Goal: Task Accomplishment & Management: Manage account settings

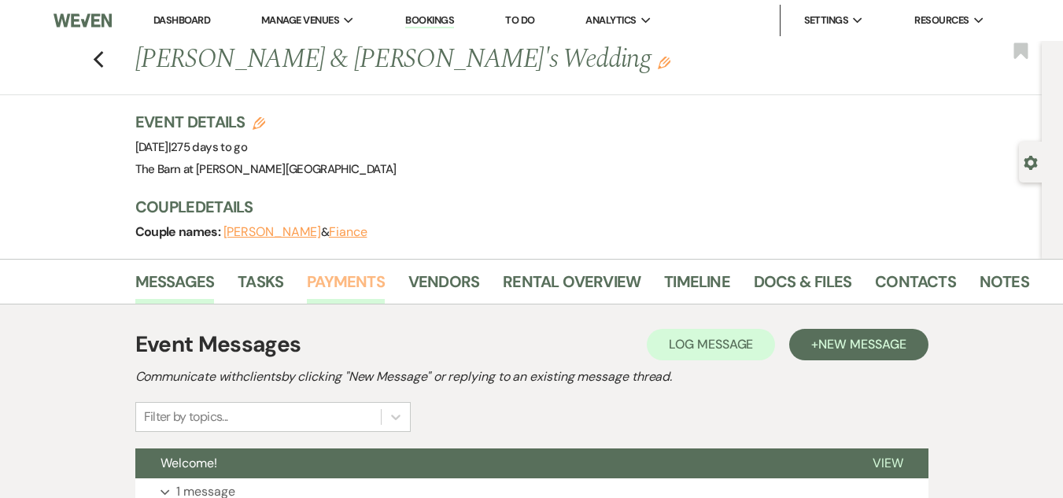
click at [356, 285] on link "Payments" at bounding box center [346, 286] width 78 height 35
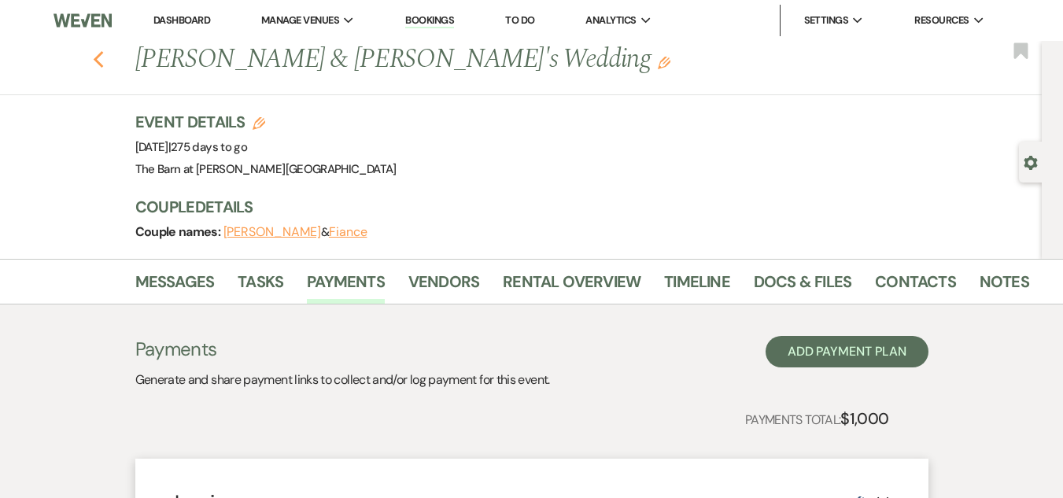
click at [103, 57] on use "button" at bounding box center [98, 59] width 10 height 17
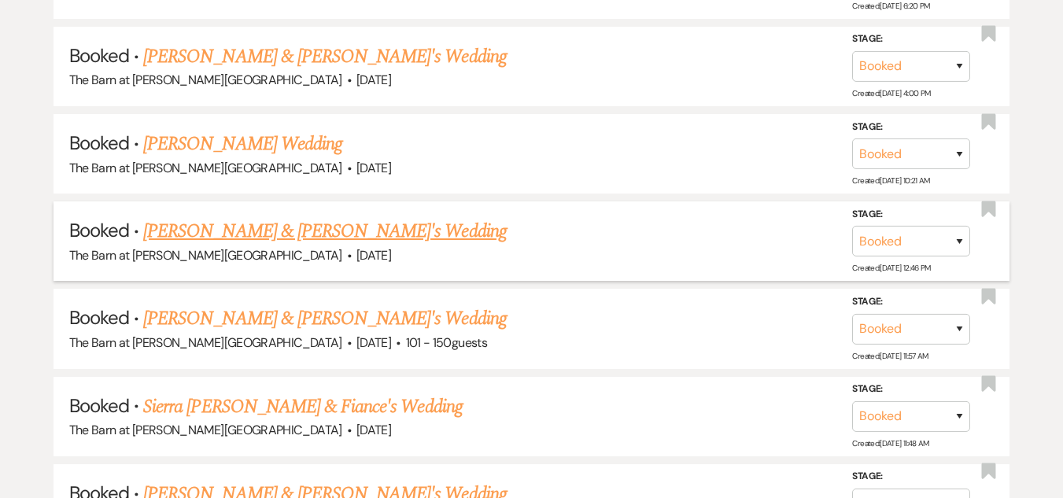
scroll to position [1833, 0]
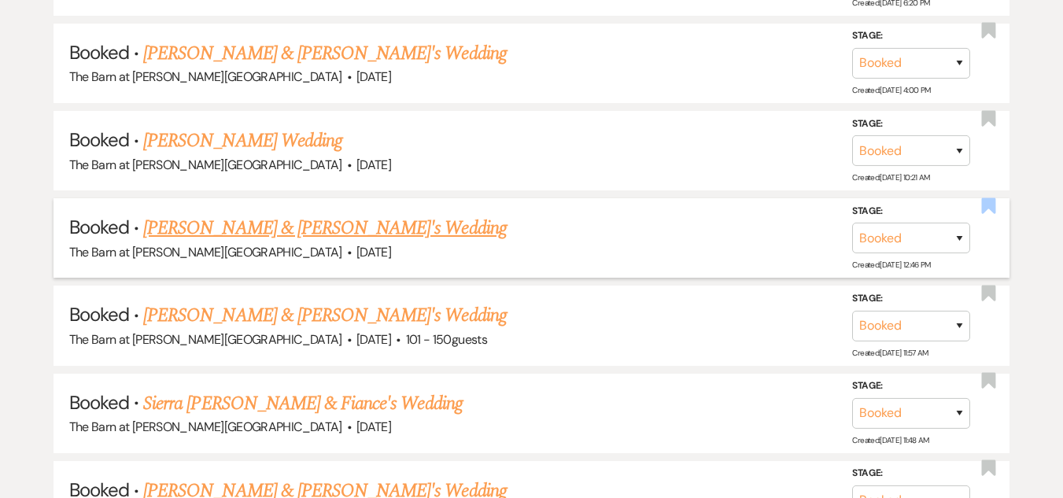
click at [988, 201] on use "button" at bounding box center [989, 206] width 14 height 16
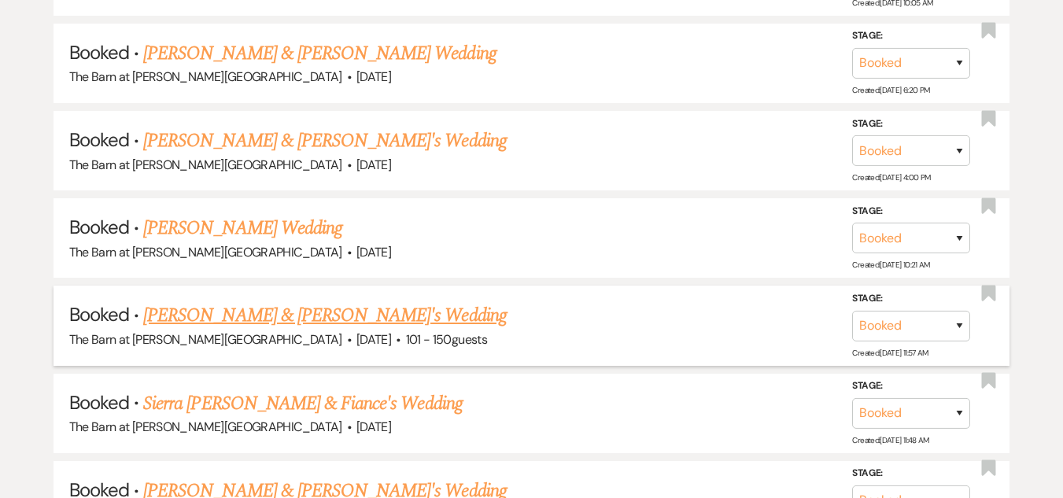
scroll to position [1920, 0]
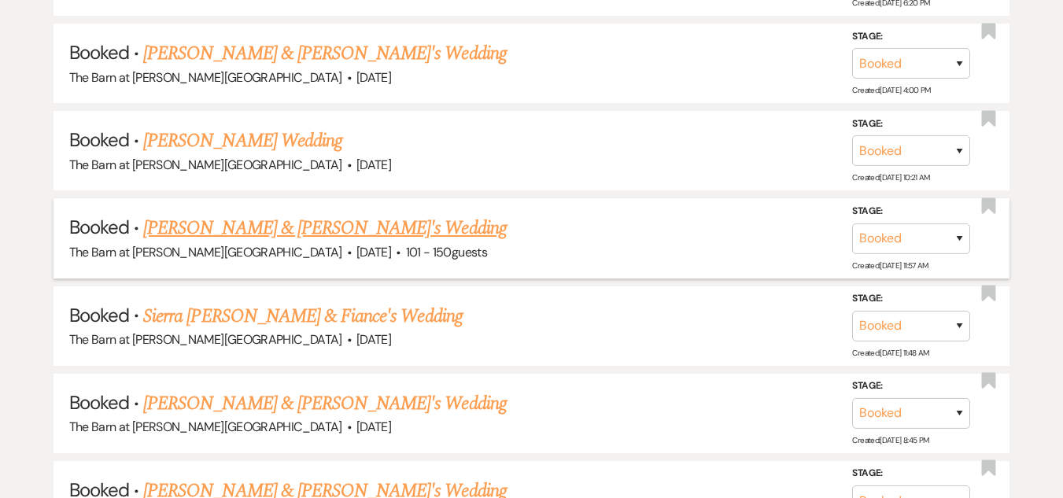
click at [248, 225] on link "[PERSON_NAME] & [PERSON_NAME]'s Wedding" at bounding box center [325, 228] width 364 height 28
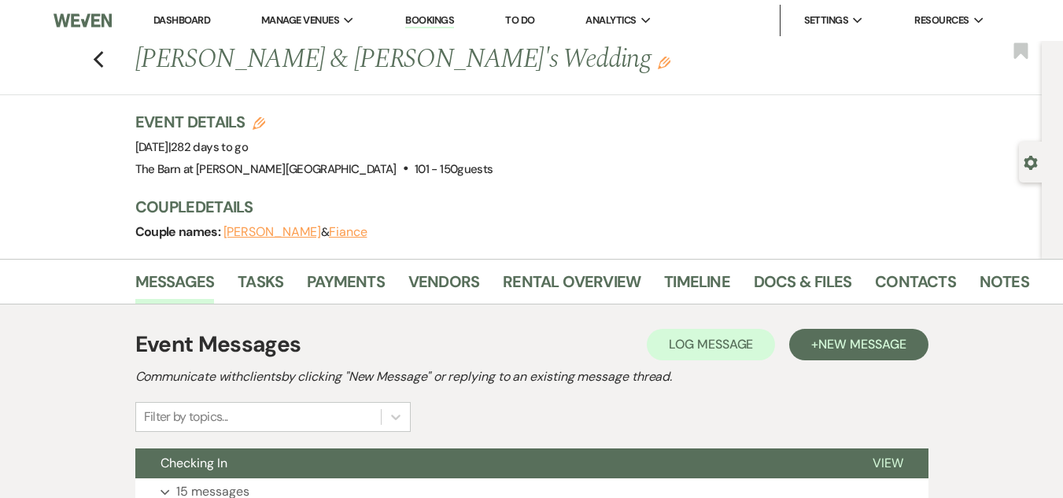
click at [136, 51] on div "Previous [PERSON_NAME] & [PERSON_NAME]'s Wedding Edit" at bounding box center [575, 60] width 897 height 38
click at [104, 60] on icon "Previous" at bounding box center [99, 59] width 12 height 19
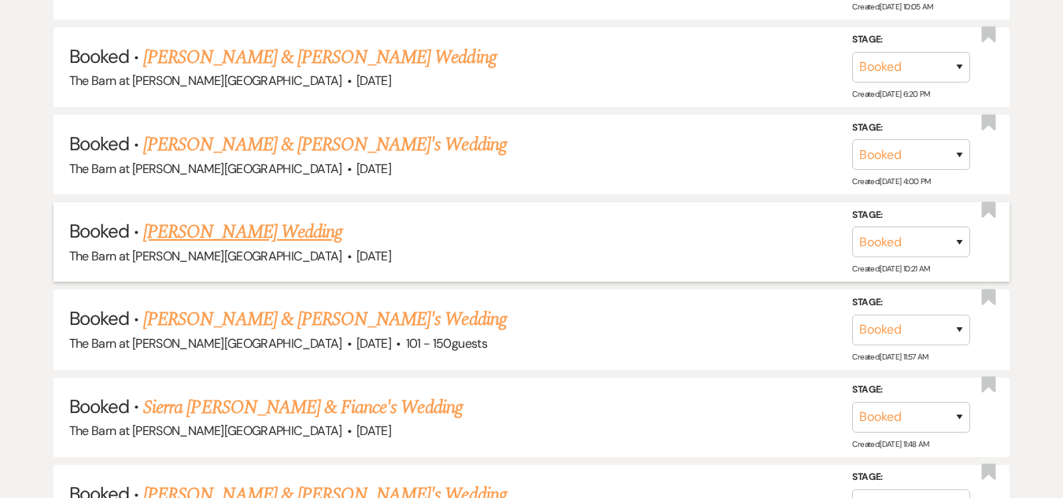
scroll to position [1814, 0]
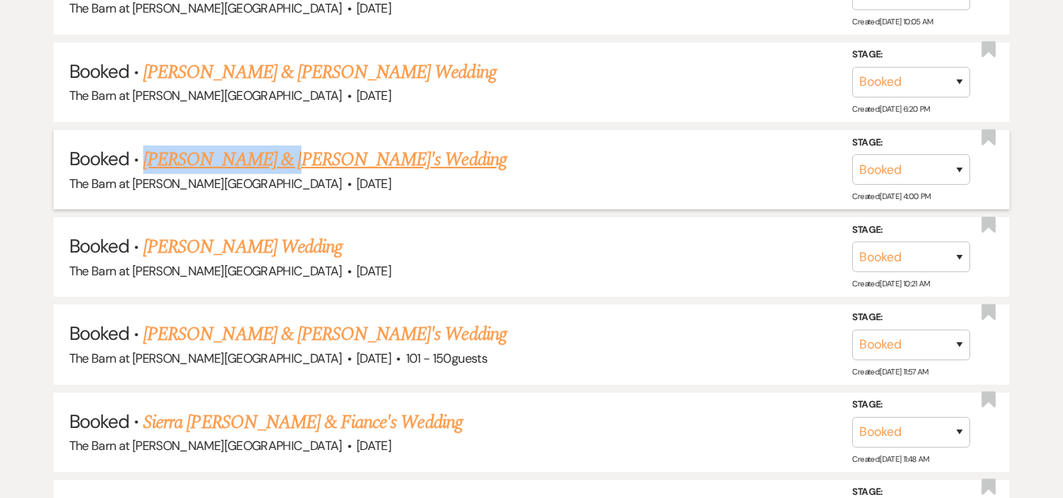
drag, startPoint x: 139, startPoint y: 155, endPoint x: 264, endPoint y: 150, distance: 124.5
click at [264, 150] on h5 "Booked · [PERSON_NAME] & [PERSON_NAME]'s Wedding" at bounding box center [531, 160] width 925 height 28
copy link "[PERSON_NAME]"
click at [319, 157] on link "[PERSON_NAME] & [PERSON_NAME]'s Wedding" at bounding box center [325, 160] width 364 height 28
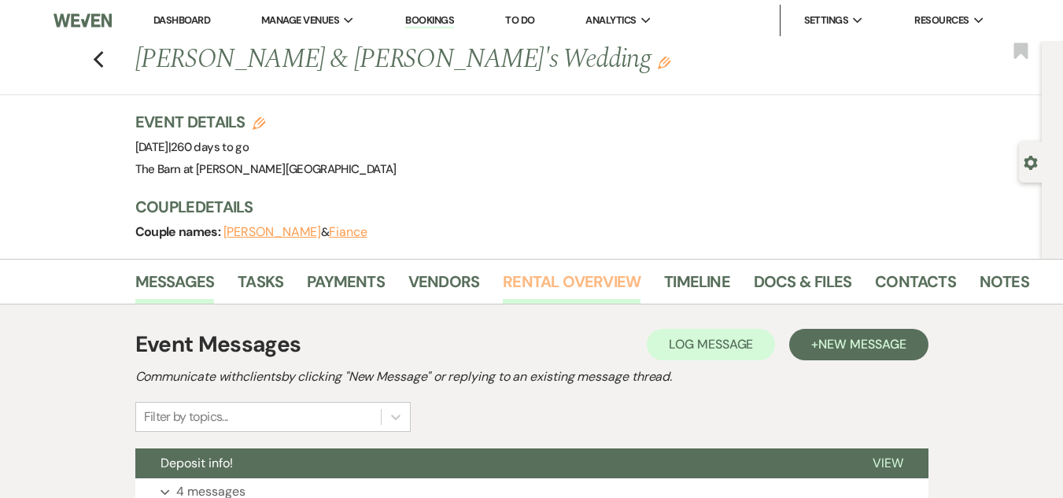
click at [549, 282] on link "Rental Overview" at bounding box center [572, 286] width 138 height 35
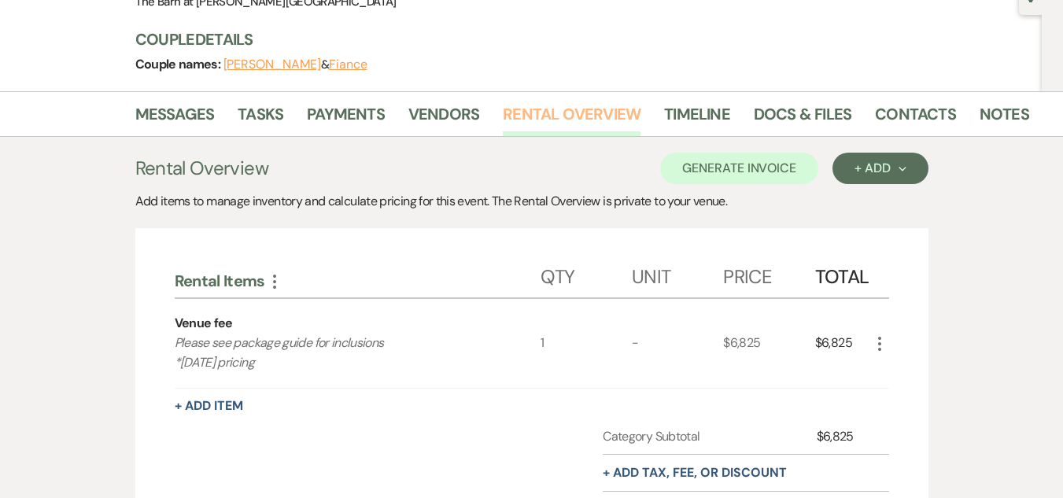
scroll to position [164, 0]
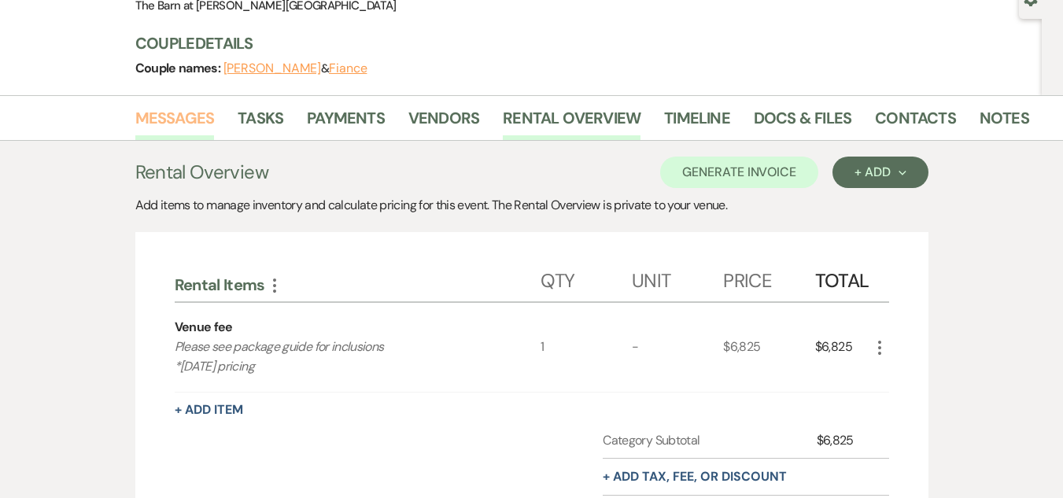
click at [192, 130] on link "Messages" at bounding box center [174, 122] width 79 height 35
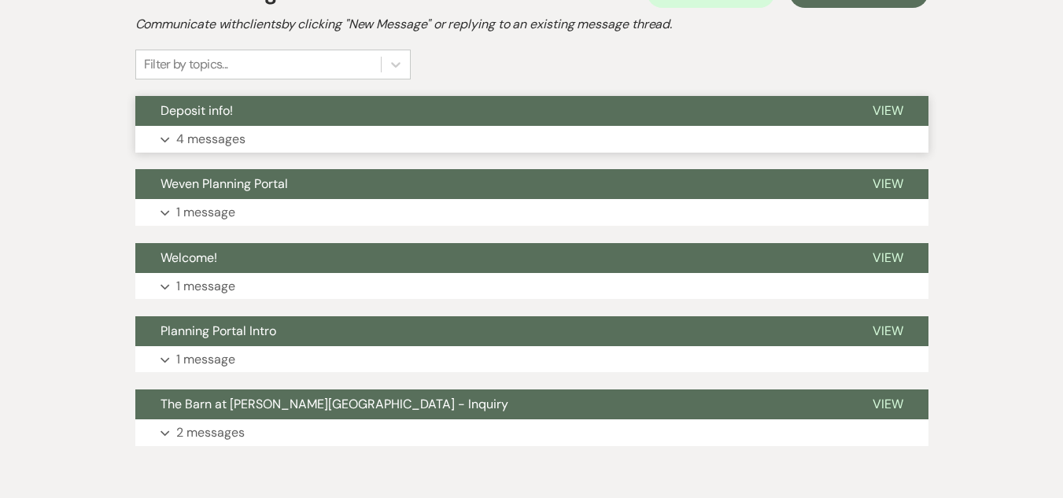
scroll to position [377, 0]
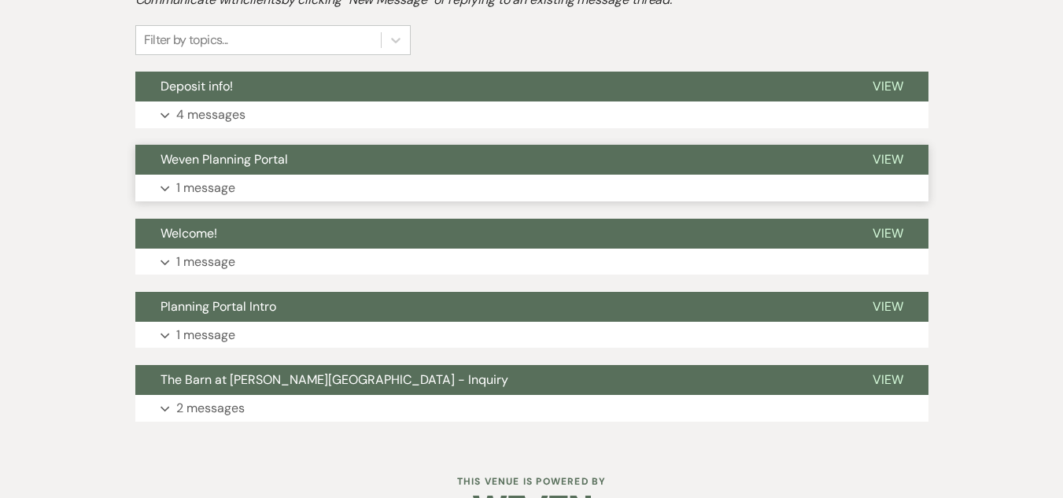
click at [405, 192] on button "Expand 1 message" at bounding box center [531, 188] width 793 height 27
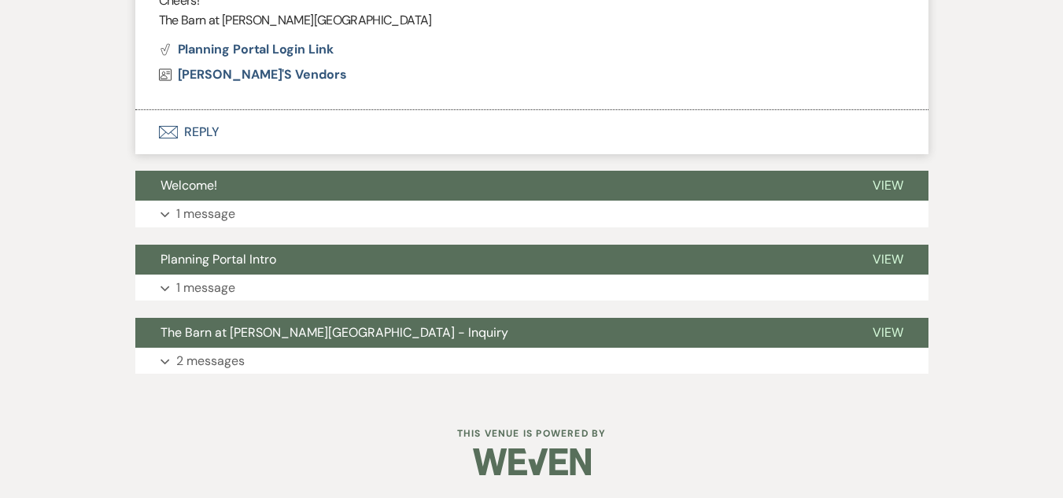
scroll to position [1021, 0]
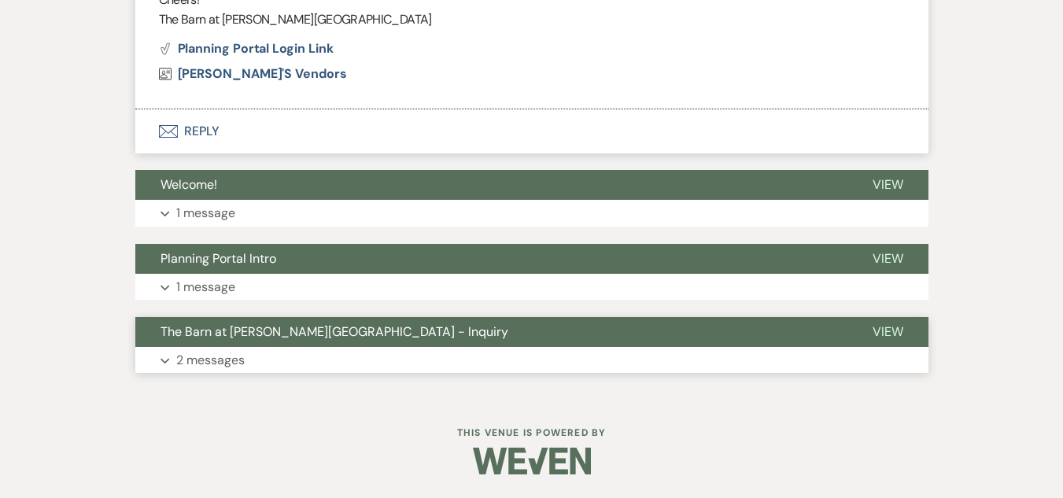
click at [414, 362] on button "Expand 2 messages" at bounding box center [531, 360] width 793 height 27
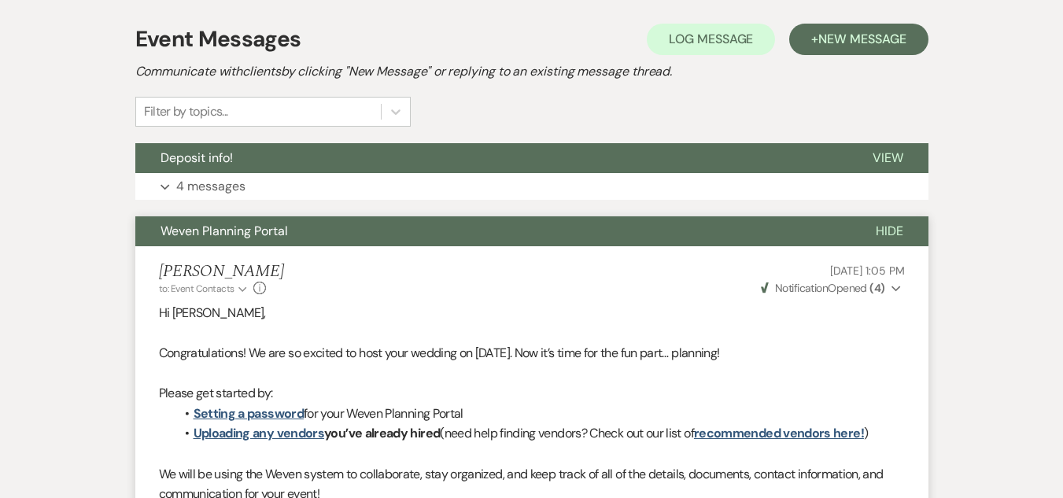
scroll to position [295, 0]
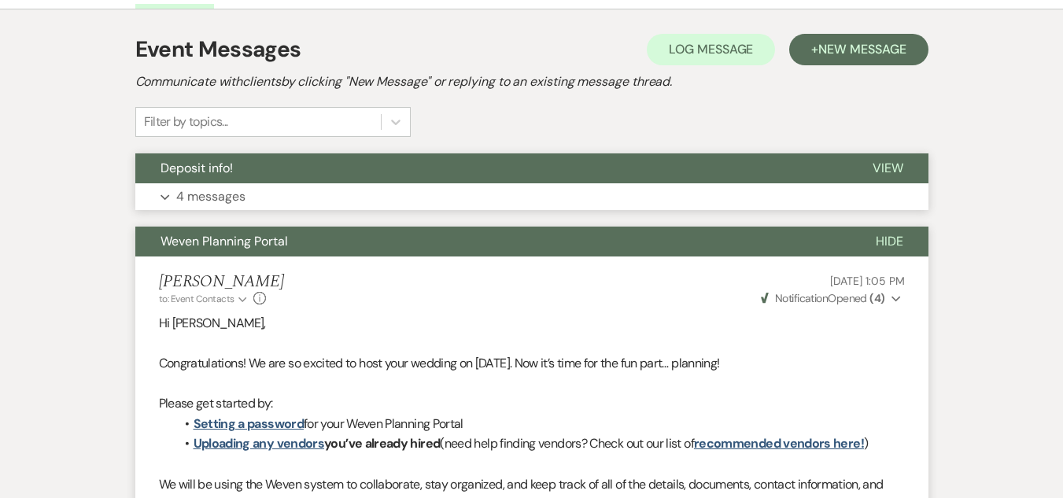
click at [471, 194] on button "Expand 4 messages" at bounding box center [531, 196] width 793 height 27
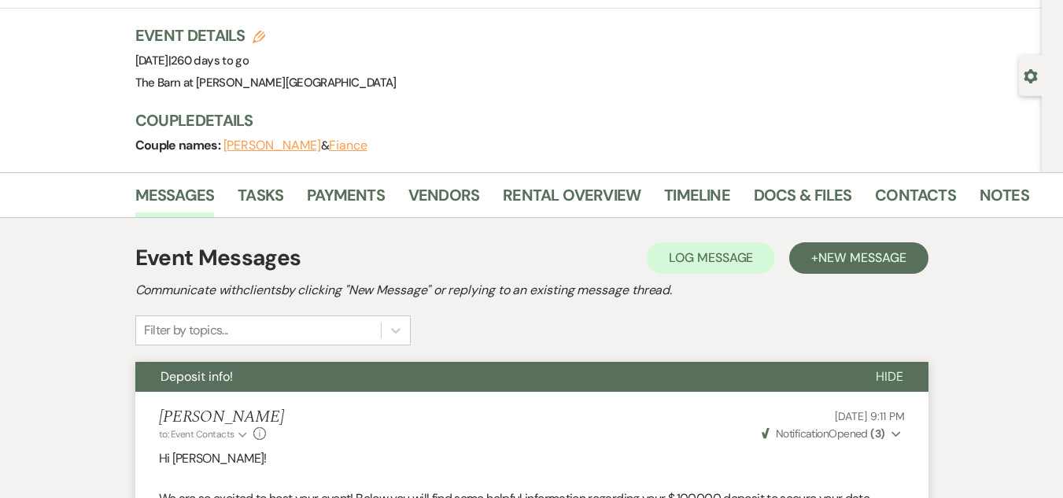
scroll to position [0, 0]
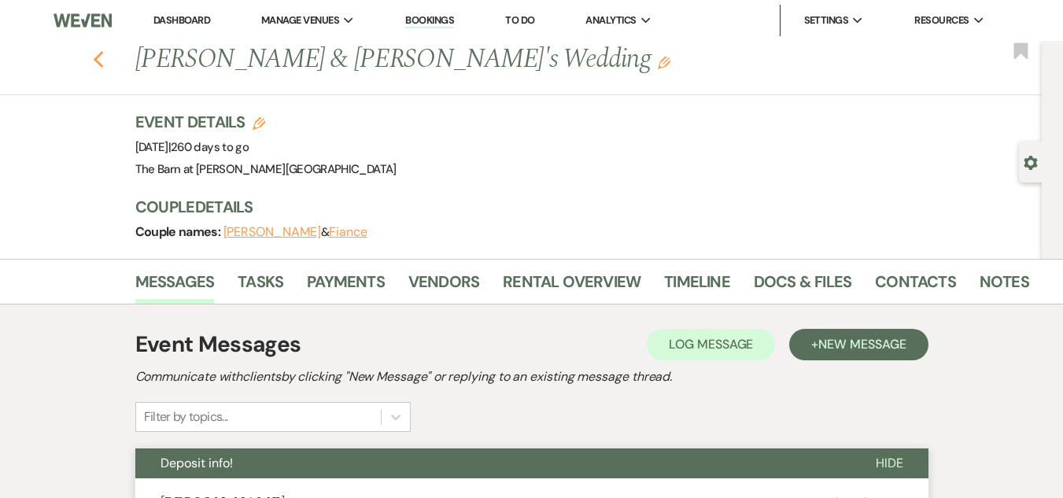
click at [103, 57] on use "button" at bounding box center [98, 59] width 10 height 17
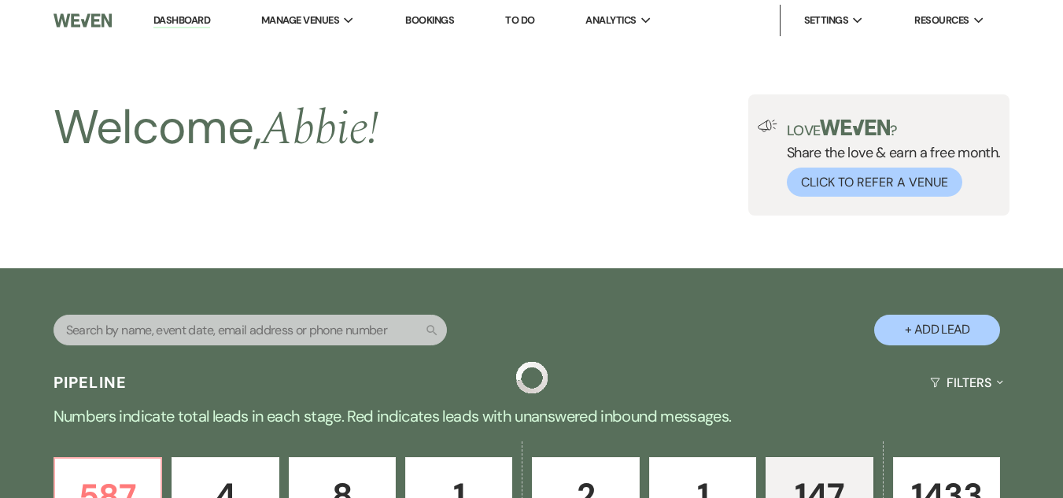
scroll to position [1814, 0]
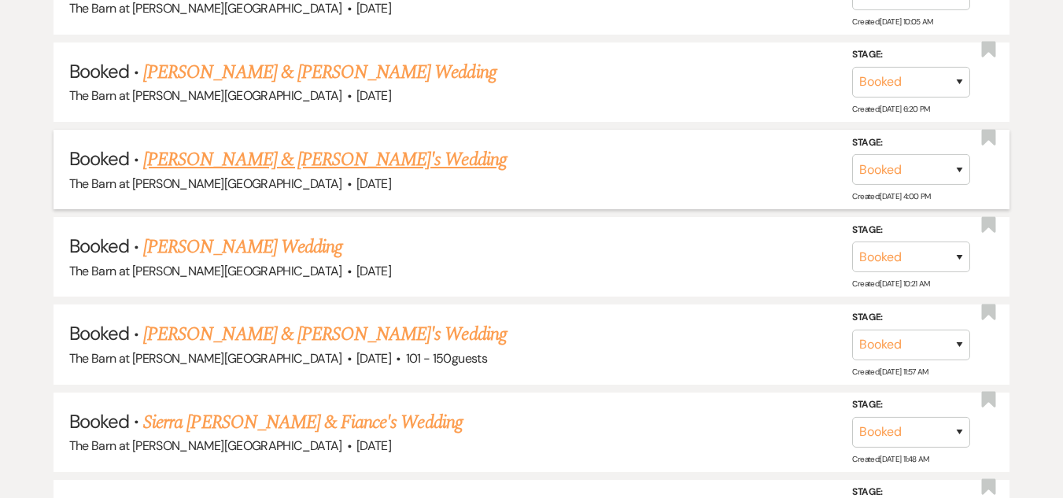
click at [271, 153] on link "[PERSON_NAME] & [PERSON_NAME]'s Wedding" at bounding box center [325, 160] width 364 height 28
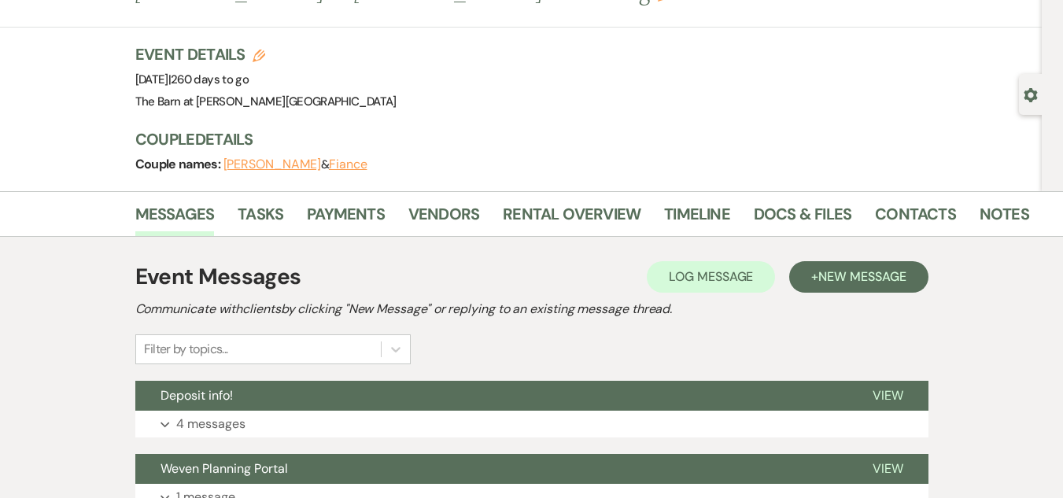
scroll to position [57, 0]
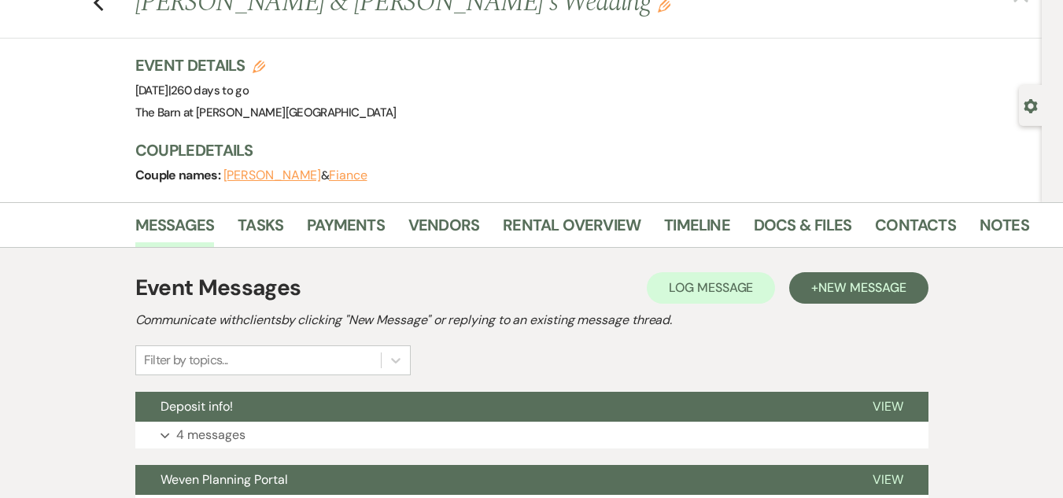
click at [305, 172] on button "[PERSON_NAME]" at bounding box center [272, 175] width 98 height 13
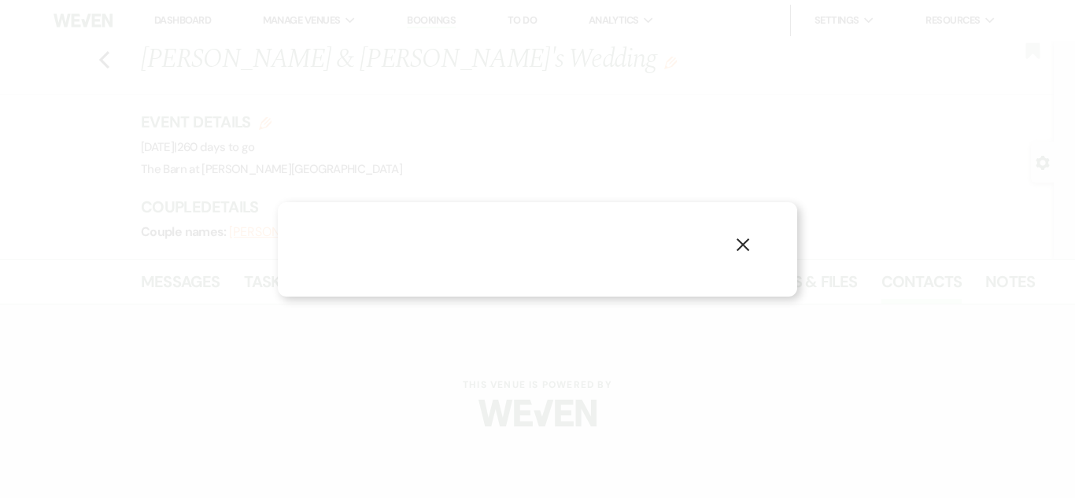
select select "1"
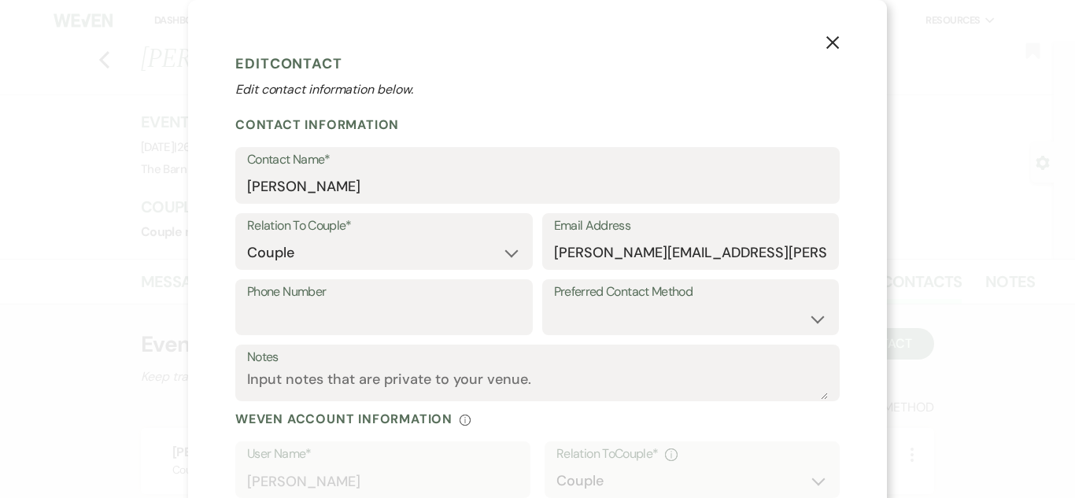
drag, startPoint x: 545, startPoint y: 247, endPoint x: 715, endPoint y: 253, distance: 170.9
click at [715, 253] on div "Email Address [PERSON_NAME][EMAIL_ADDRESS][PERSON_NAME][DOMAIN_NAME]" at bounding box center [690, 241] width 297 height 57
drag, startPoint x: 548, startPoint y: 253, endPoint x: 830, endPoint y: 264, distance: 281.9
click at [830, 264] on div "Email Address [PERSON_NAME][EMAIL_ADDRESS][PERSON_NAME][DOMAIN_NAME]" at bounding box center [690, 241] width 297 height 57
click at [825, 44] on icon "X" at bounding box center [832, 42] width 14 height 14
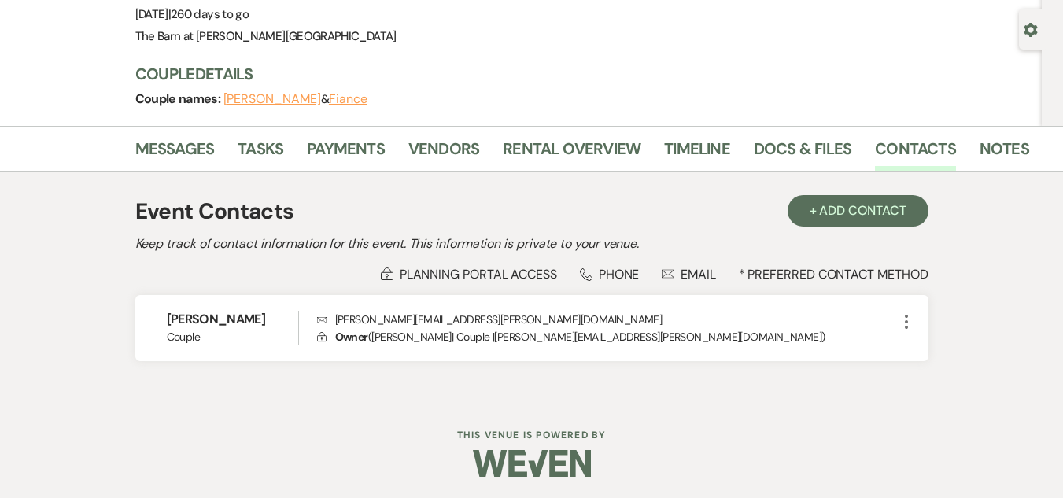
scroll to position [135, 0]
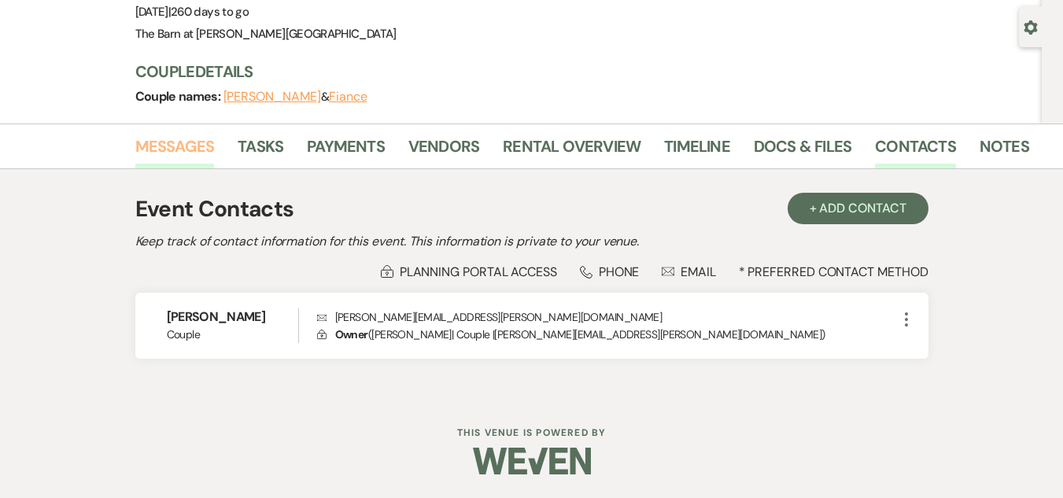
click at [198, 146] on link "Messages" at bounding box center [174, 151] width 79 height 35
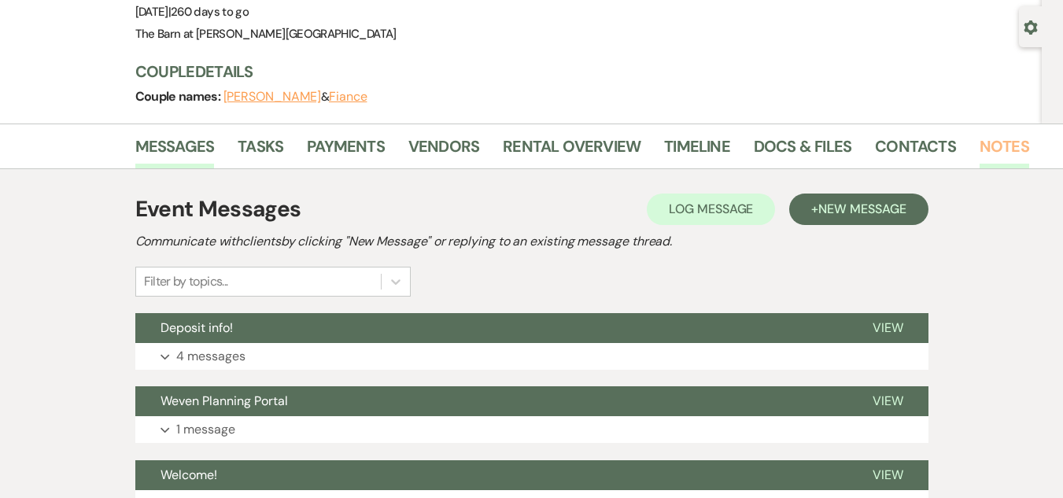
click at [1004, 153] on link "Notes" at bounding box center [1005, 151] width 50 height 35
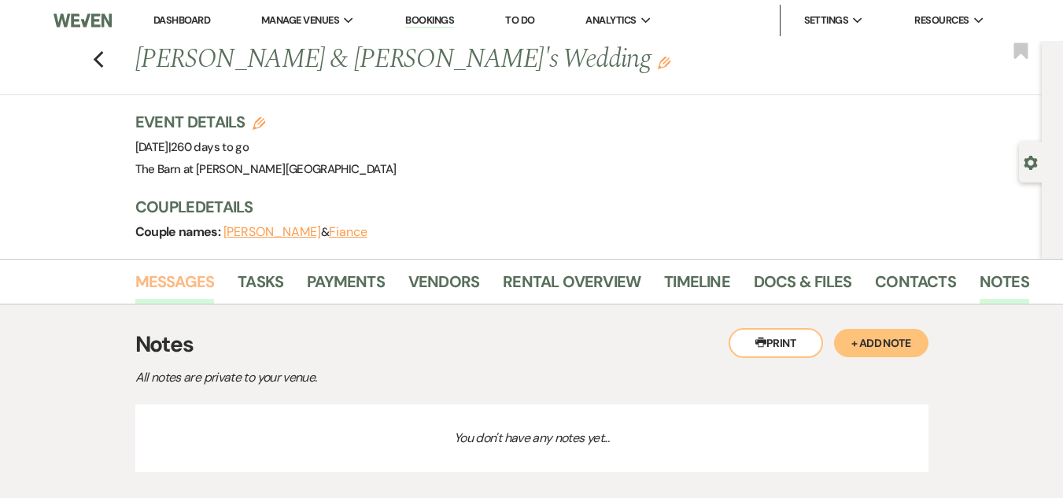
click at [163, 269] on link "Messages" at bounding box center [174, 286] width 79 height 35
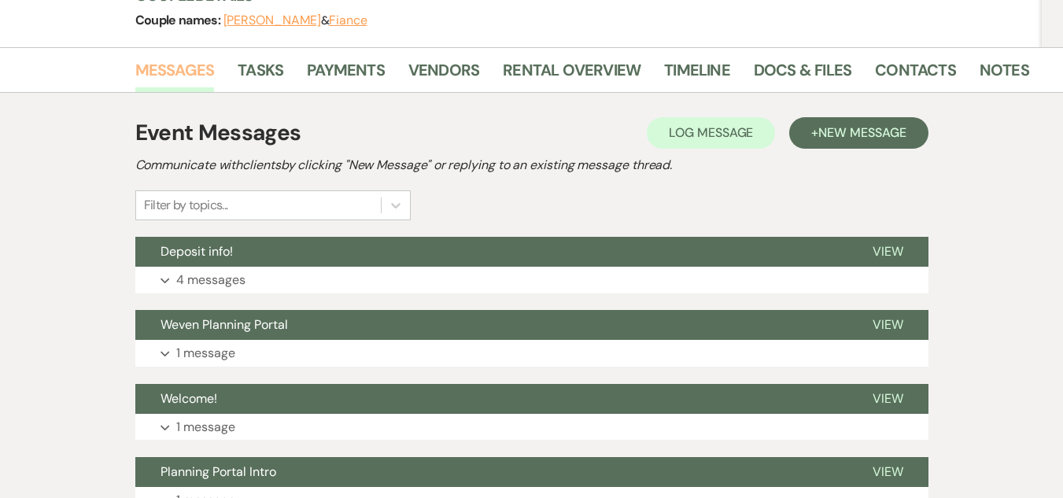
scroll to position [214, 0]
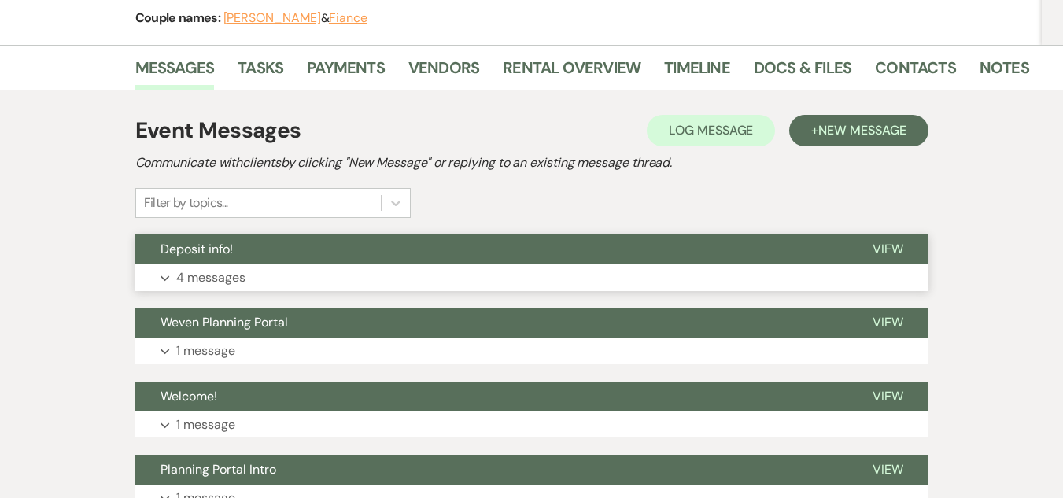
click at [282, 271] on button "Expand 4 messages" at bounding box center [531, 277] width 793 height 27
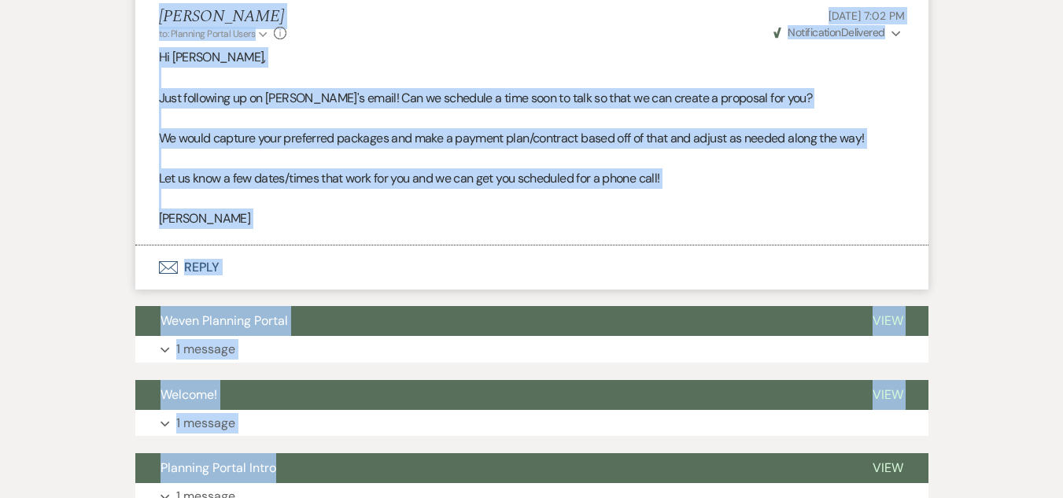
scroll to position [1826, 0]
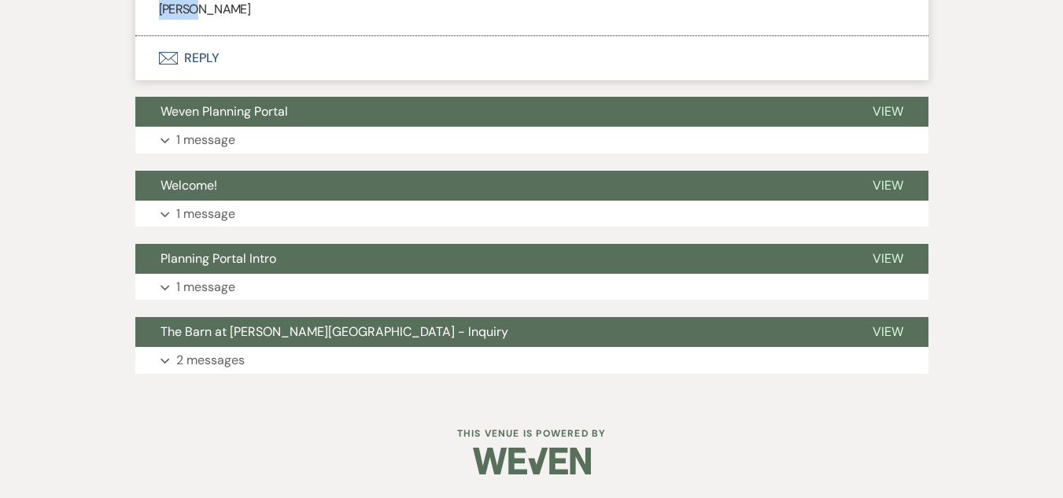
drag, startPoint x: 154, startPoint y: 160, endPoint x: 424, endPoint y: 18, distance: 304.8
copy ul "[PERSON_NAME] [DATE] 4:24 PM Hi! I was wondering when we should receive the con…"
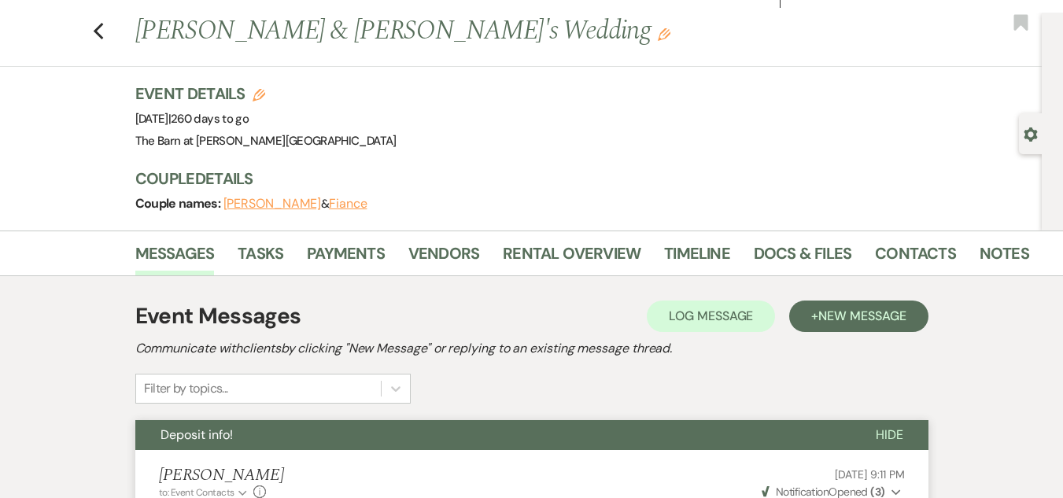
scroll to position [0, 0]
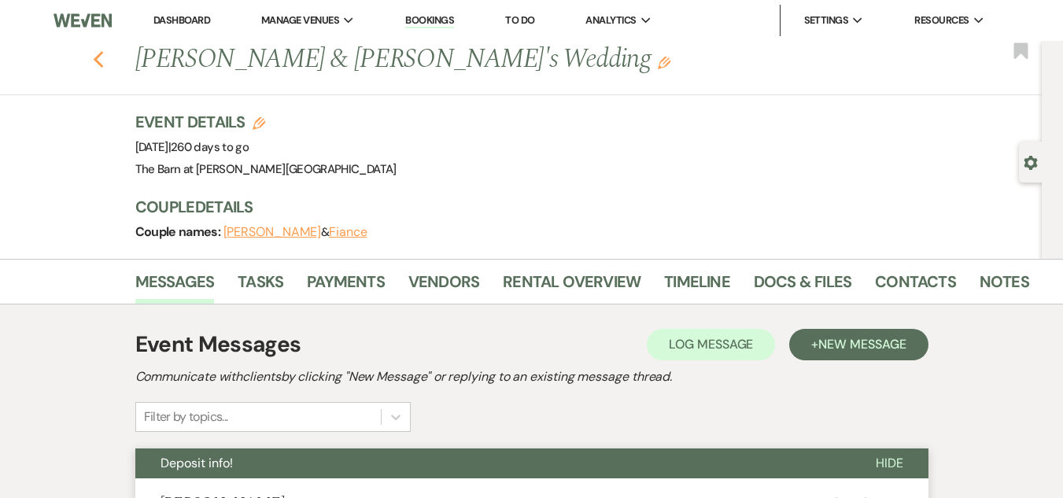
click at [101, 52] on icon "Previous" at bounding box center [99, 59] width 12 height 19
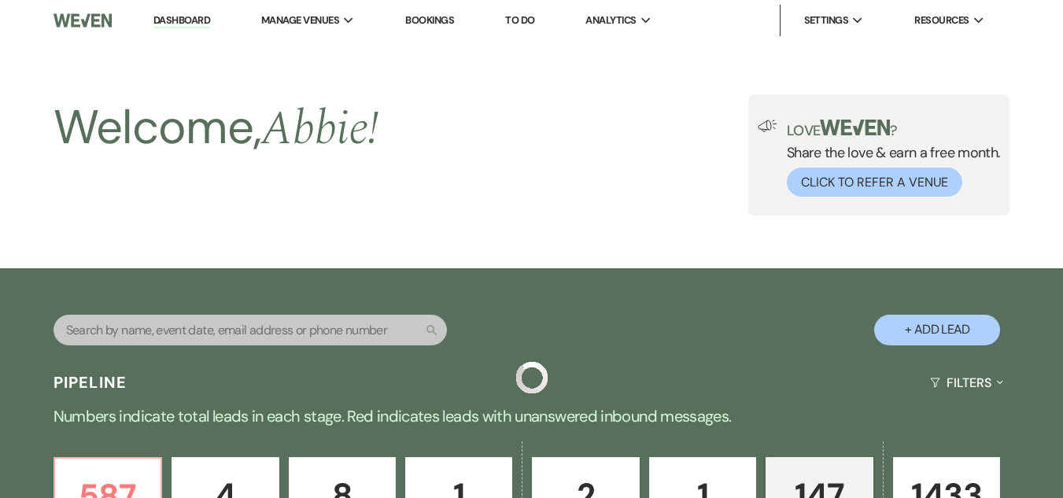
scroll to position [1814, 0]
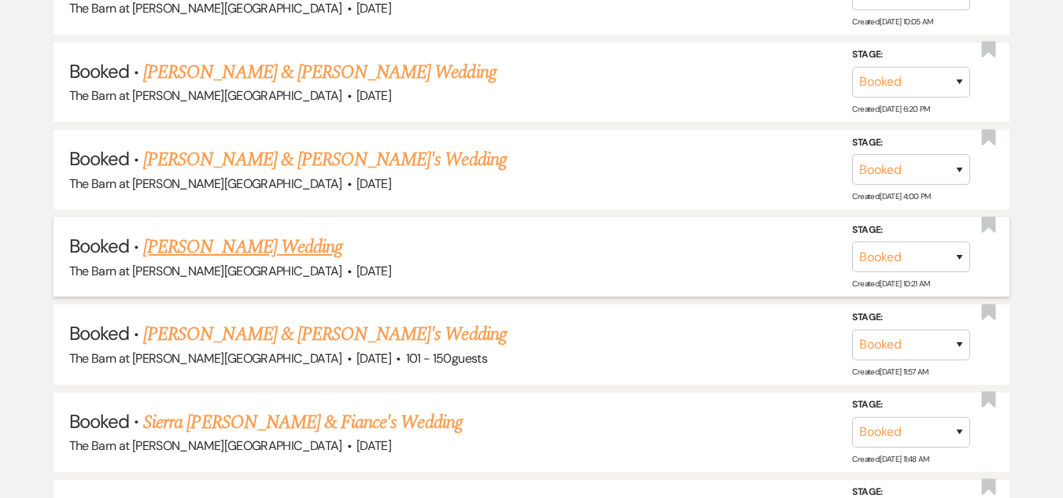
click at [238, 243] on link "[PERSON_NAME] Wedding" at bounding box center [242, 247] width 199 height 28
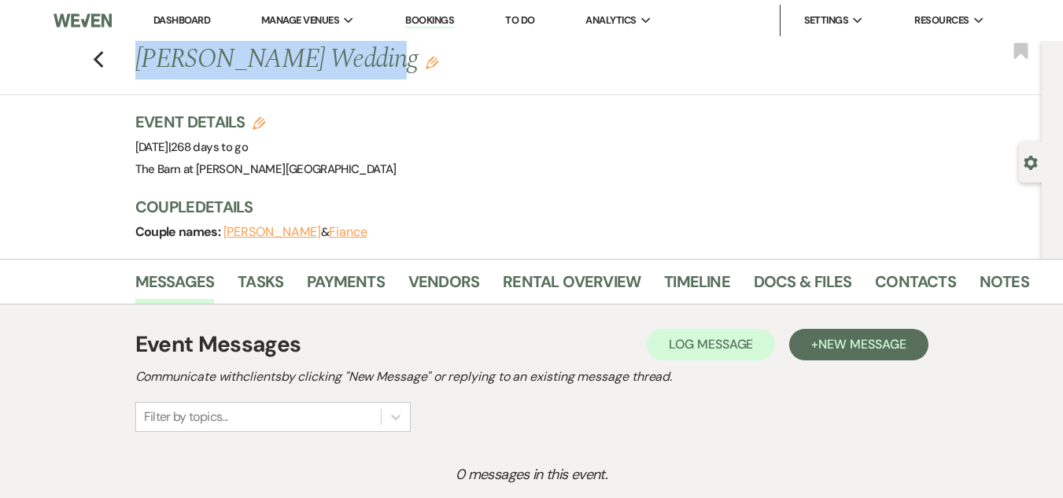
drag, startPoint x: 142, startPoint y: 55, endPoint x: 356, endPoint y: 55, distance: 214.0
click at [356, 55] on h1 "[PERSON_NAME] Wedding Edit" at bounding box center [487, 60] width 705 height 38
copy h1 "[PERSON_NAME] Wedding"
click at [921, 286] on link "Contacts" at bounding box center [915, 286] width 81 height 35
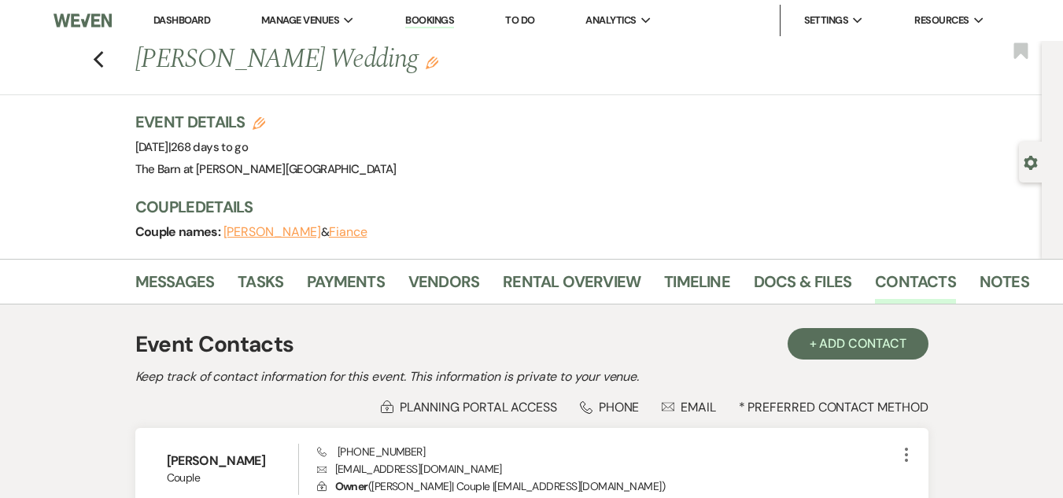
click at [350, 205] on h3 "Couple Details" at bounding box center [575, 207] width 881 height 22
click at [105, 53] on icon "Previous" at bounding box center [99, 59] width 12 height 19
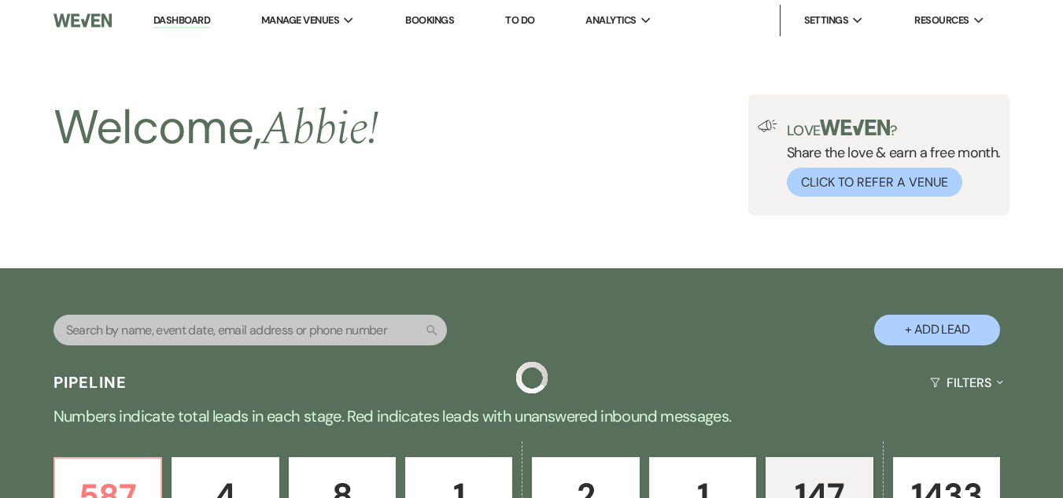
scroll to position [1814, 0]
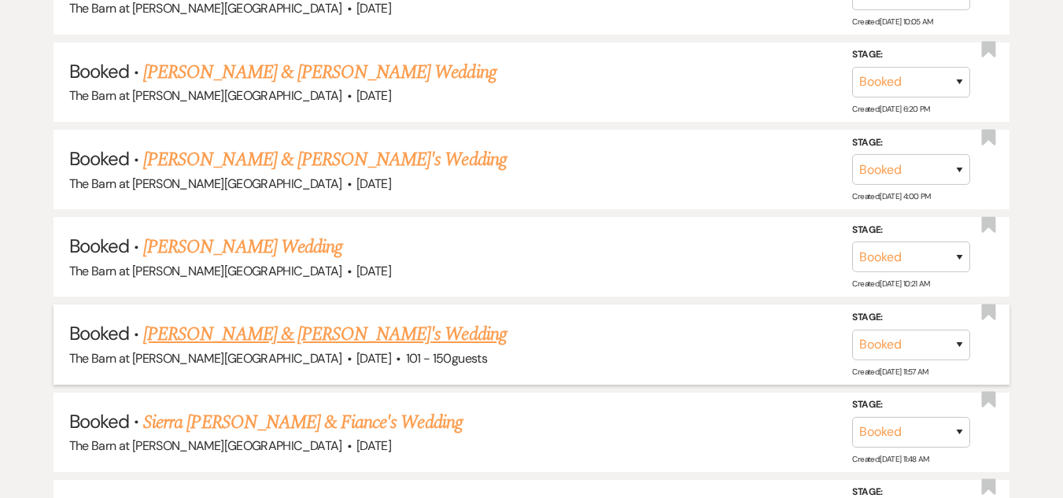
click at [311, 333] on link "[PERSON_NAME] & [PERSON_NAME]'s Wedding" at bounding box center [325, 334] width 364 height 28
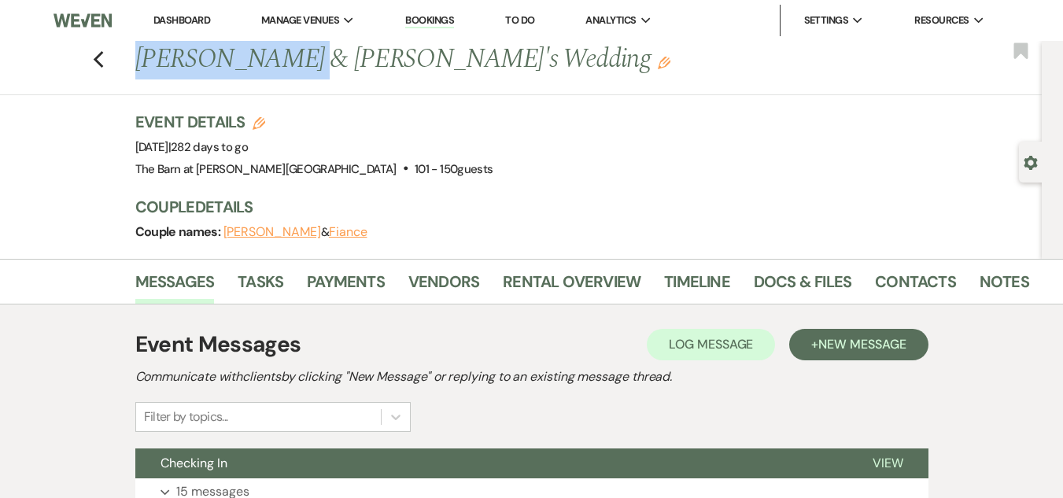
drag, startPoint x: 138, startPoint y: 57, endPoint x: 275, endPoint y: 56, distance: 136.1
click at [275, 56] on div "Previous [PERSON_NAME] & [PERSON_NAME]'s Wedding Edit" at bounding box center [575, 60] width 897 height 38
copy h1 "[PERSON_NAME]"
click at [890, 280] on link "Contacts" at bounding box center [915, 286] width 81 height 35
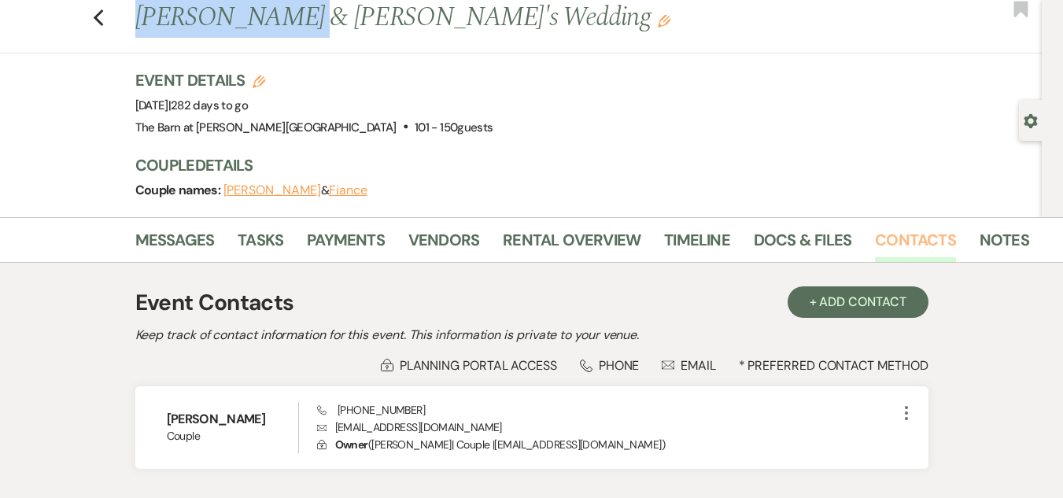
scroll to position [46, 0]
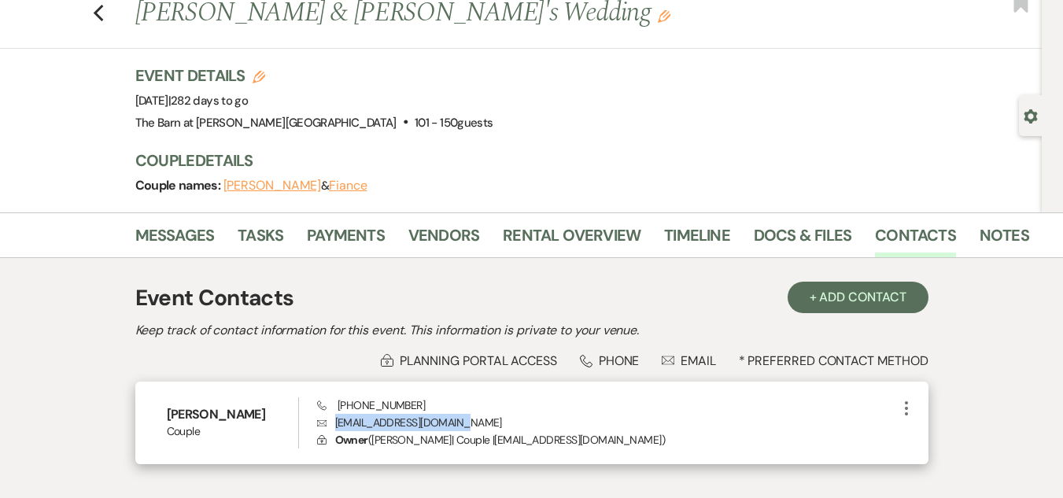
drag, startPoint x: 332, startPoint y: 423, endPoint x: 470, endPoint y: 429, distance: 137.8
click at [470, 429] on p "Envelope [EMAIL_ADDRESS][DOMAIN_NAME]" at bounding box center [607, 422] width 580 height 17
copy p "[EMAIL_ADDRESS][DOMAIN_NAME]"
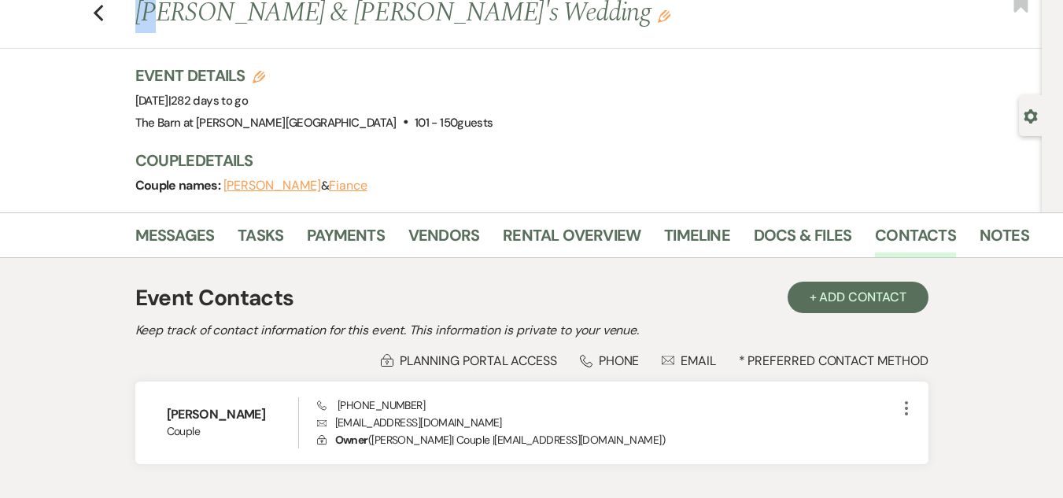
scroll to position [0, 0]
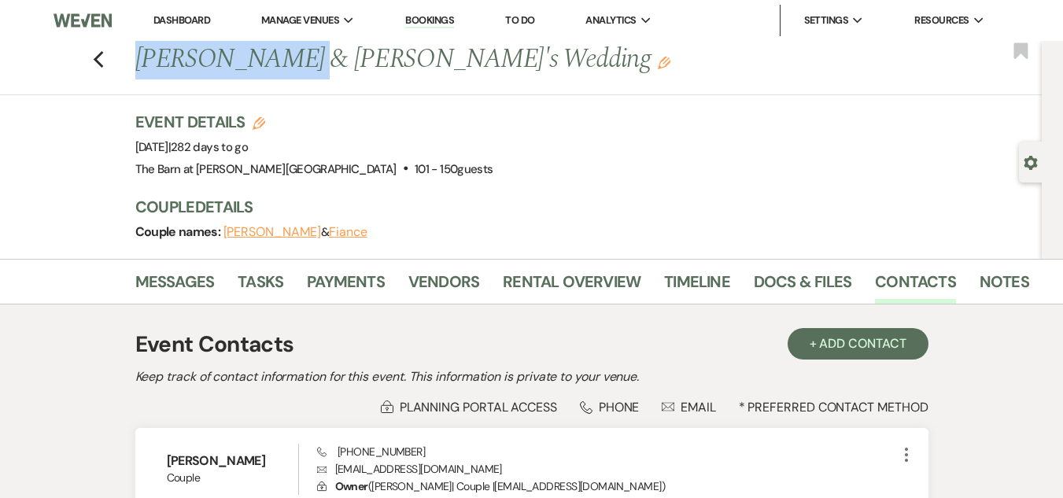
drag, startPoint x: 133, startPoint y: 16, endPoint x: 275, endPoint y: 65, distance: 150.8
click at [275, 65] on div "Previous [PERSON_NAME] & [PERSON_NAME]'s Wedding Edit" at bounding box center [575, 60] width 897 height 38
copy h1 "[PERSON_NAME]"
click at [176, 286] on link "Messages" at bounding box center [174, 286] width 79 height 35
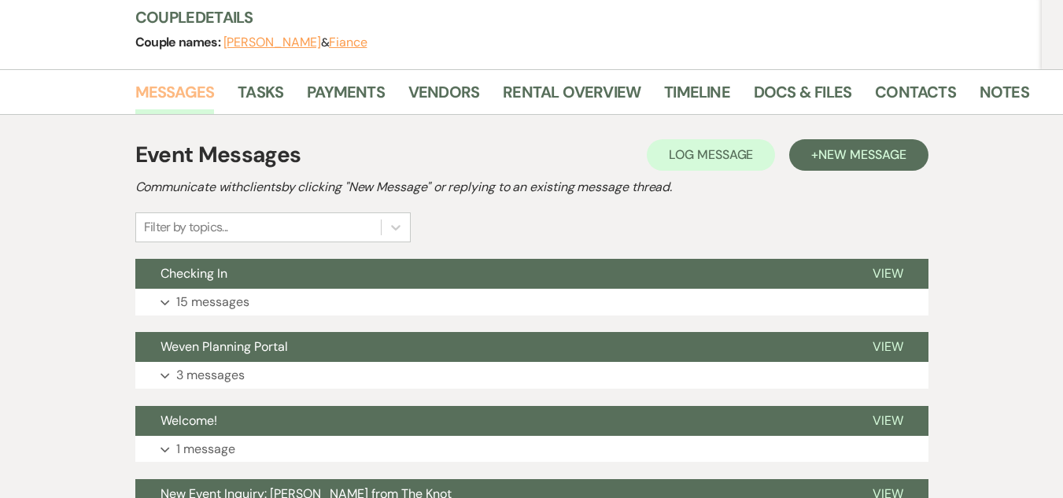
scroll to position [224, 0]
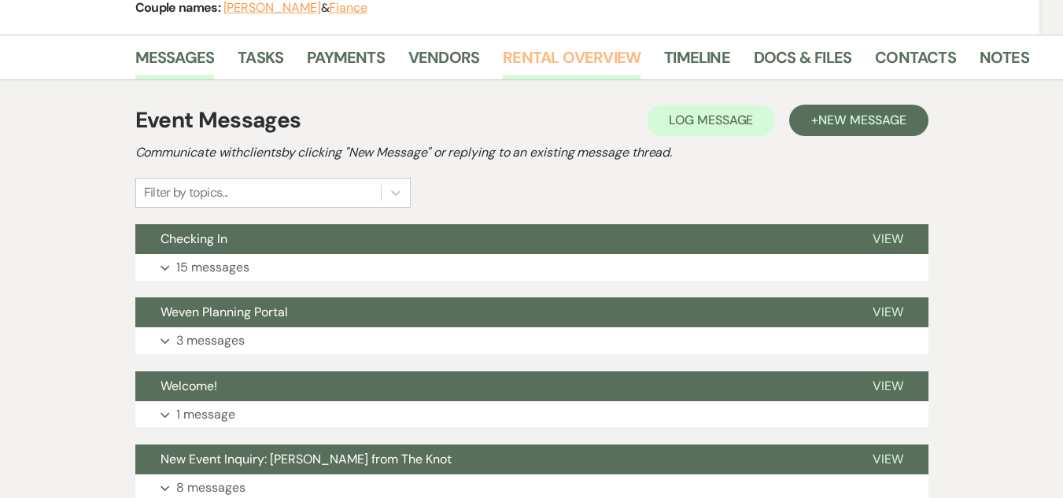
click at [535, 50] on link "Rental Overview" at bounding box center [572, 62] width 138 height 35
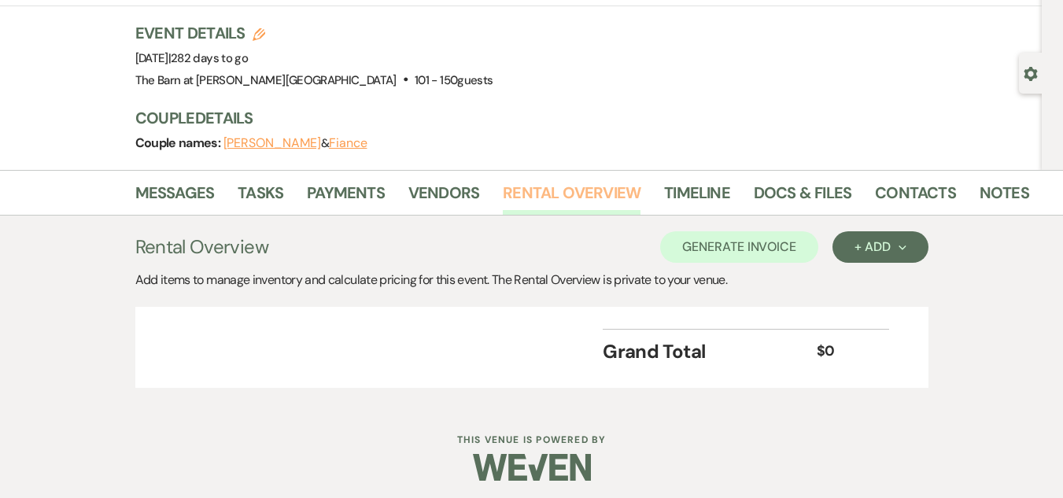
scroll to position [95, 0]
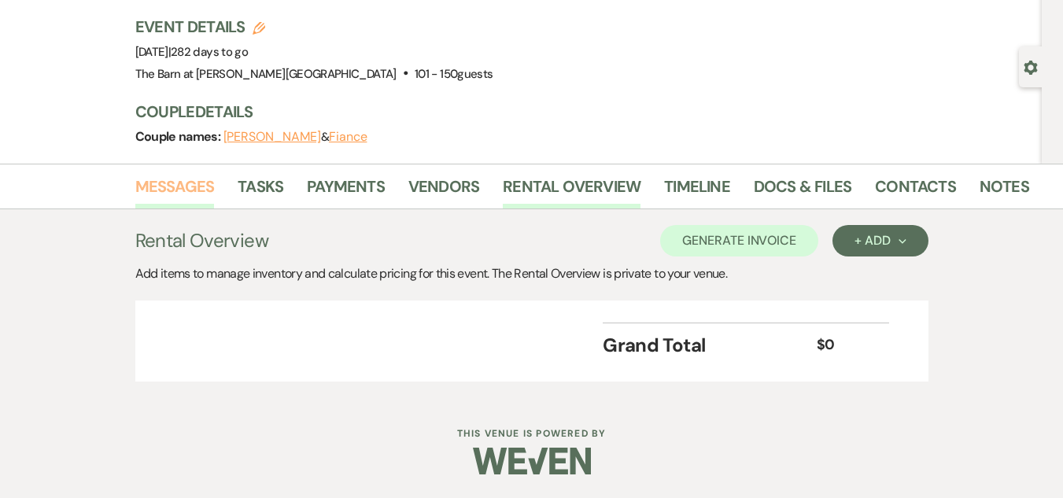
click at [189, 187] on link "Messages" at bounding box center [174, 191] width 79 height 35
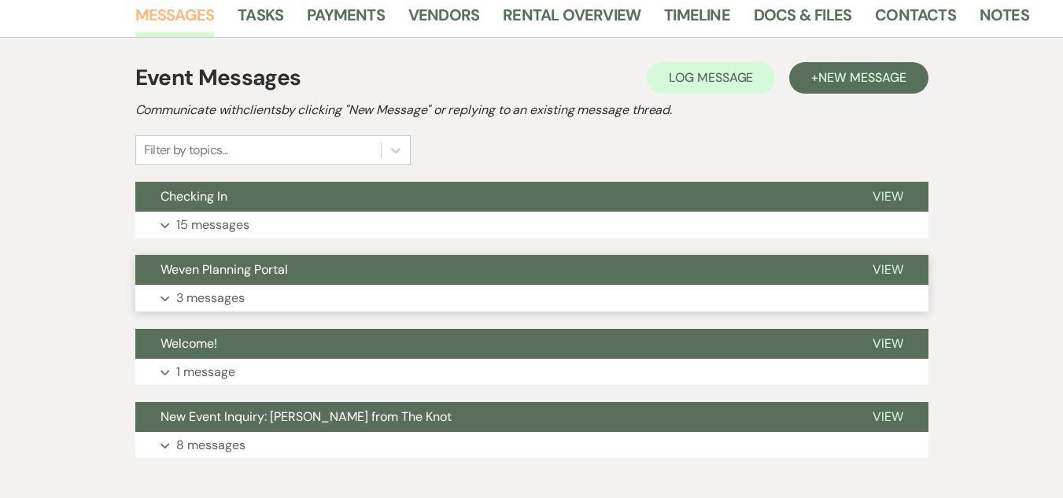
scroll to position [282, 0]
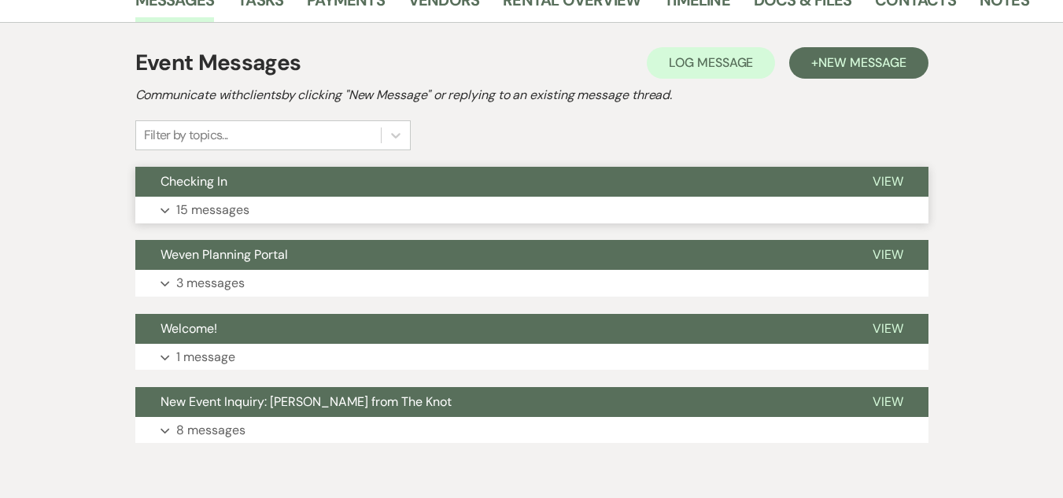
click at [401, 196] on button "Checking In" at bounding box center [491, 182] width 712 height 30
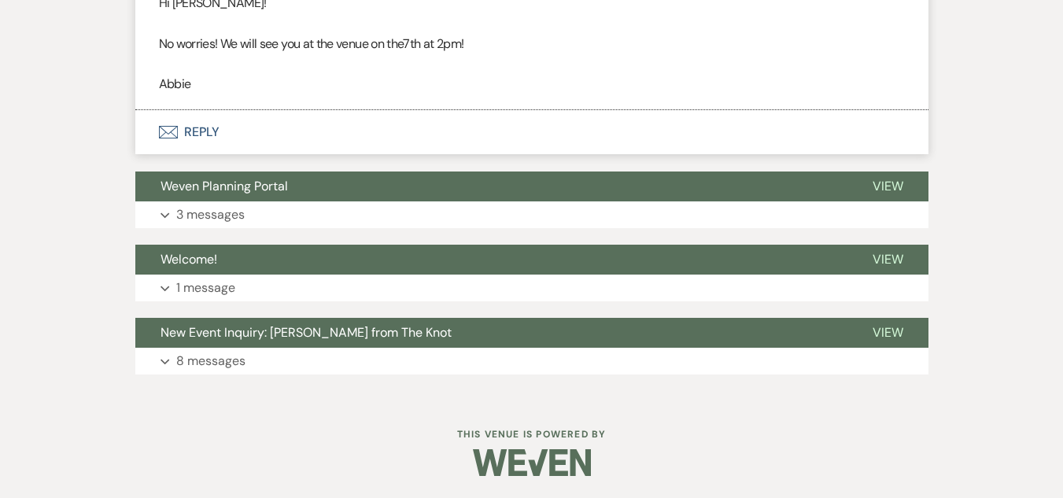
scroll to position [3299, 0]
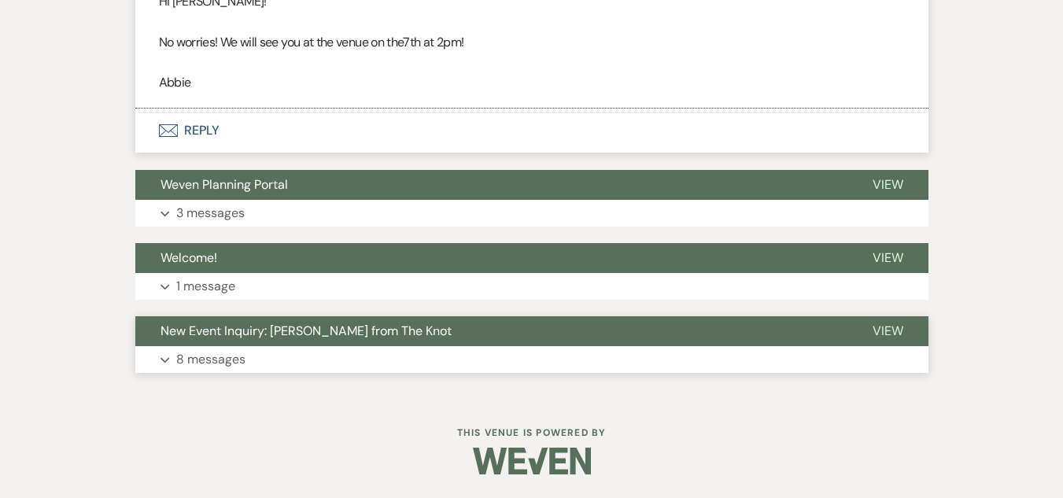
click at [356, 363] on button "Expand 8 messages" at bounding box center [531, 359] width 793 height 27
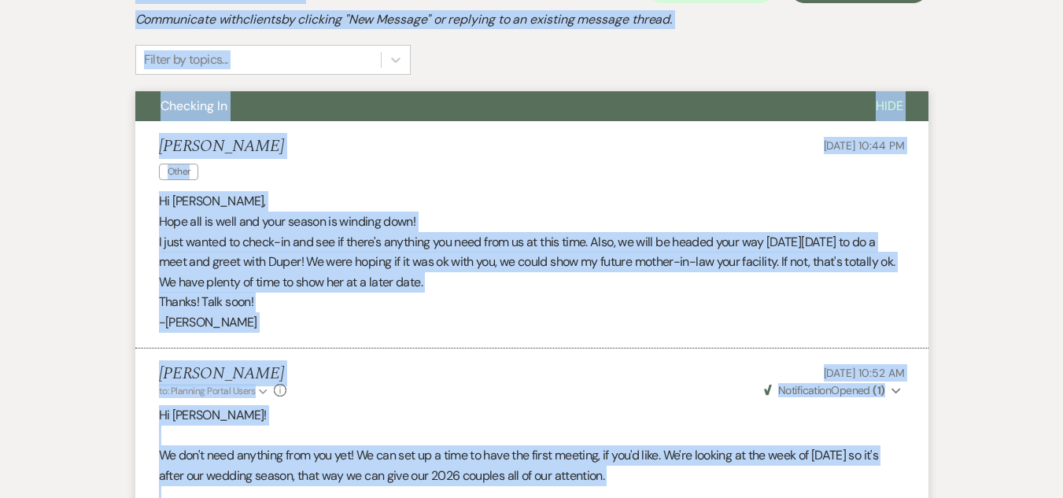
scroll to position [125, 0]
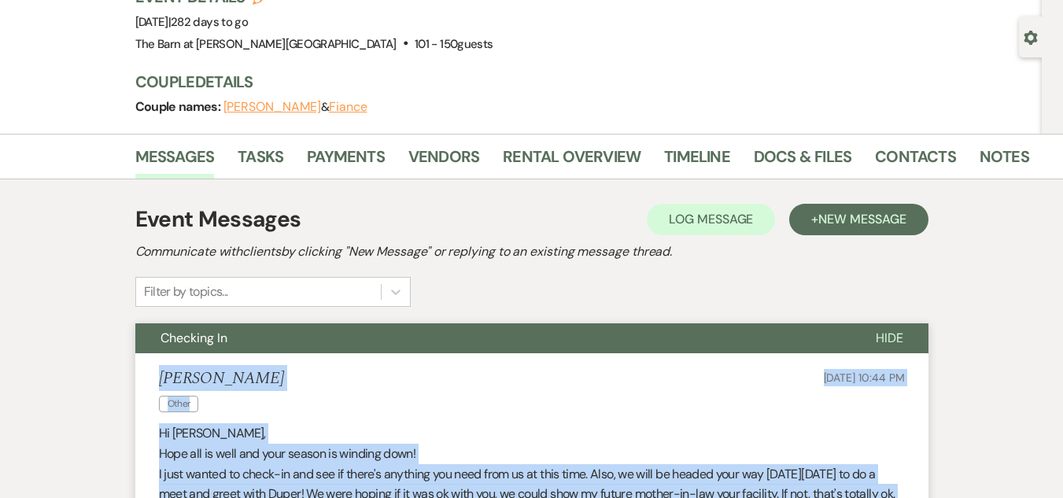
drag, startPoint x: 204, startPoint y: 203, endPoint x: 157, endPoint y: 387, distance: 189.9
copy ul "[PERSON_NAME] Other [DATE] 10:44 PM Hi [PERSON_NAME], Hope all is well and your…"
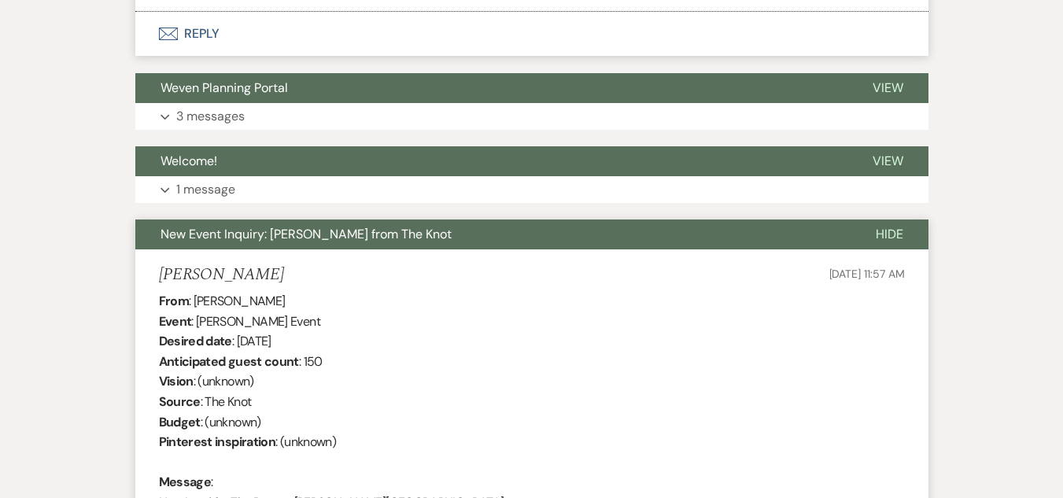
scroll to position [3373, 0]
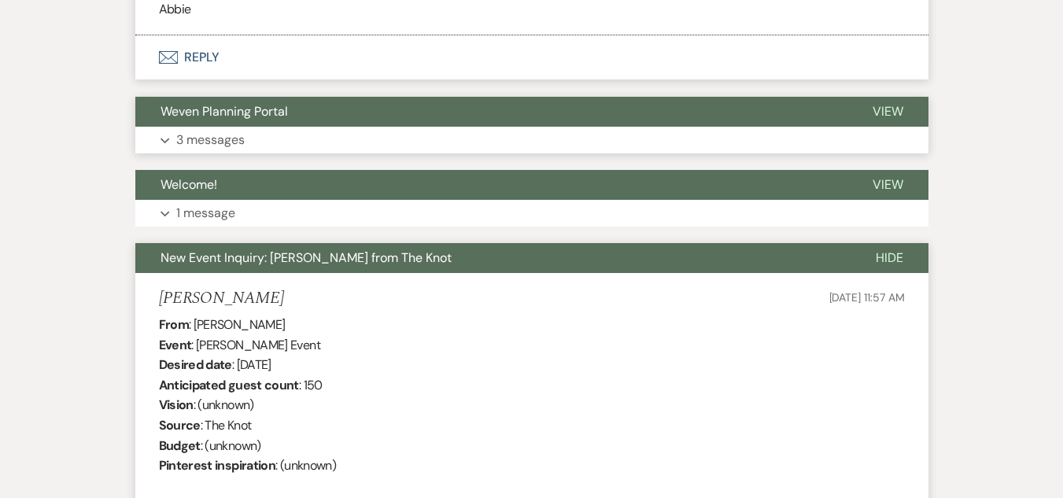
click at [394, 141] on button "Expand 3 messages" at bounding box center [531, 140] width 793 height 27
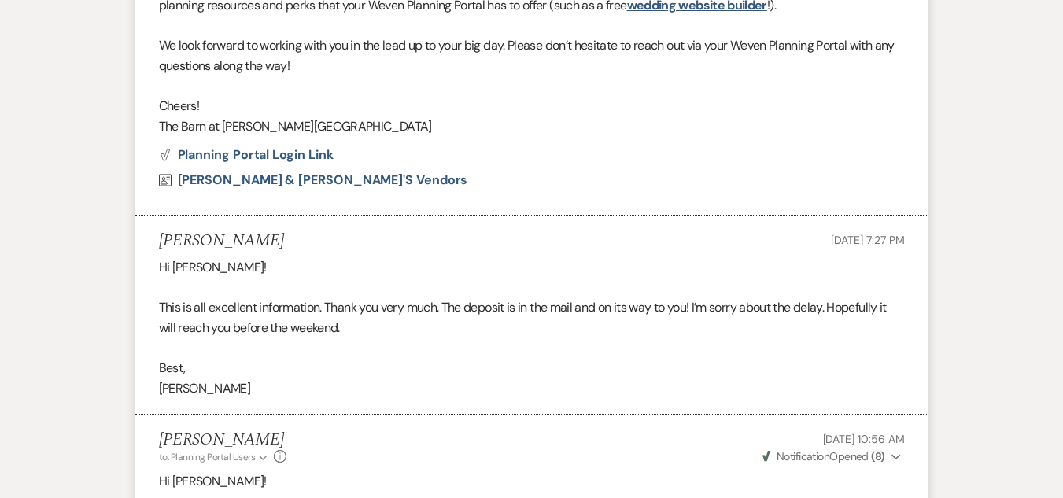
scroll to position [3901, 0]
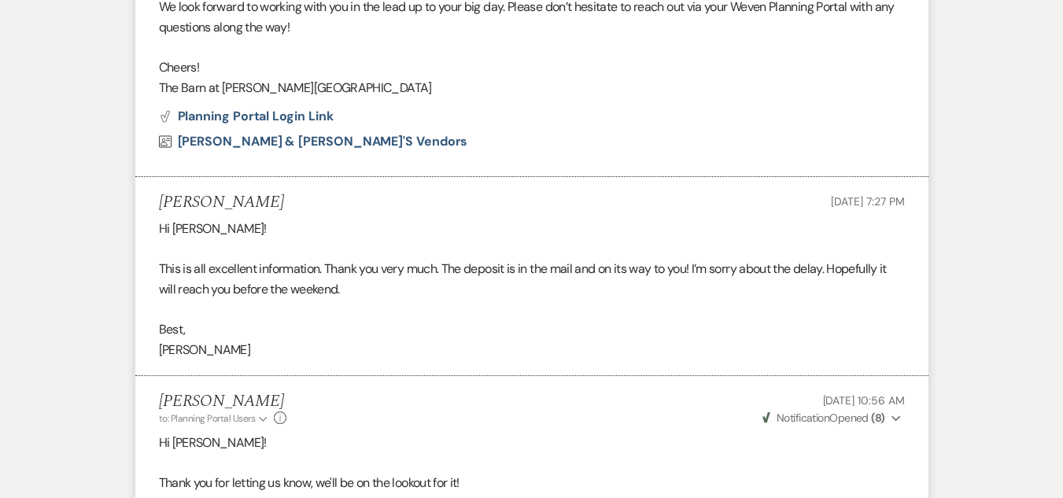
drag, startPoint x: 394, startPoint y: 141, endPoint x: 146, endPoint y: 252, distance: 271.6
click at [146, 252] on li "[PERSON_NAME] [DATE] 7:27 PM Hi [PERSON_NAME]! This is all excellent informatio…" at bounding box center [531, 276] width 793 height 199
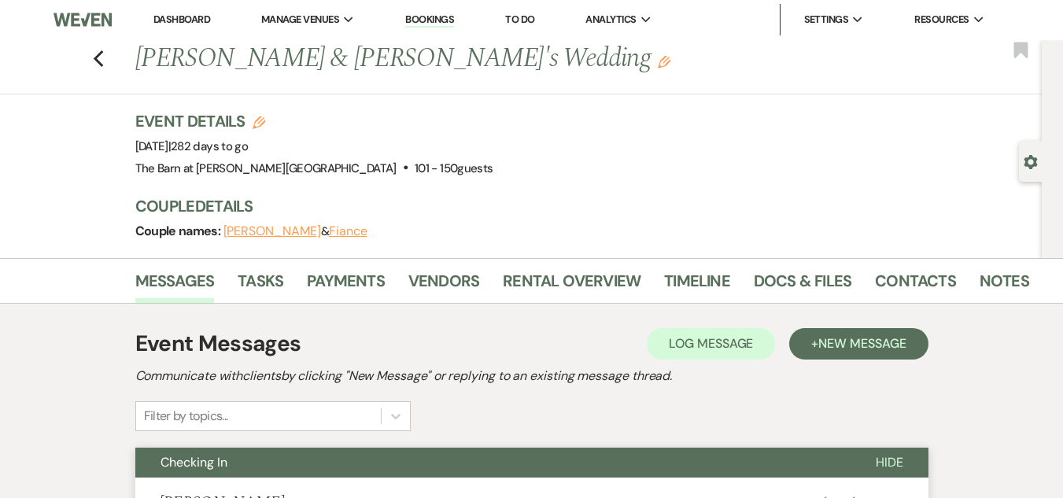
scroll to position [0, 0]
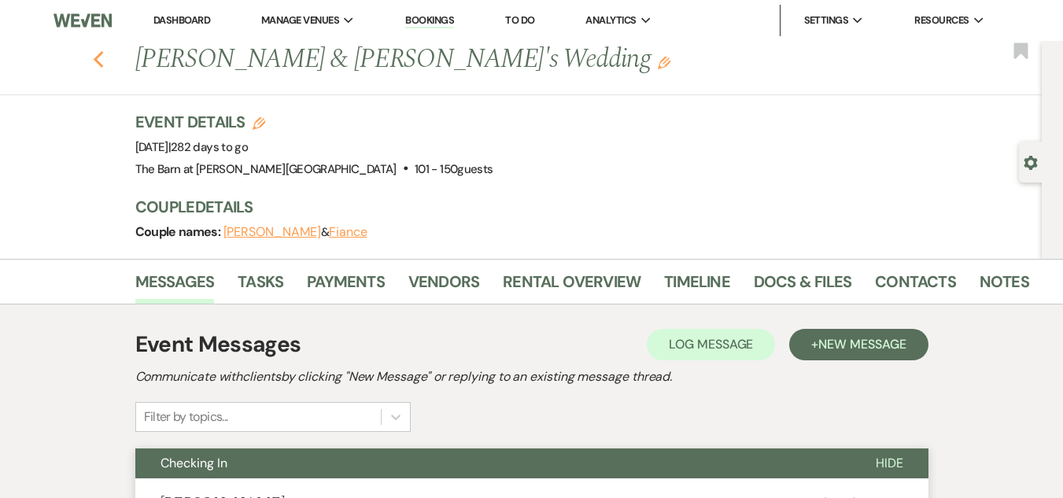
click at [102, 56] on icon "Previous" at bounding box center [99, 59] width 12 height 19
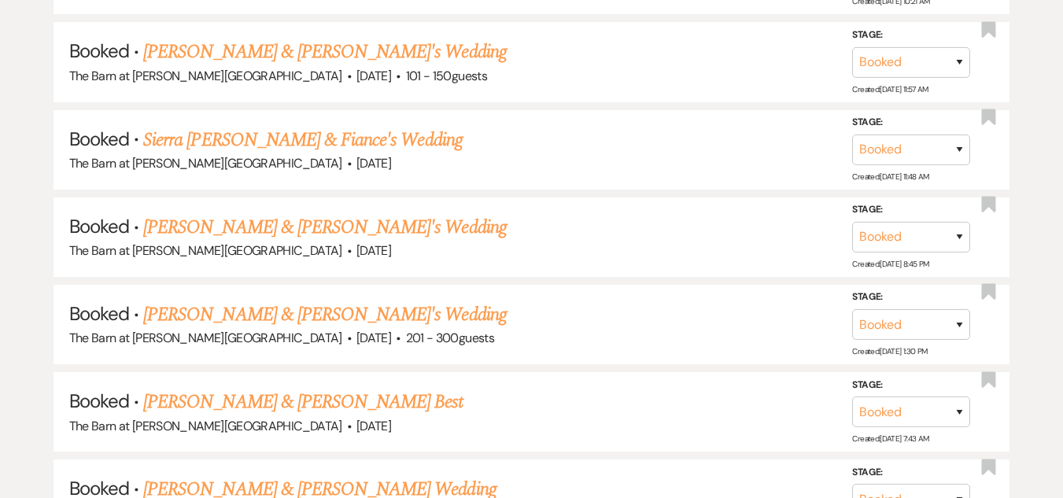
scroll to position [2098, 0]
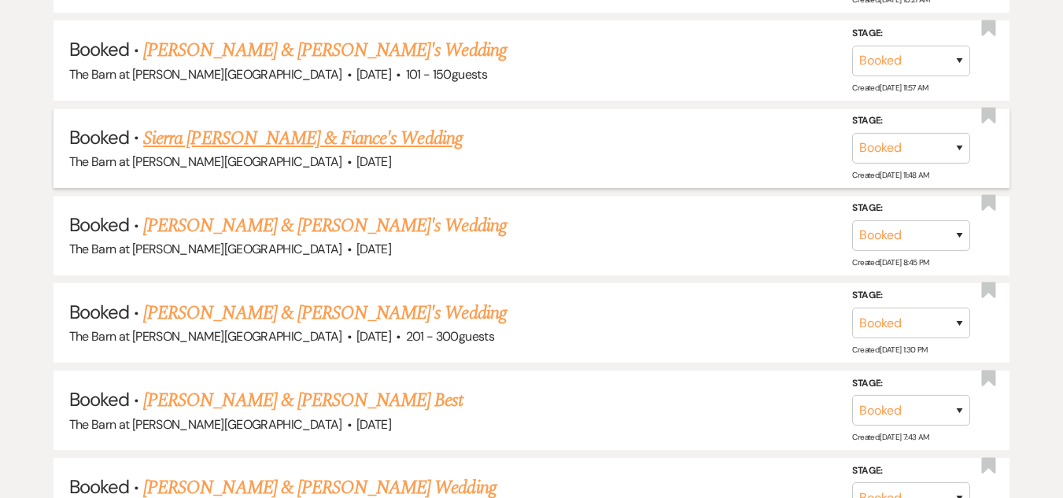
click at [295, 137] on link "Sierra [PERSON_NAME] & Fiance's Wedding" at bounding box center [302, 138] width 319 height 28
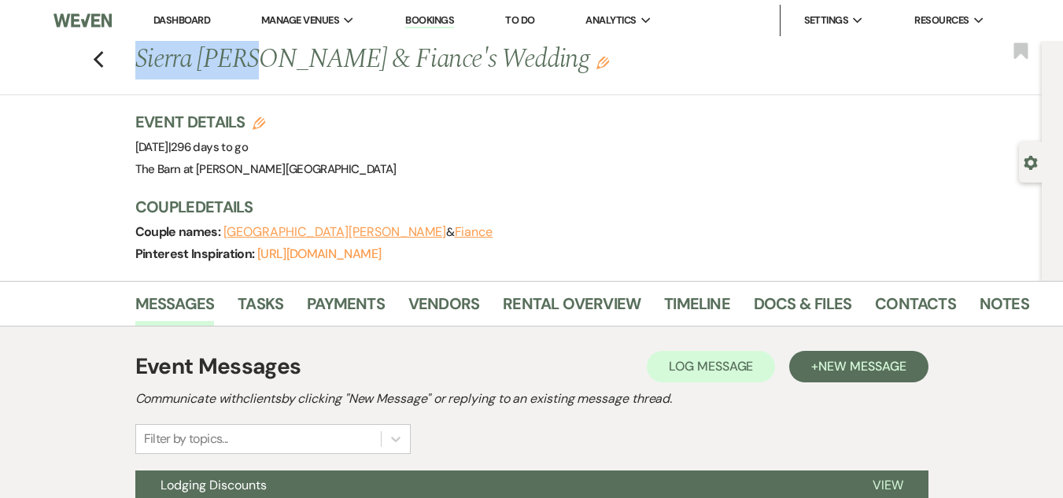
drag, startPoint x: 142, startPoint y: 52, endPoint x: 255, endPoint y: 56, distance: 112.6
click at [255, 56] on h1 "Sierra [PERSON_NAME] & [PERSON_NAME]'s Wedding Edit" at bounding box center [487, 60] width 705 height 38
copy h1 "[GEOGRAPHIC_DATA][PERSON_NAME]"
click at [253, 234] on button "[GEOGRAPHIC_DATA][PERSON_NAME]" at bounding box center [334, 232] width 223 height 13
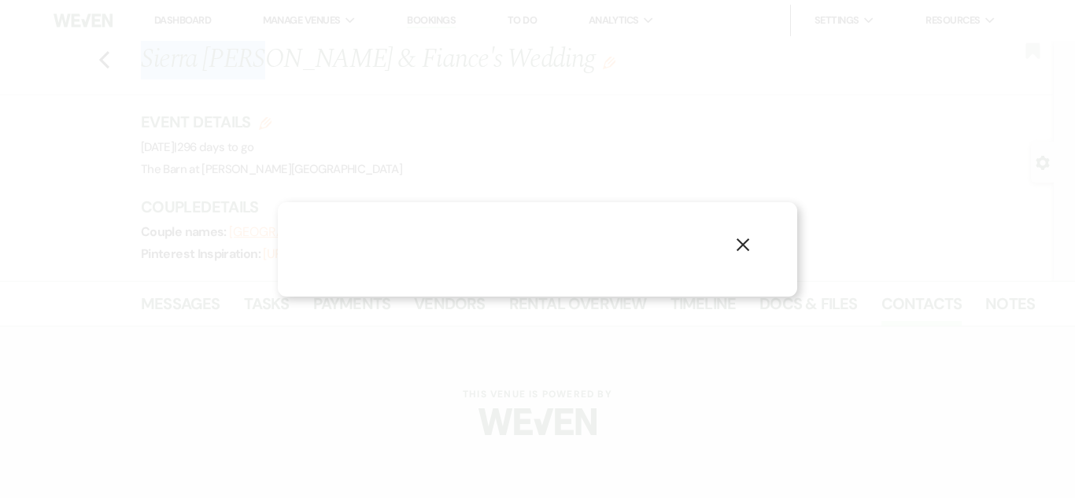
select select "1"
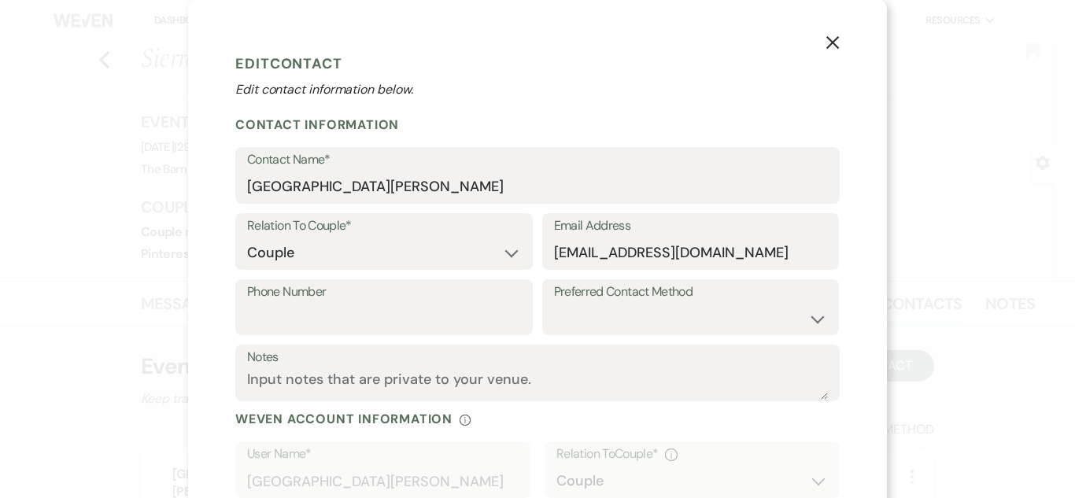
drag, startPoint x: 544, startPoint y: 248, endPoint x: 641, endPoint y: 260, distance: 98.3
click at [734, 246] on div "Email Address [EMAIL_ADDRESS][DOMAIN_NAME]" at bounding box center [690, 241] width 297 height 57
drag, startPoint x: 548, startPoint y: 251, endPoint x: 800, endPoint y: 239, distance: 252.9
click at [800, 239] on input "[EMAIL_ADDRESS][DOMAIN_NAME]" at bounding box center [691, 253] width 274 height 31
click at [829, 36] on icon "X" at bounding box center [832, 42] width 14 height 14
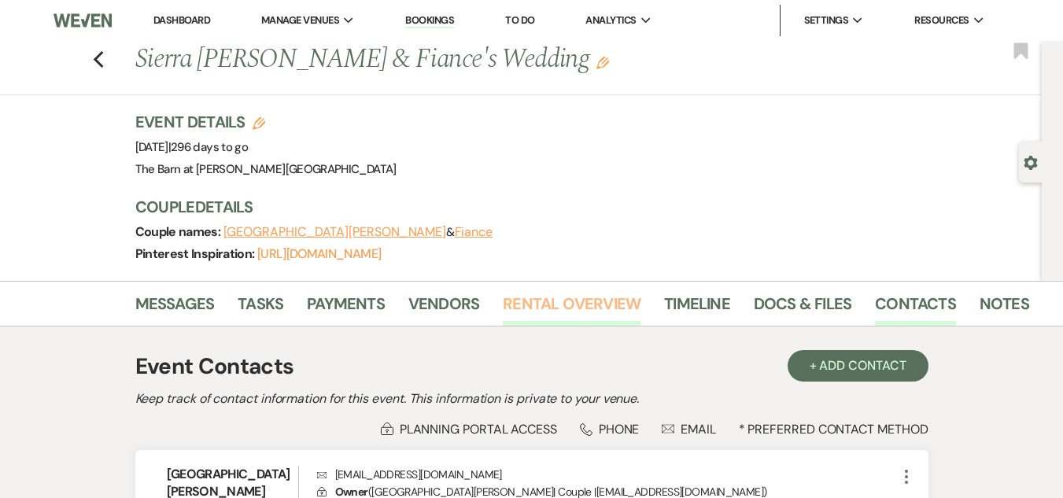
click at [570, 300] on link "Rental Overview" at bounding box center [572, 308] width 138 height 35
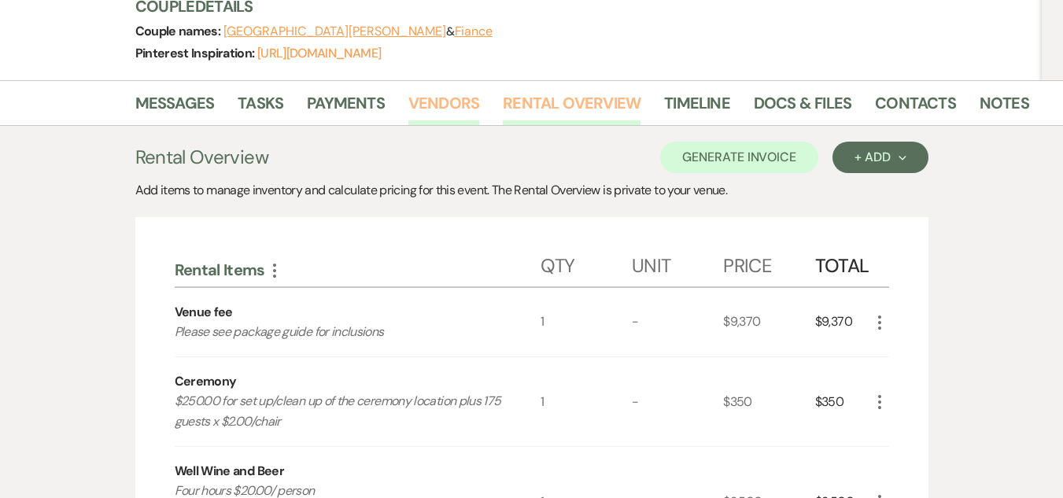
scroll to position [169, 0]
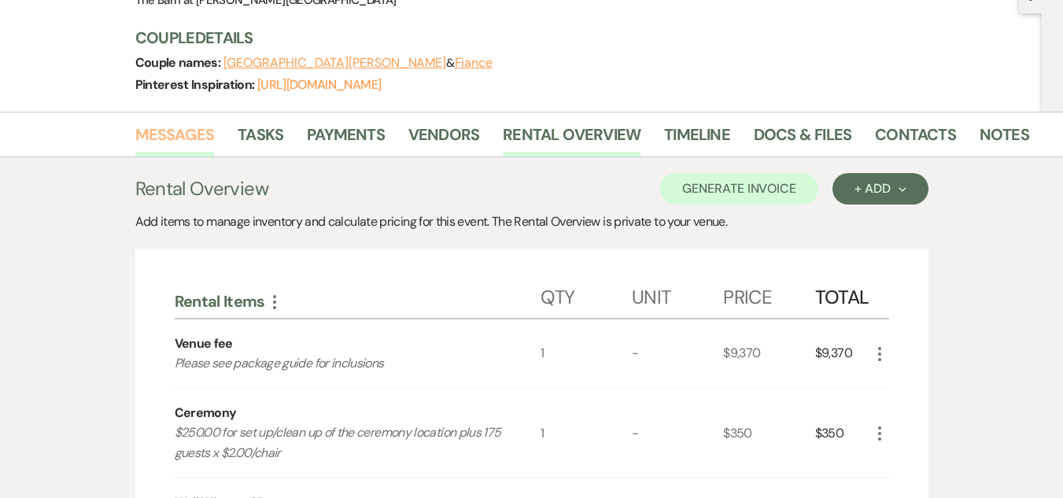
click at [183, 132] on link "Messages" at bounding box center [174, 139] width 79 height 35
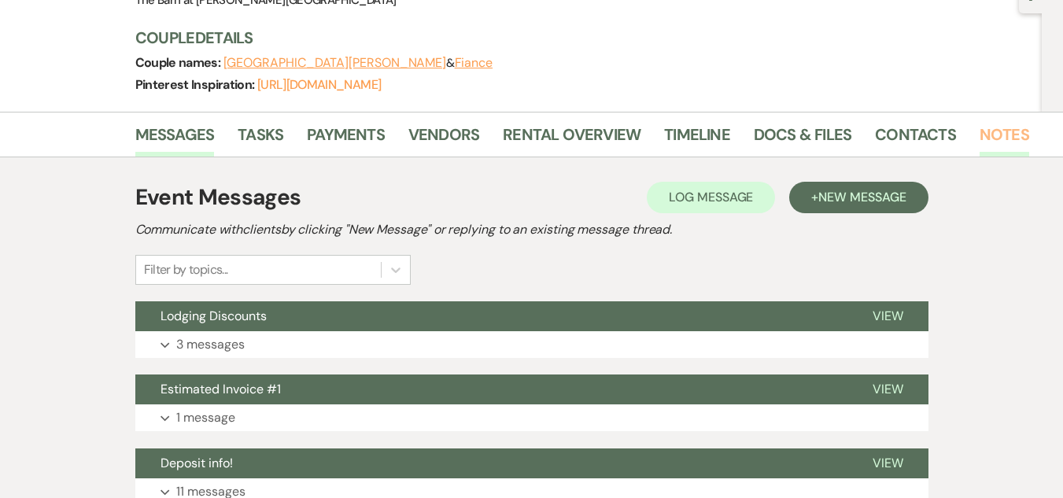
click at [1002, 133] on link "Notes" at bounding box center [1005, 139] width 50 height 35
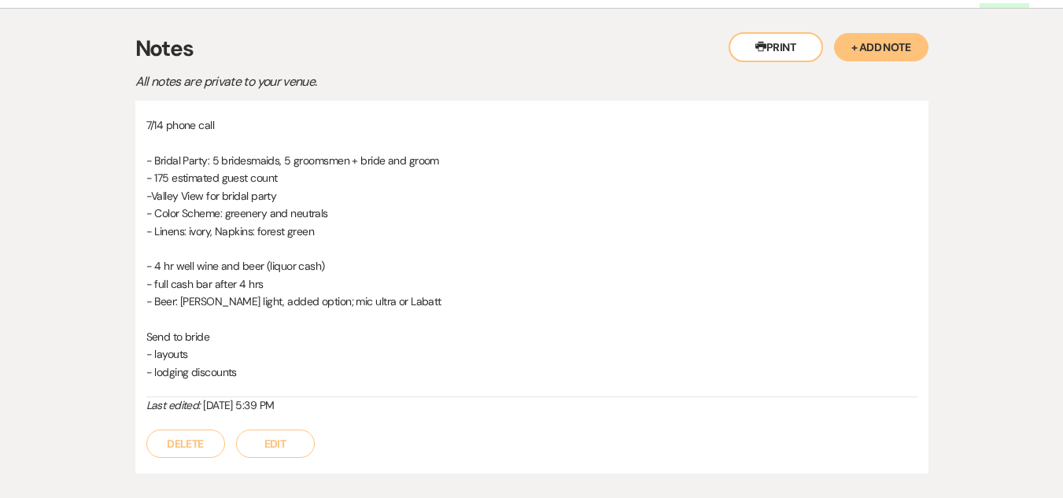
scroll to position [320, 0]
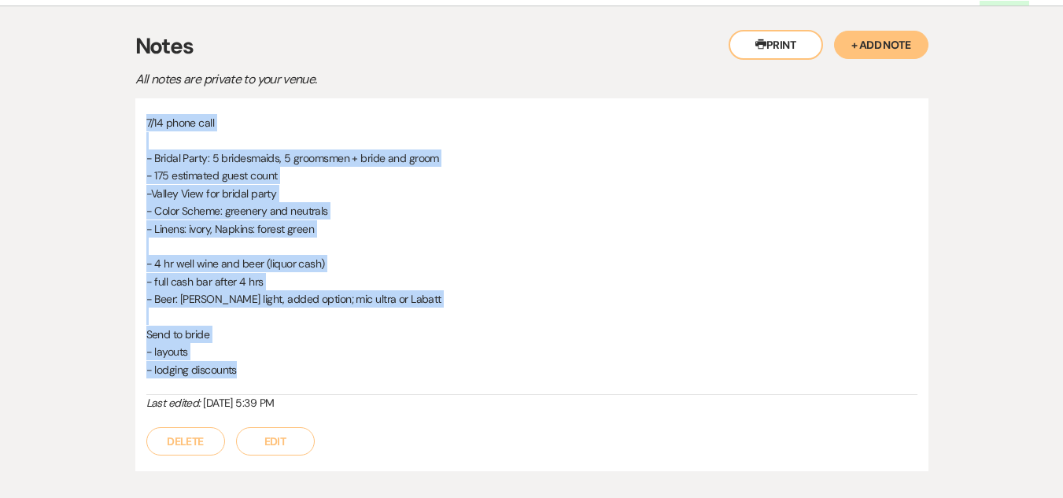
drag, startPoint x: 146, startPoint y: 126, endPoint x: 242, endPoint y: 373, distance: 265.1
click at [242, 373] on div "7/14 phone call - Bridal Party: 5 bridesmaids, 5 groomsmen + bride and groom - …" at bounding box center [531, 254] width 771 height 281
copy div "7/14 phone call - Bridal Party: 5 bridesmaids, 5 groomsmen + bride and groom - …"
click at [449, 209] on p "- Color Scheme: greenery and neutrals" at bounding box center [531, 210] width 771 height 17
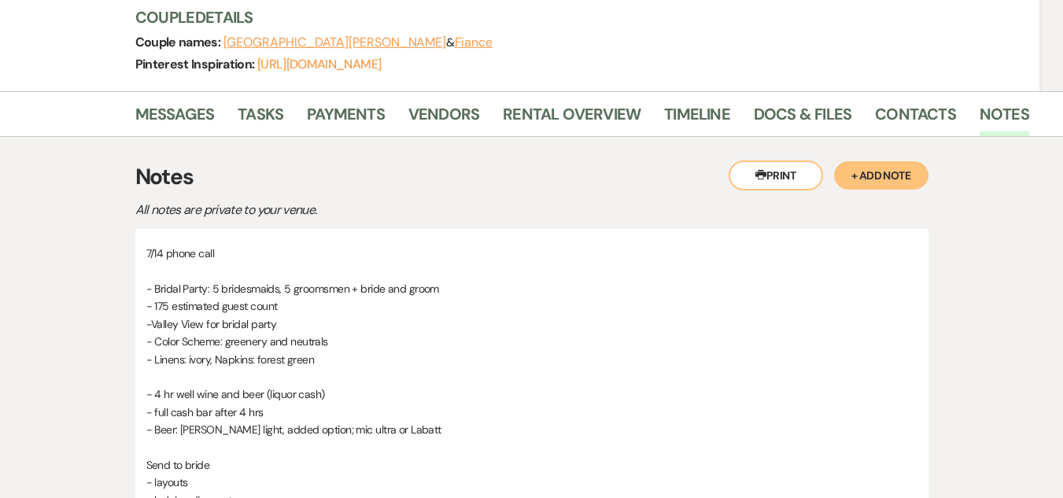
scroll to position [135, 0]
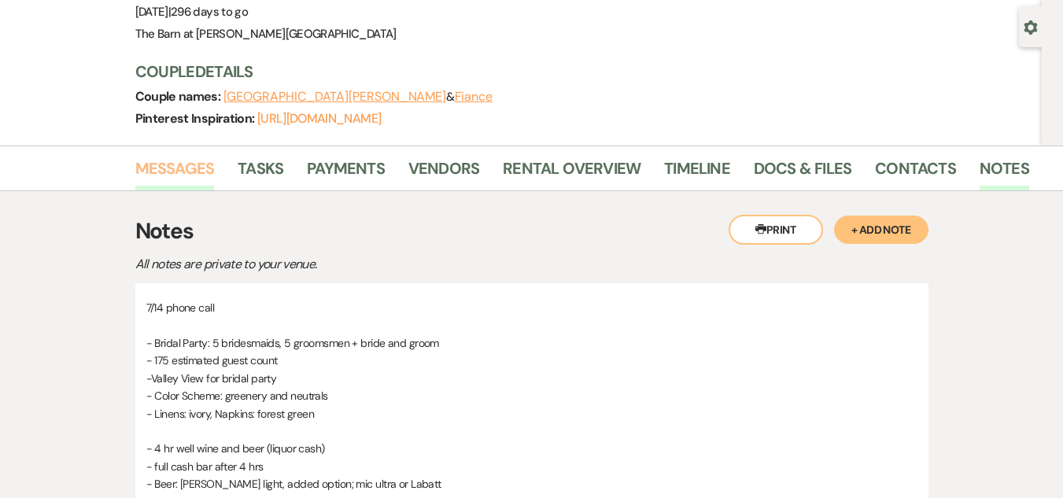
drag, startPoint x: 179, startPoint y: 149, endPoint x: 181, endPoint y: 161, distance: 12.7
click at [179, 152] on div "Messages Tasks Payments Vendors Rental Overview Timeline Docs & Files Contacts …" at bounding box center [531, 169] width 1063 height 46
click at [183, 164] on link "Messages" at bounding box center [174, 173] width 79 height 35
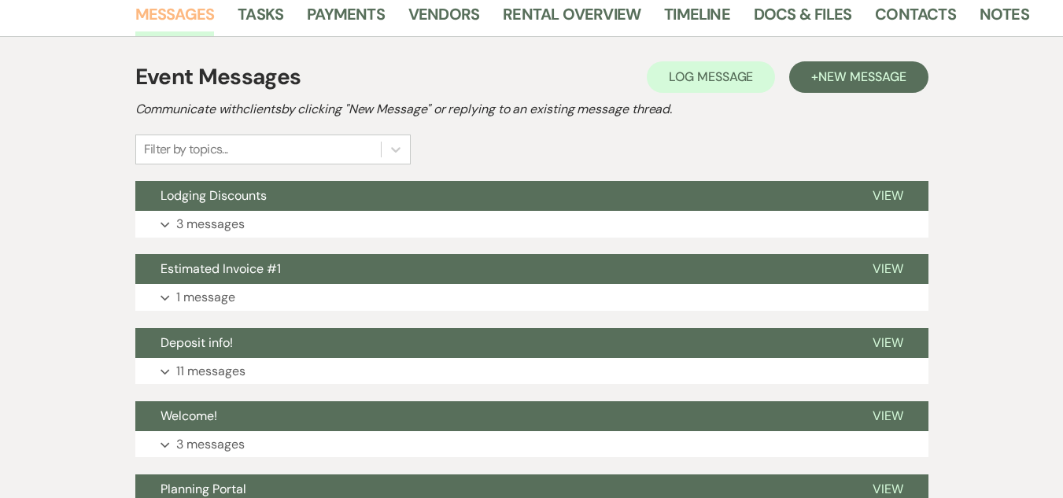
scroll to position [292, 0]
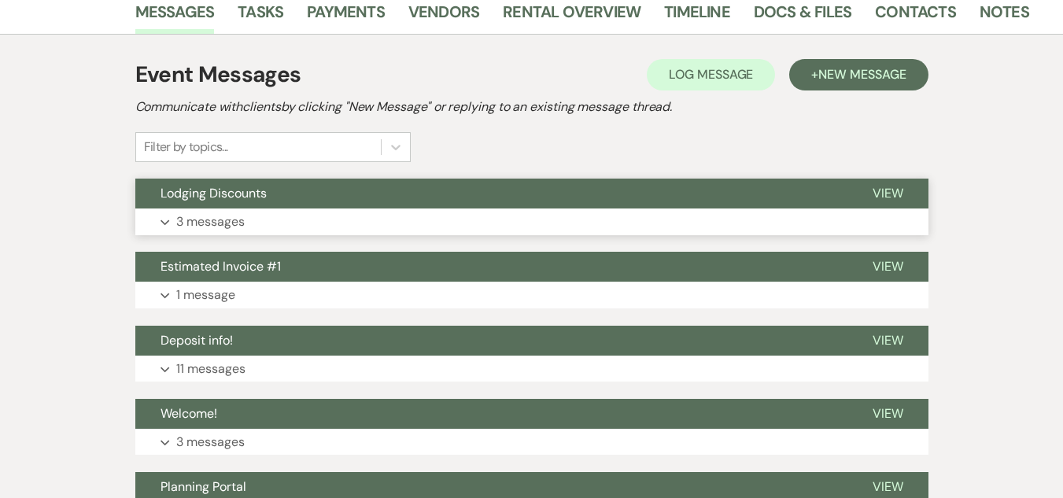
click at [373, 217] on button "Expand 3 messages" at bounding box center [531, 222] width 793 height 27
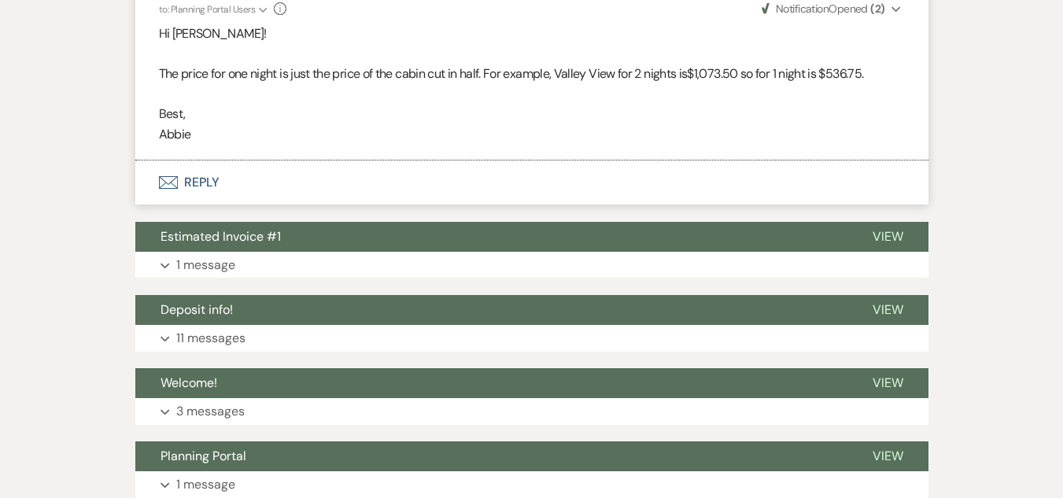
scroll to position [1320, 0]
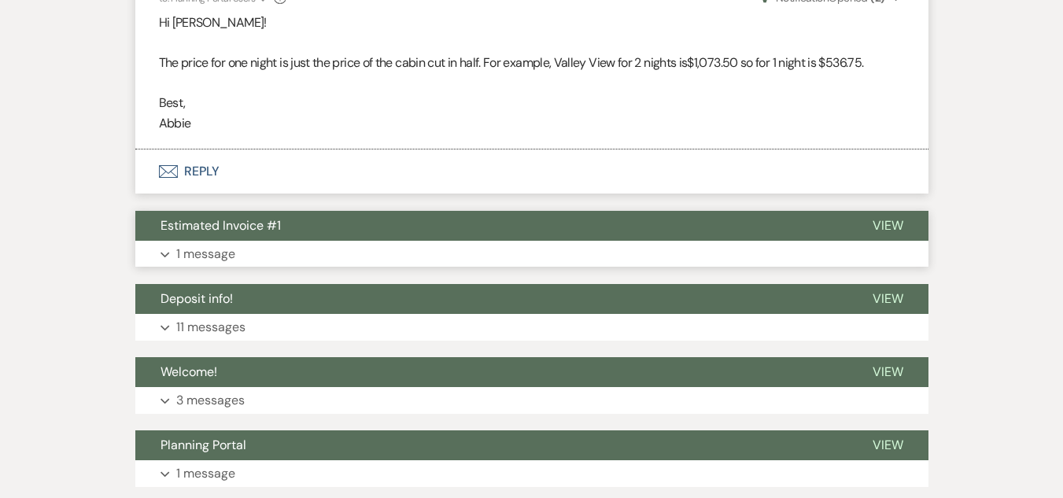
click at [367, 253] on button "Expand 1 message" at bounding box center [531, 254] width 793 height 27
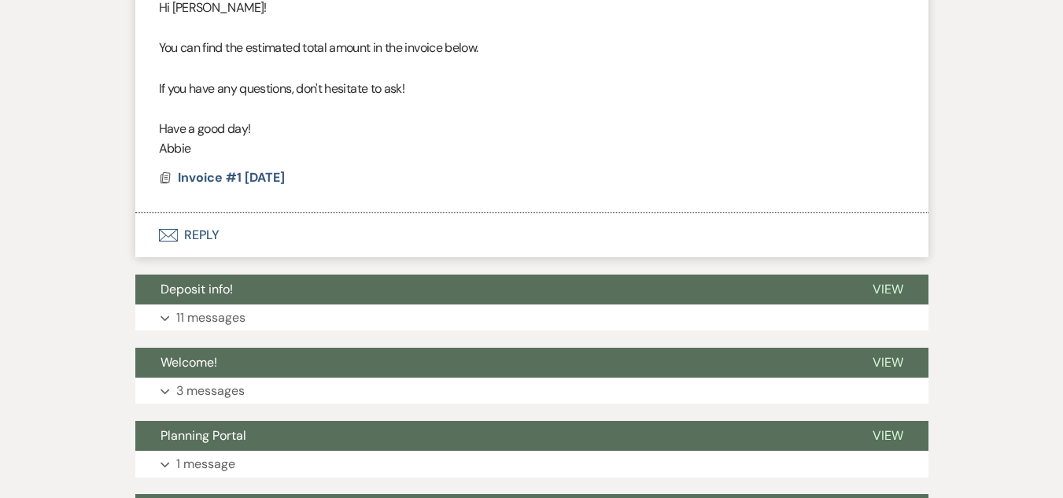
scroll to position [1690, 0]
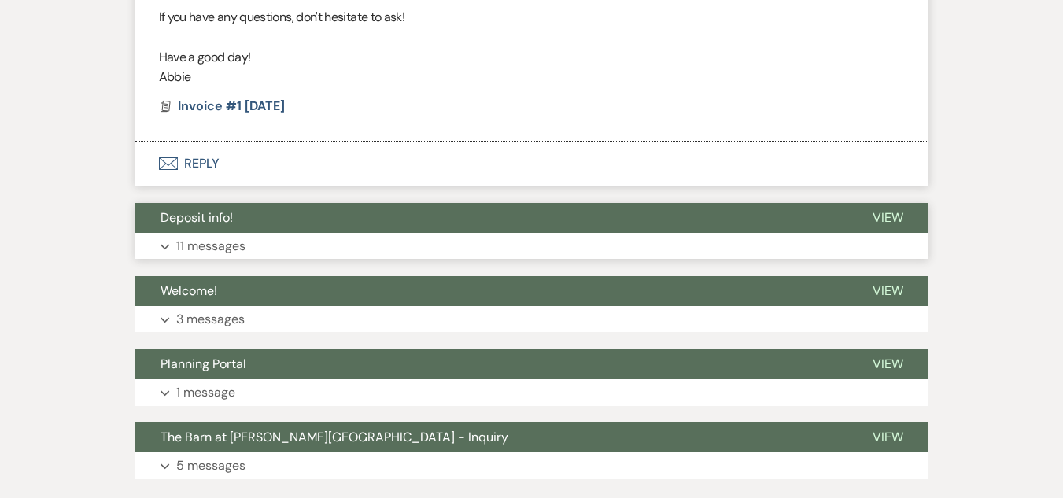
click at [379, 245] on button "Expand 11 messages" at bounding box center [531, 246] width 793 height 27
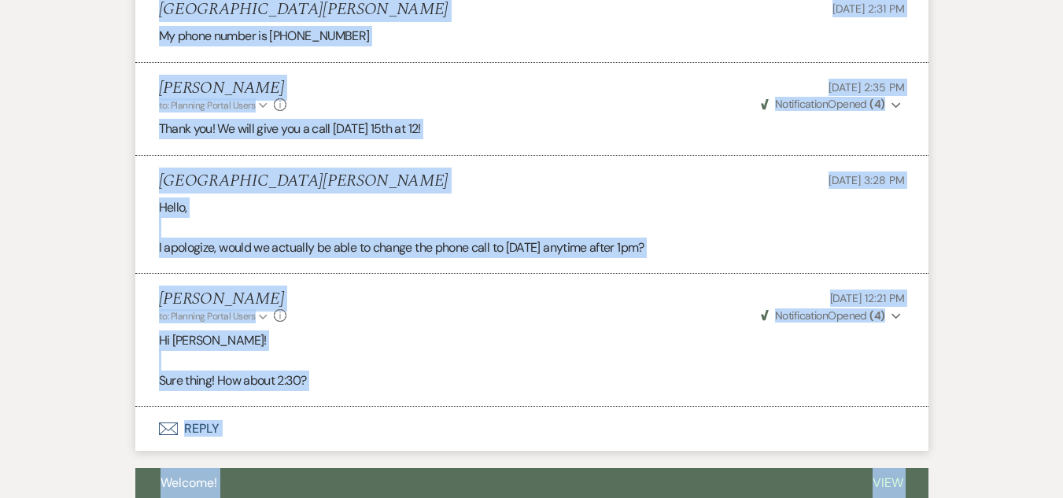
scroll to position [3816, 0]
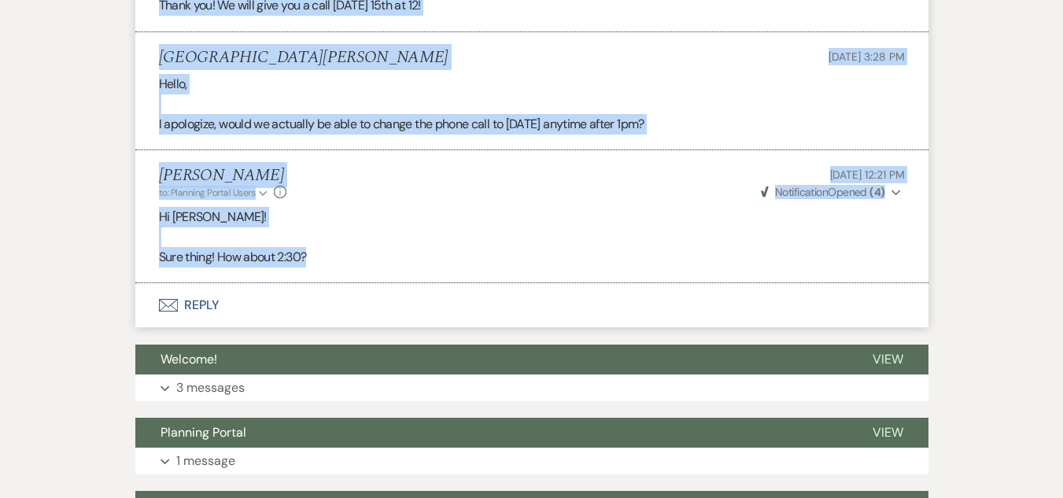
drag, startPoint x: 158, startPoint y: 157, endPoint x: 438, endPoint y: 260, distance: 298.2
copy ul "Sierra [PERSON_NAME] [DATE] 8:17 PM Hello, Would you be willing to accommodate …"
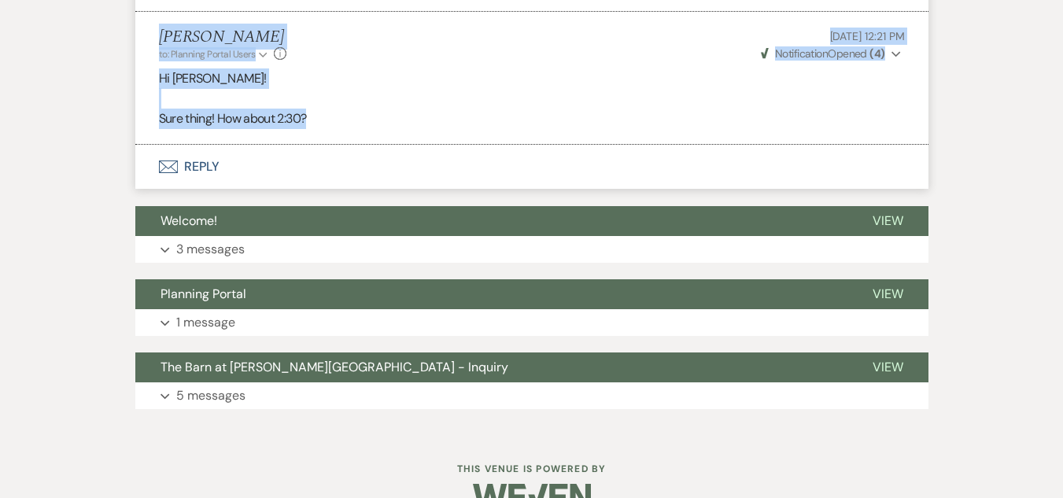
scroll to position [3990, 0]
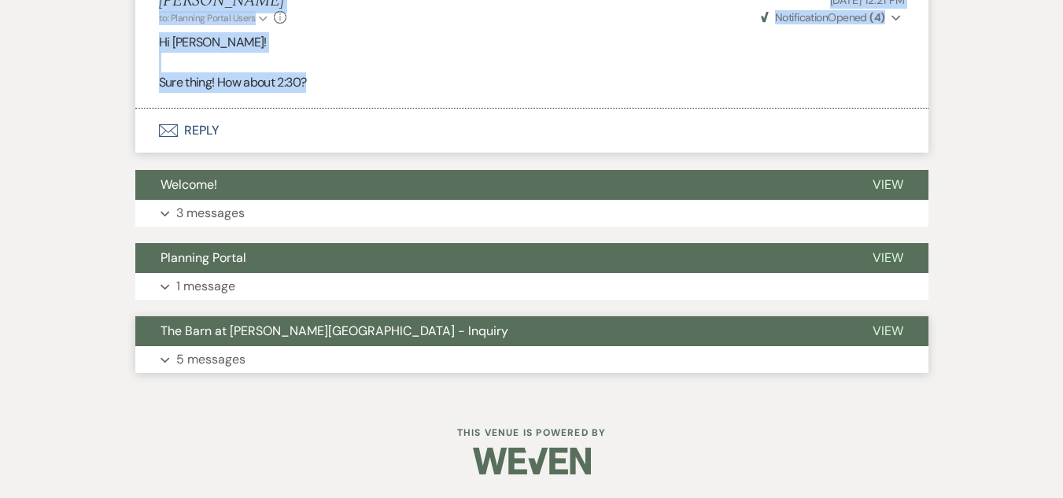
click at [410, 349] on button "Expand 5 messages" at bounding box center [531, 359] width 793 height 27
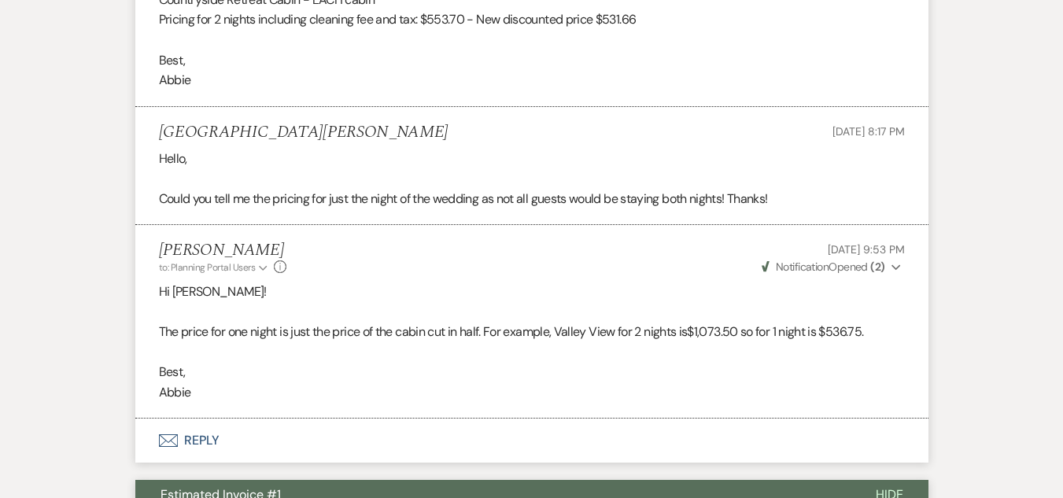
scroll to position [1038, 0]
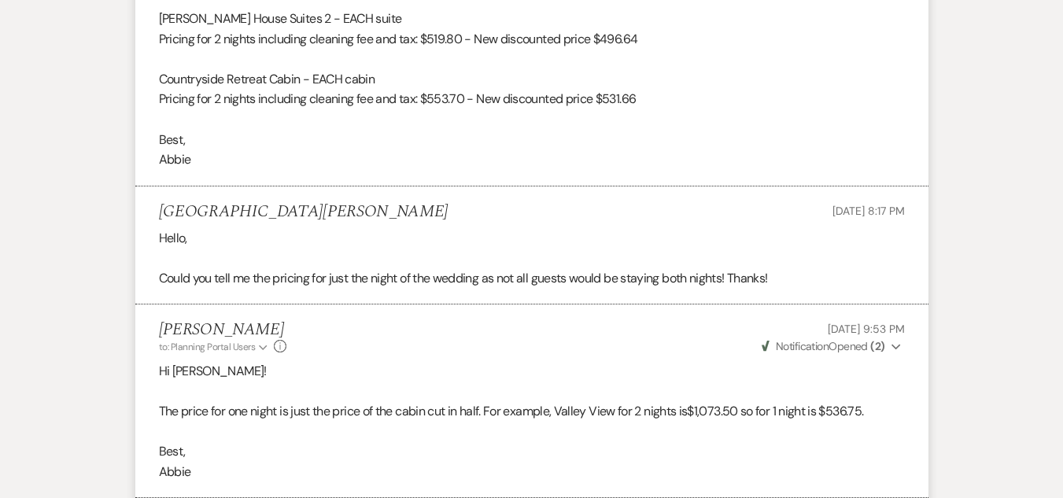
scroll to position [987, 0]
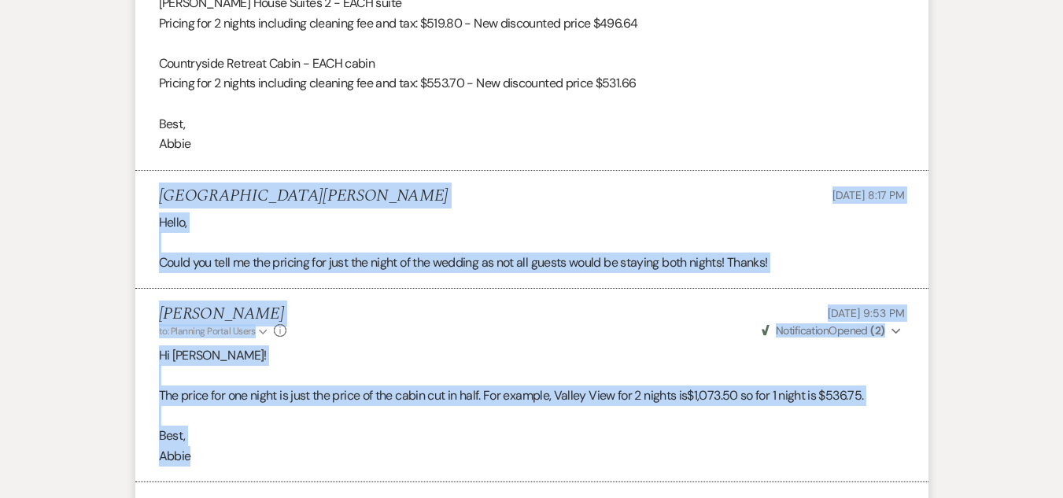
drag, startPoint x: 157, startPoint y: 197, endPoint x: 242, endPoint y: 450, distance: 267.5
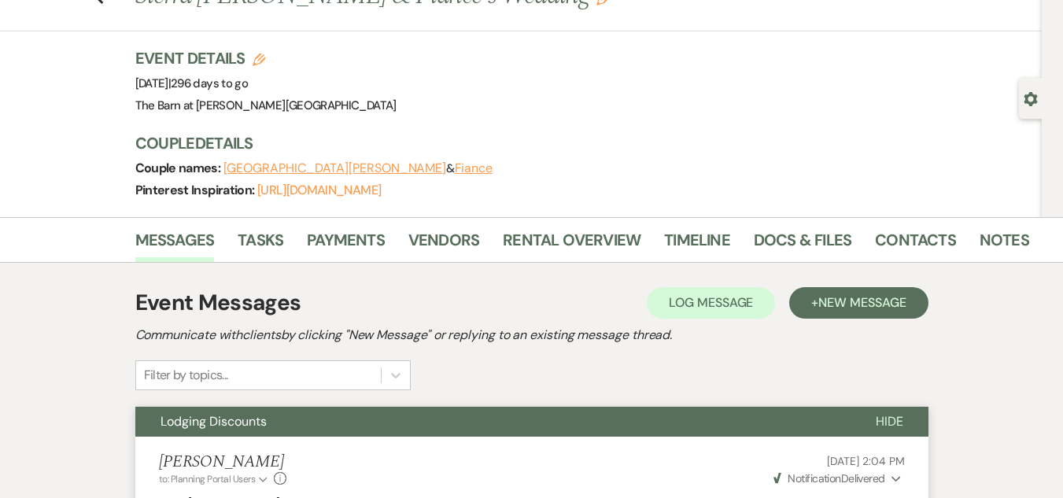
scroll to position [0, 0]
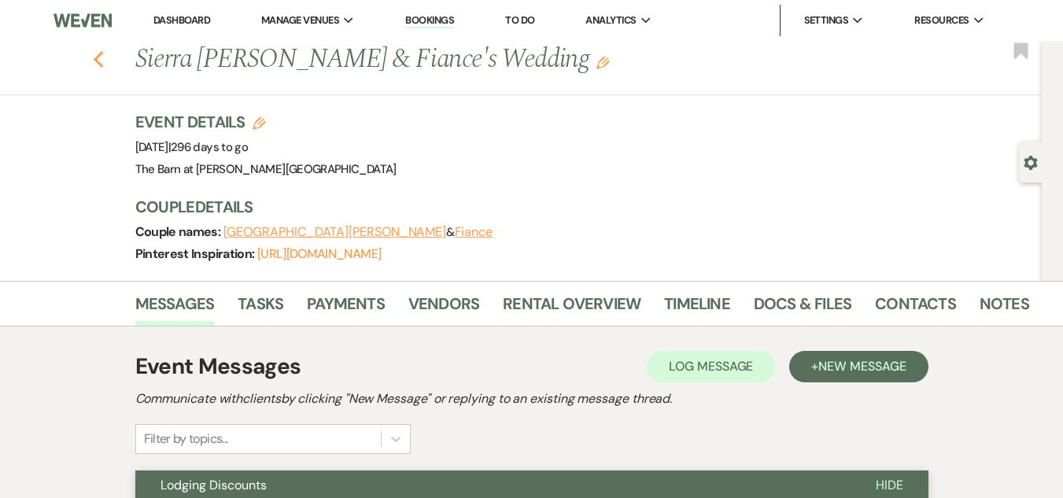
click at [102, 61] on use "button" at bounding box center [98, 59] width 10 height 17
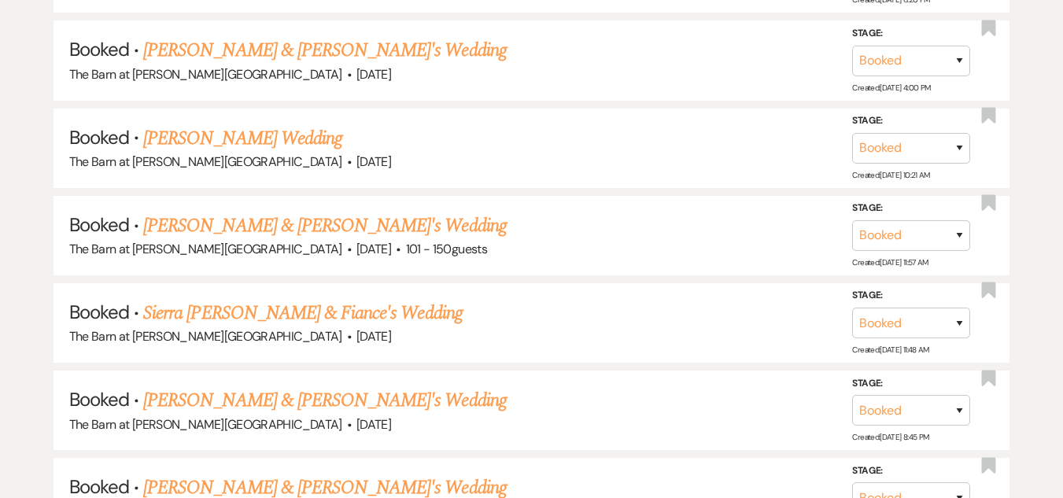
scroll to position [2273, 0]
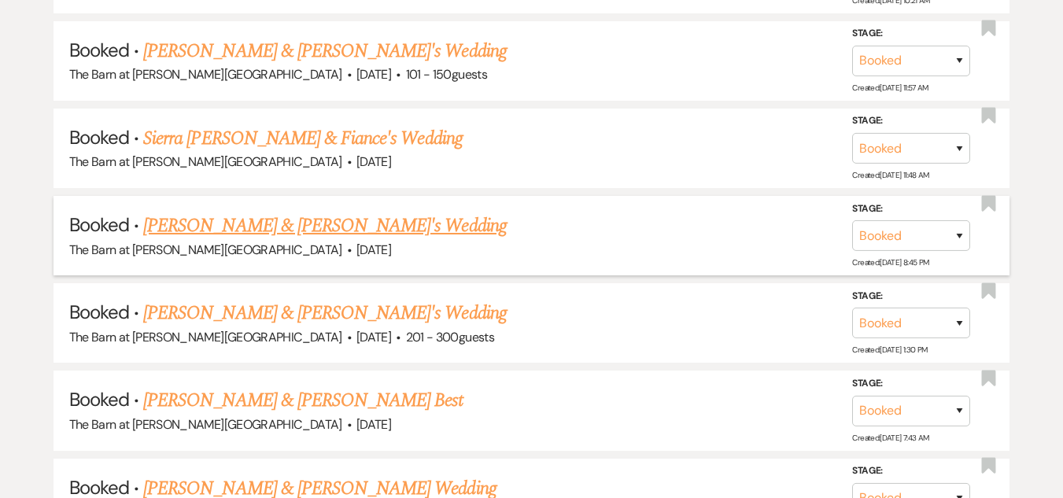
click at [312, 209] on li "Booked · [PERSON_NAME] & [PERSON_NAME]'s Wedding The Barn at [PERSON_NAME][GEOG…" at bounding box center [532, 235] width 957 height 79
click at [314, 227] on link "[PERSON_NAME] & [PERSON_NAME]'s Wedding" at bounding box center [325, 226] width 364 height 28
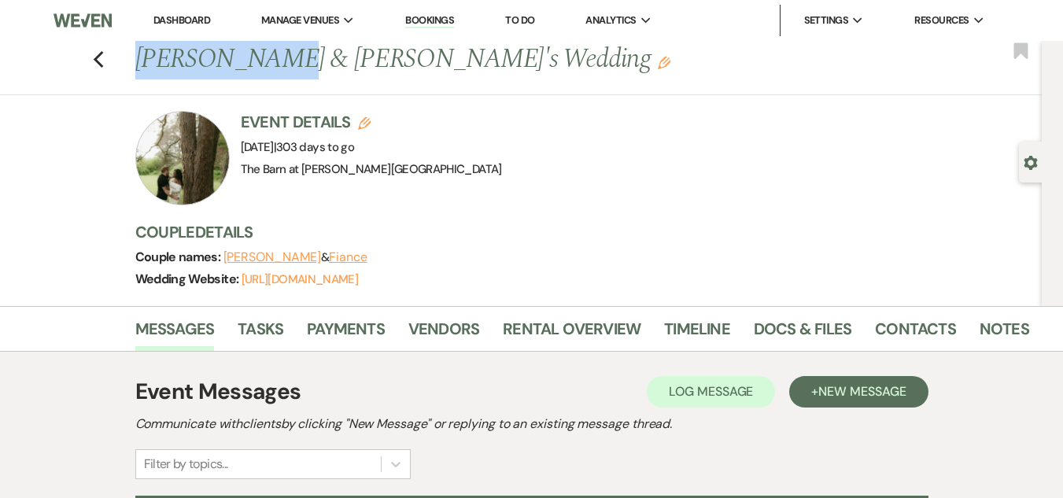
drag, startPoint x: 143, startPoint y: 59, endPoint x: 268, endPoint y: 65, distance: 124.5
click at [268, 65] on h1 "[PERSON_NAME] & [PERSON_NAME]'s Wedding Edit" at bounding box center [487, 60] width 705 height 38
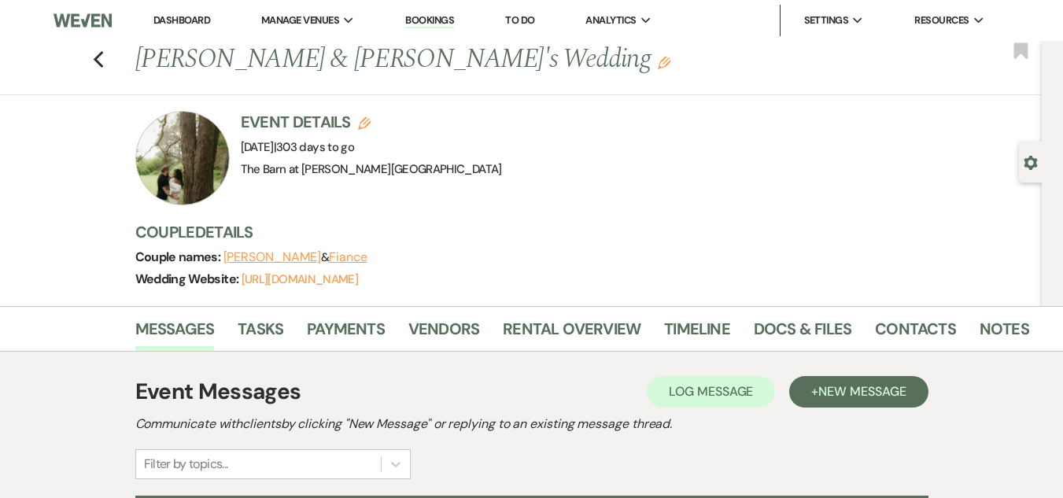
click at [470, 178] on div "Venue: [GEOGRAPHIC_DATA] at [PERSON_NAME][GEOGRAPHIC_DATA] Venue Address: [STRE…" at bounding box center [371, 169] width 261 height 22
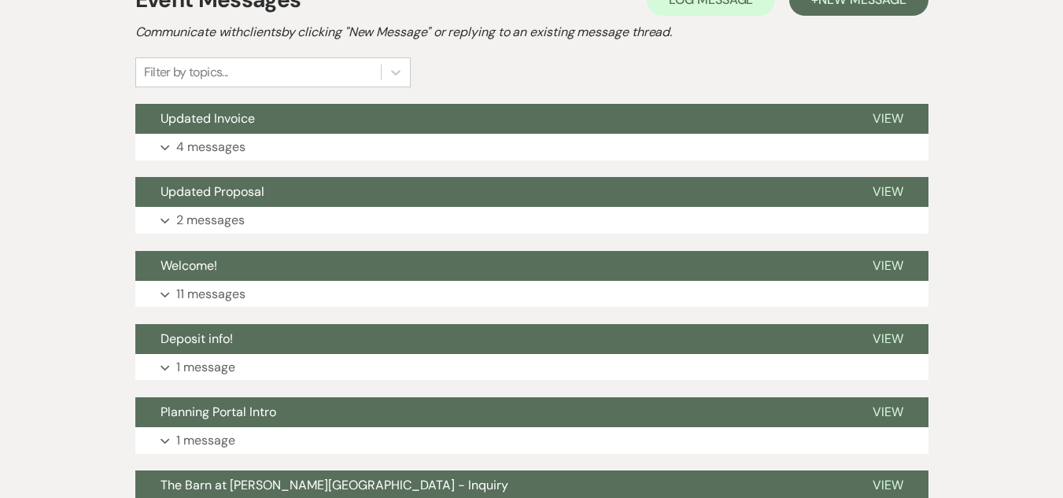
scroll to position [393, 0]
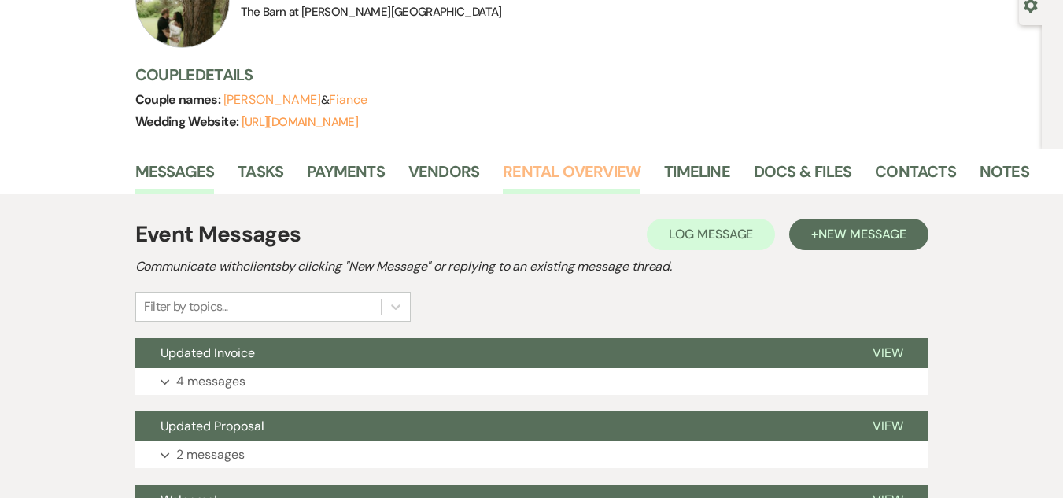
click at [529, 164] on link "Rental Overview" at bounding box center [572, 176] width 138 height 35
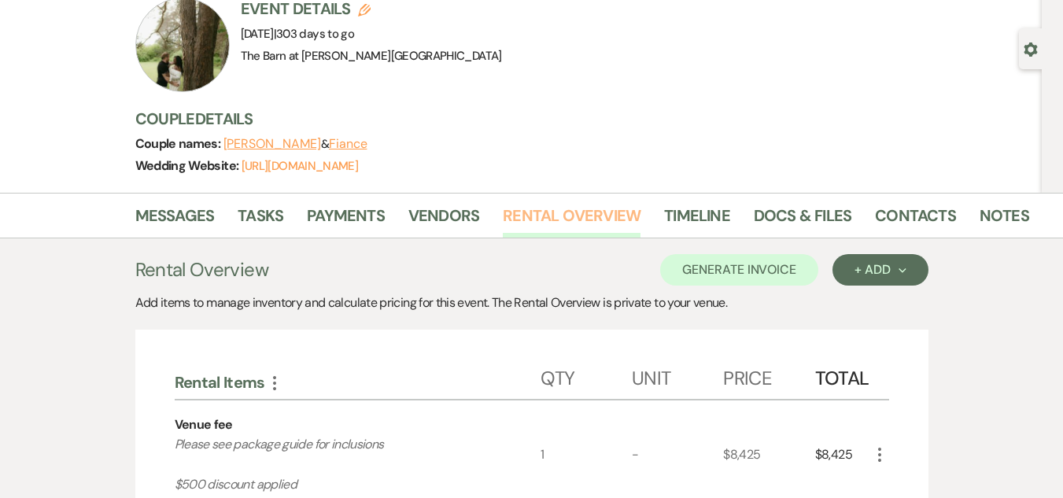
scroll to position [60, 0]
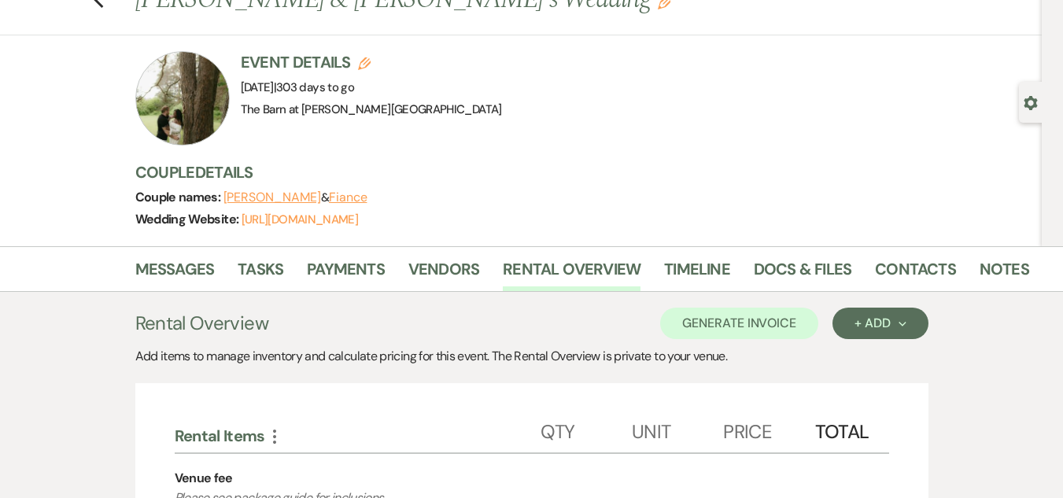
click at [286, 199] on button "[PERSON_NAME]" at bounding box center [272, 197] width 98 height 13
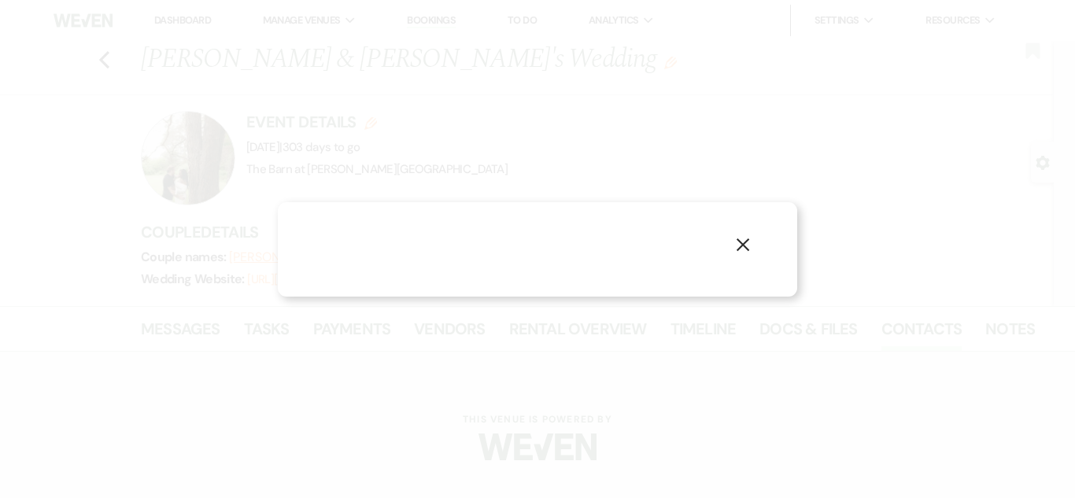
select select "1"
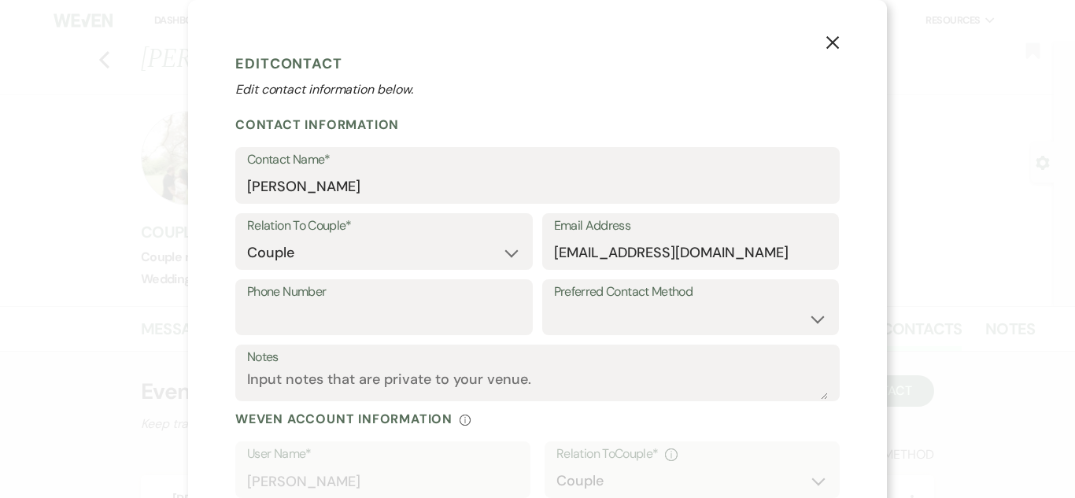
drag, startPoint x: 545, startPoint y: 251, endPoint x: 740, endPoint y: 257, distance: 195.3
click at [770, 253] on div "Email Address [EMAIL_ADDRESS][DOMAIN_NAME]" at bounding box center [690, 241] width 297 height 57
drag, startPoint x: 547, startPoint y: 251, endPoint x: 738, endPoint y: 275, distance: 192.7
click at [738, 275] on div "Email Address [EMAIL_ADDRESS][DOMAIN_NAME]" at bounding box center [690, 246] width 297 height 66
drag, startPoint x: 335, startPoint y: 182, endPoint x: 200, endPoint y: 185, distance: 135.4
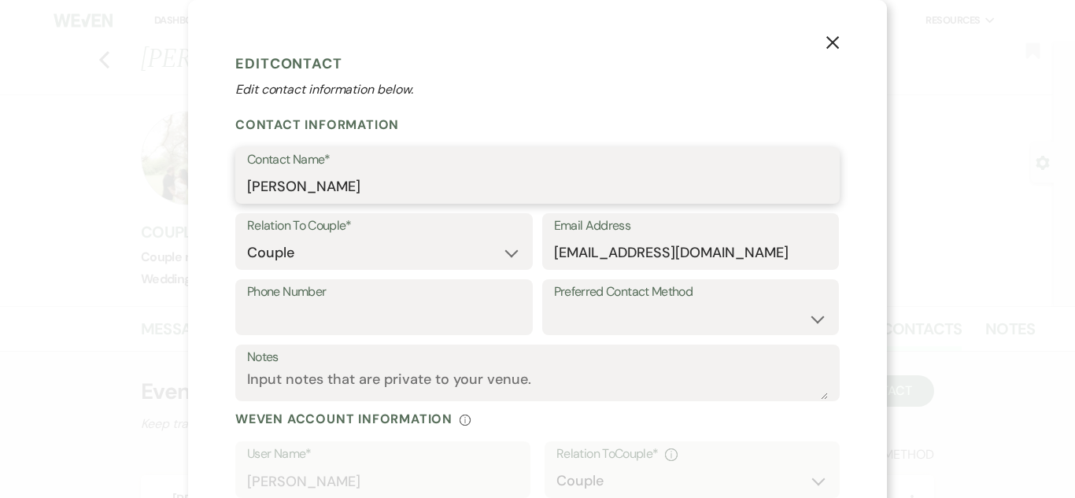
click at [200, 185] on div "X Edit Contact Edit contact information below. Contact Information Contact Name…" at bounding box center [537, 326] width 699 height 652
click at [828, 40] on icon "X" at bounding box center [832, 42] width 14 height 14
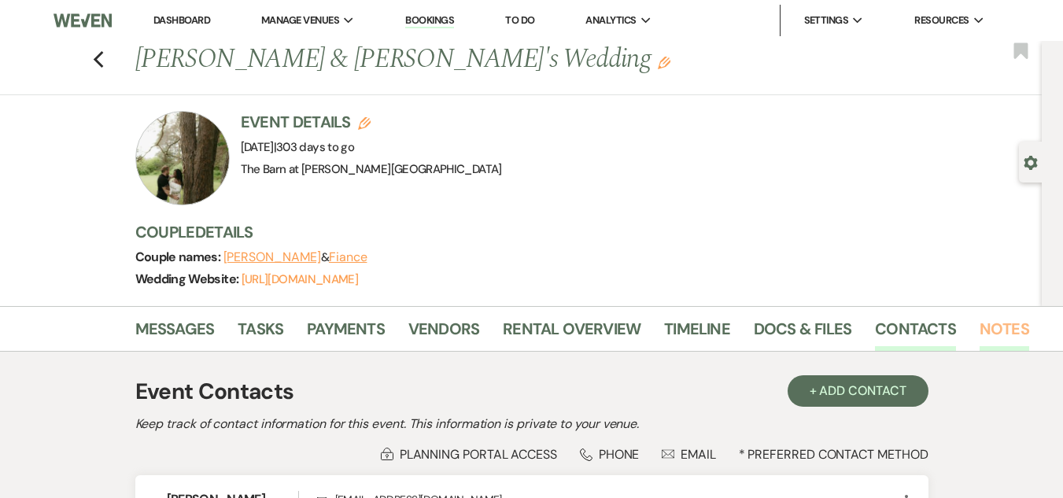
click at [983, 332] on link "Notes" at bounding box center [1005, 333] width 50 height 35
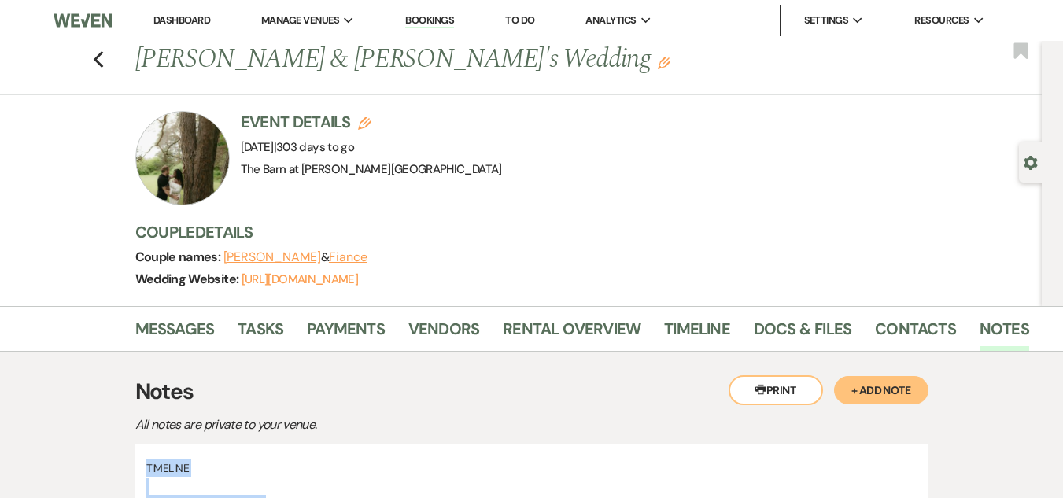
drag, startPoint x: 333, startPoint y: 312, endPoint x: 135, endPoint y: 471, distance: 253.5
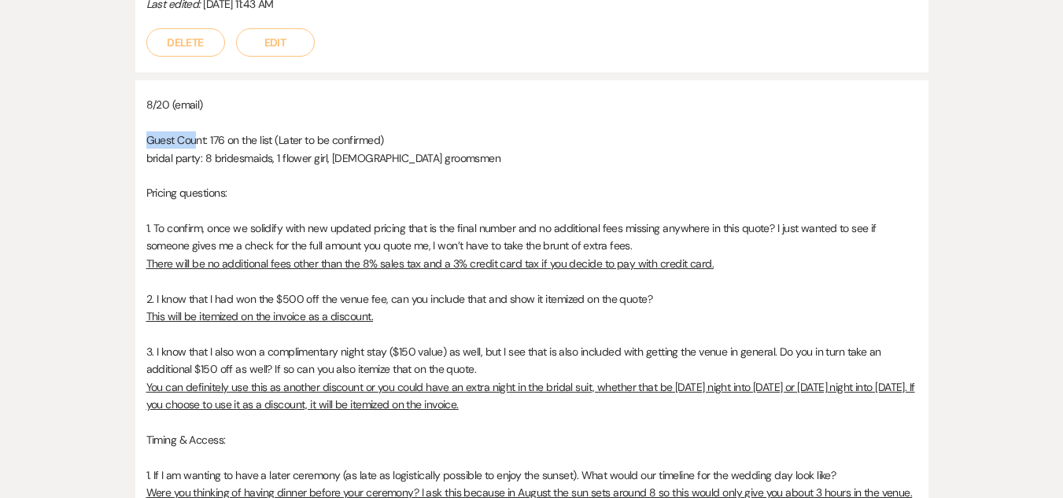
scroll to position [2446, 0]
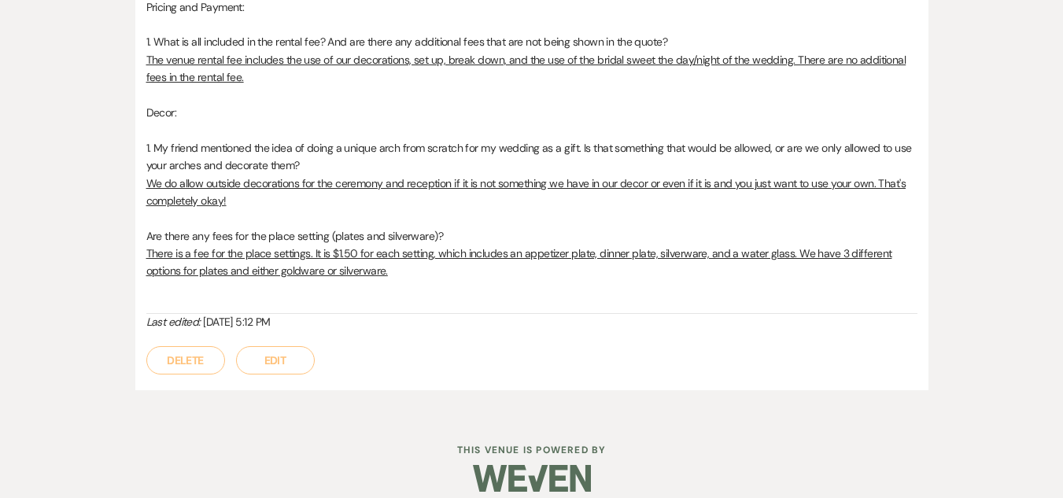
drag, startPoint x: 146, startPoint y: 135, endPoint x: 197, endPoint y: 142, distance: 50.9
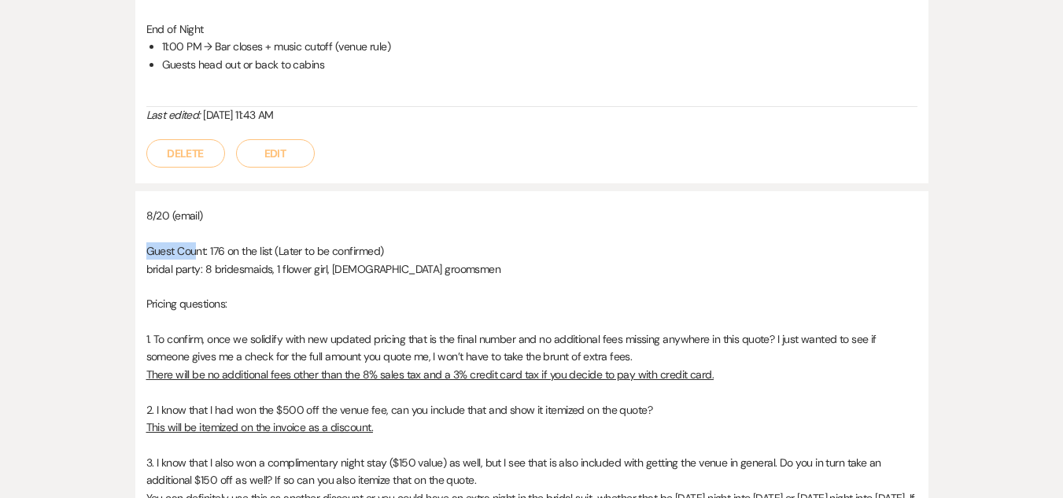
scroll to position [862, 0]
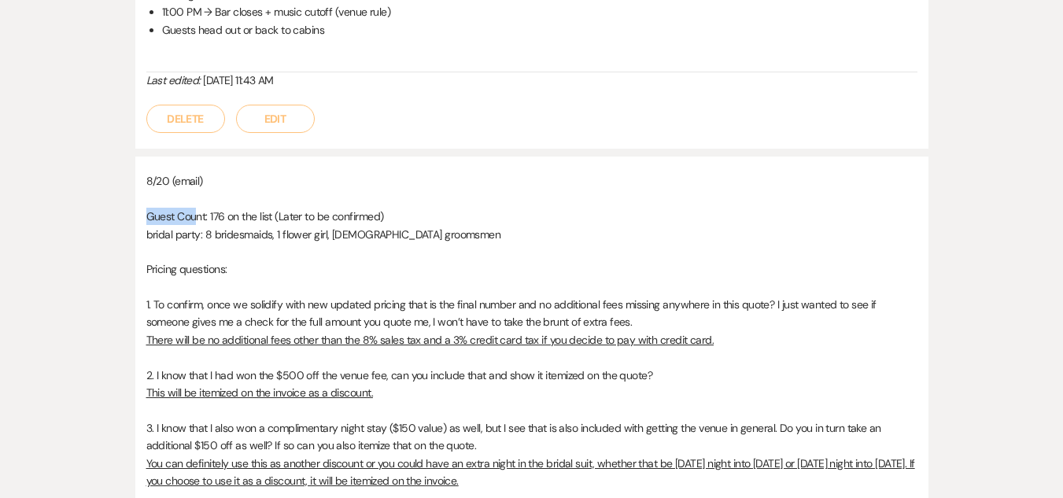
click at [149, 216] on span "Guest Count: 176 on the list (Later to be confirmed)" at bounding box center [265, 216] width 238 height 14
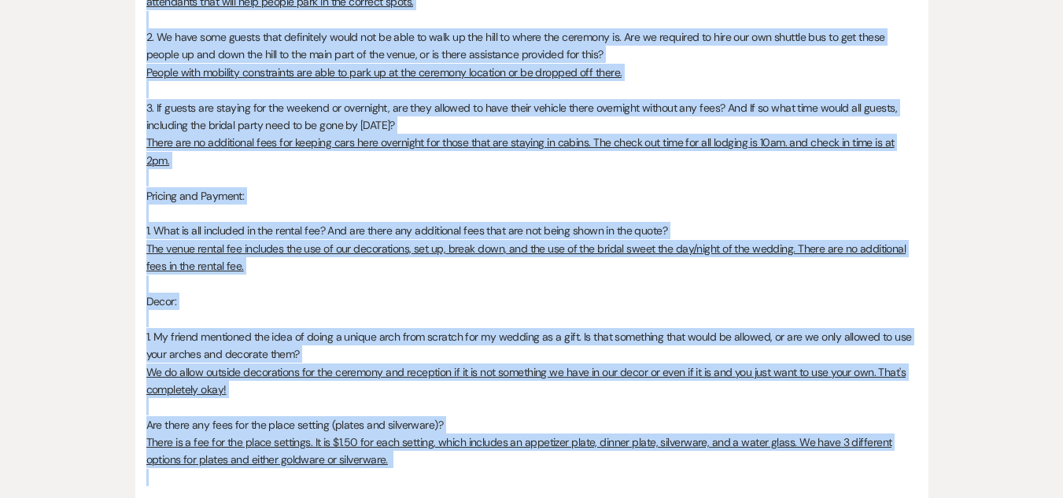
scroll to position [2392, 0]
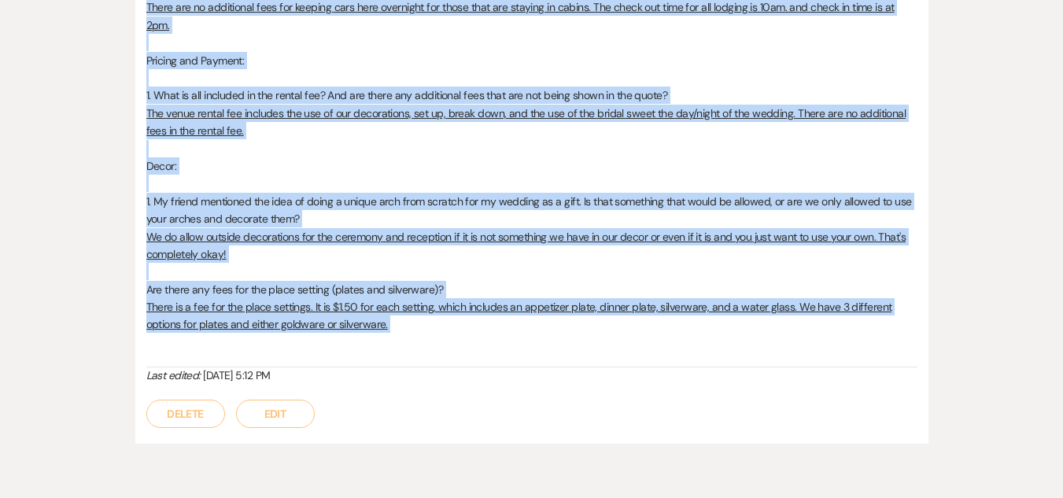
drag, startPoint x: 147, startPoint y: 182, endPoint x: 530, endPoint y: 304, distance: 401.4
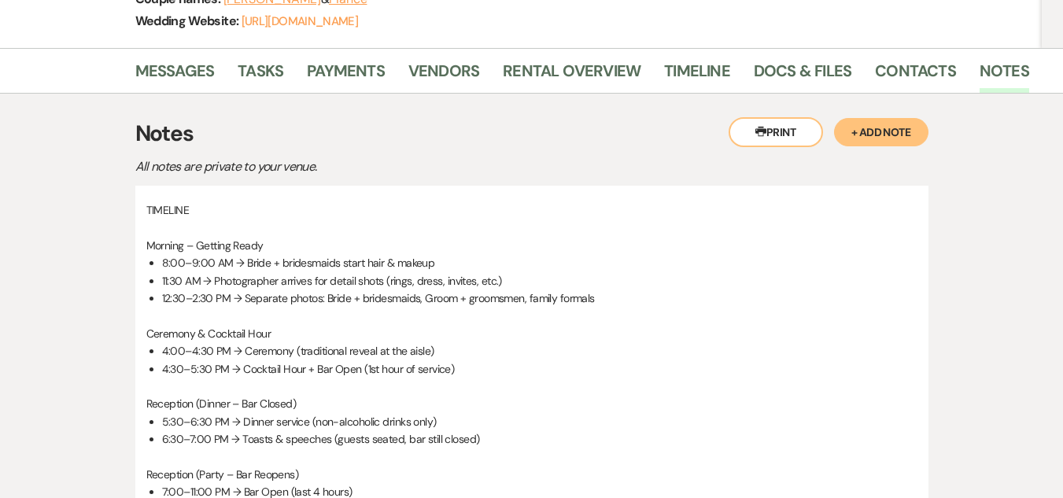
scroll to position [256, 0]
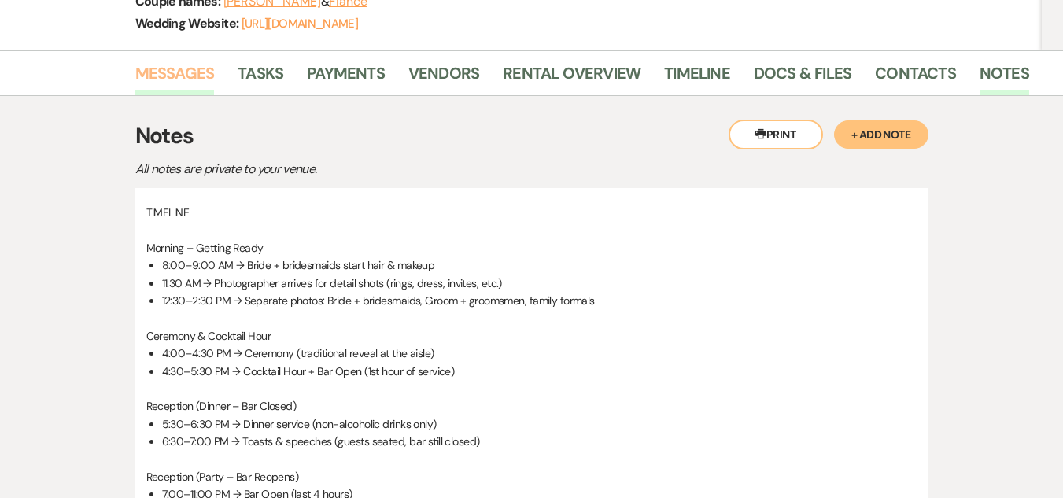
click at [186, 81] on link "Messages" at bounding box center [174, 78] width 79 height 35
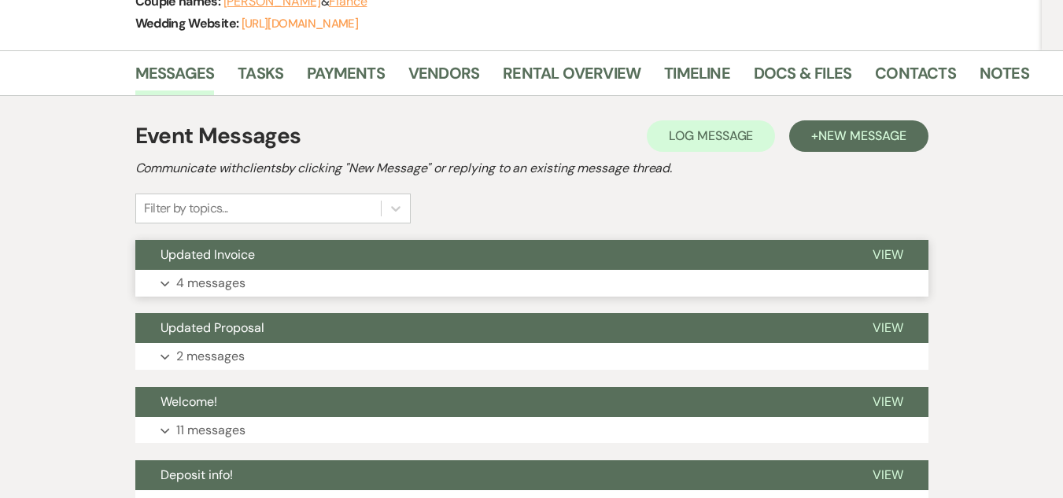
click at [359, 270] on button "Updated Invoice" at bounding box center [491, 255] width 712 height 30
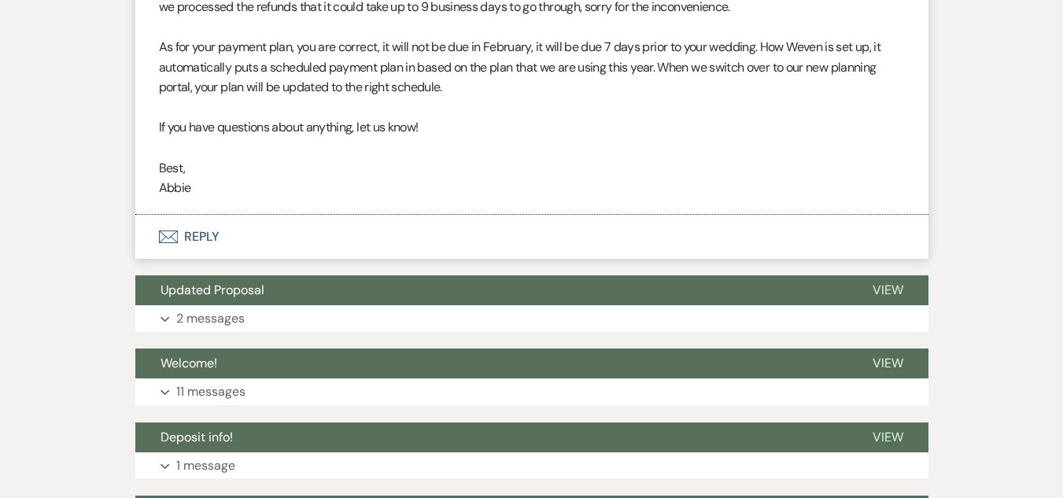
scroll to position [1534, 0]
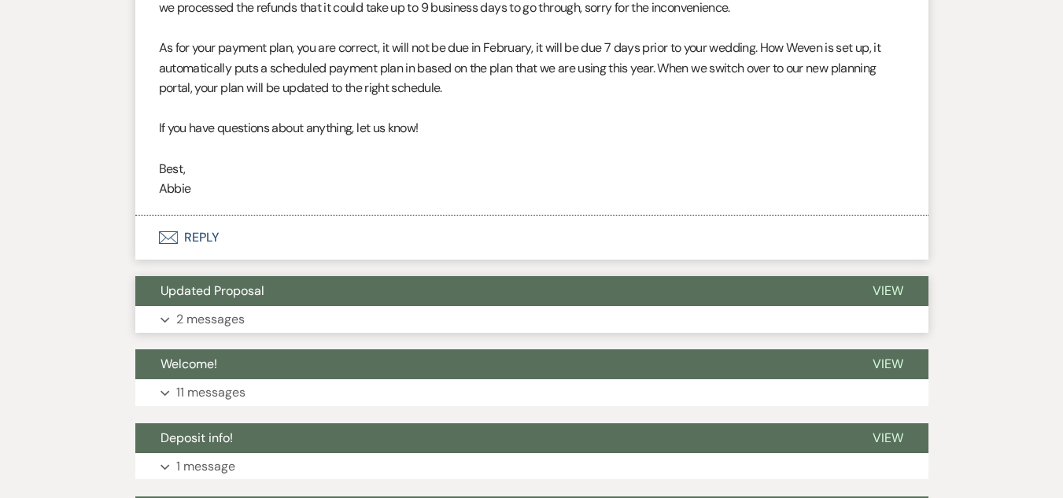
click at [468, 316] on button "Expand 2 messages" at bounding box center [531, 319] width 793 height 27
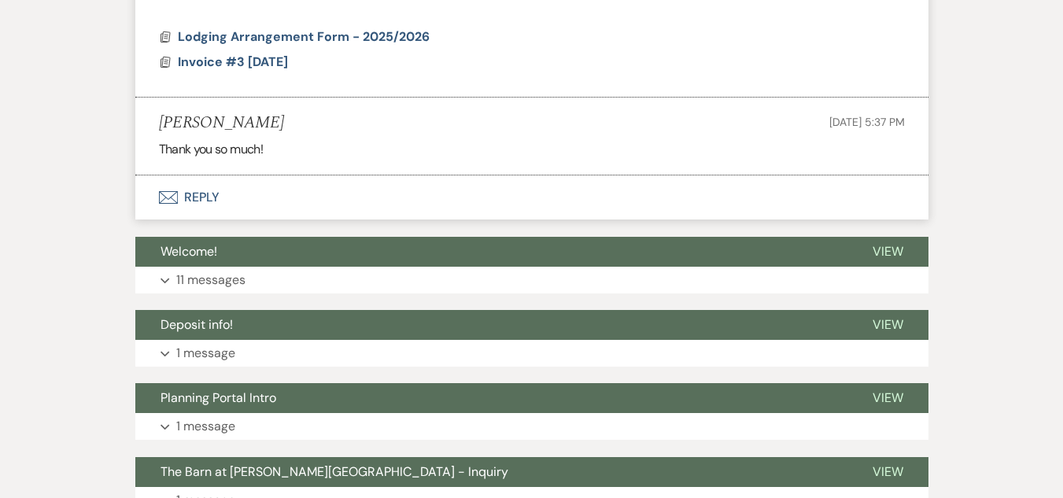
scroll to position [2062, 0]
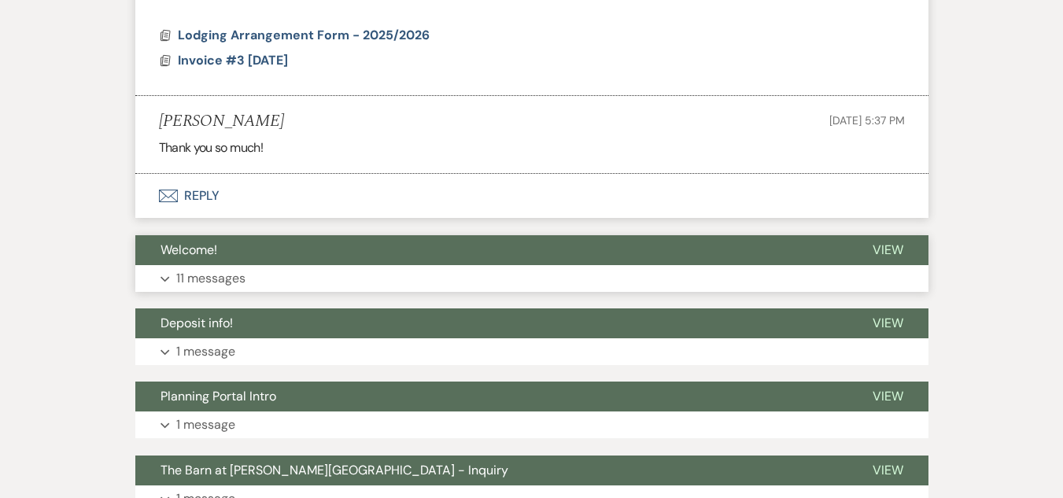
click at [489, 270] on button "Expand 11 messages" at bounding box center [531, 278] width 793 height 27
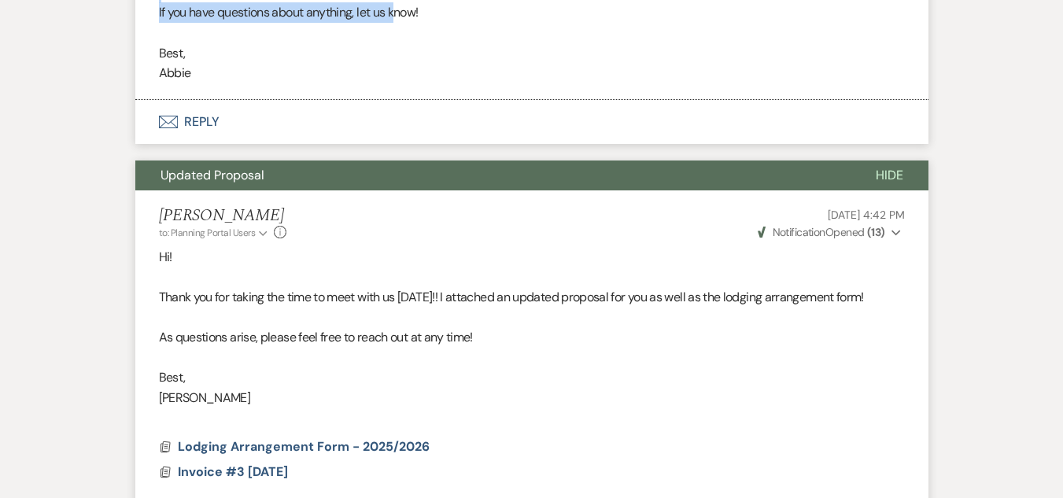
scroll to position [1642, 0]
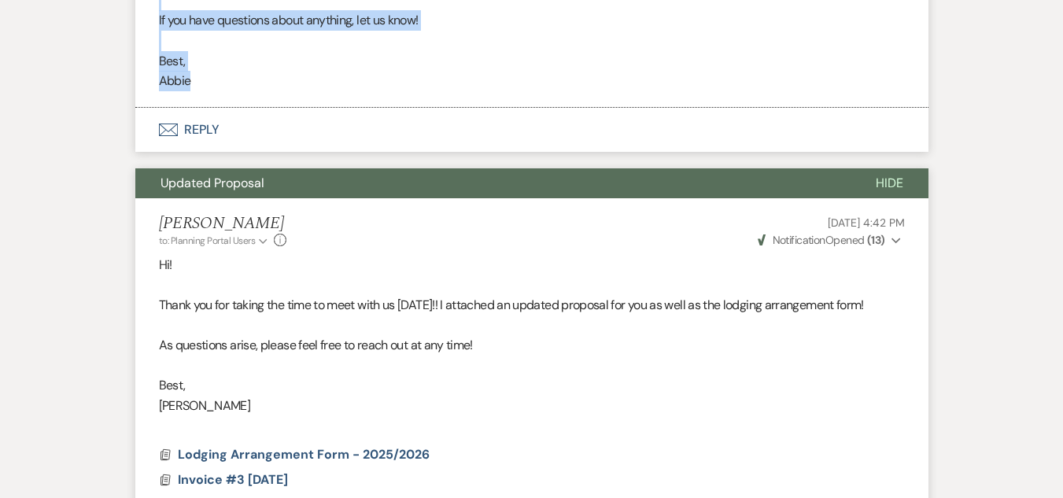
drag, startPoint x: 156, startPoint y: 168, endPoint x: 399, endPoint y: 79, distance: 258.9
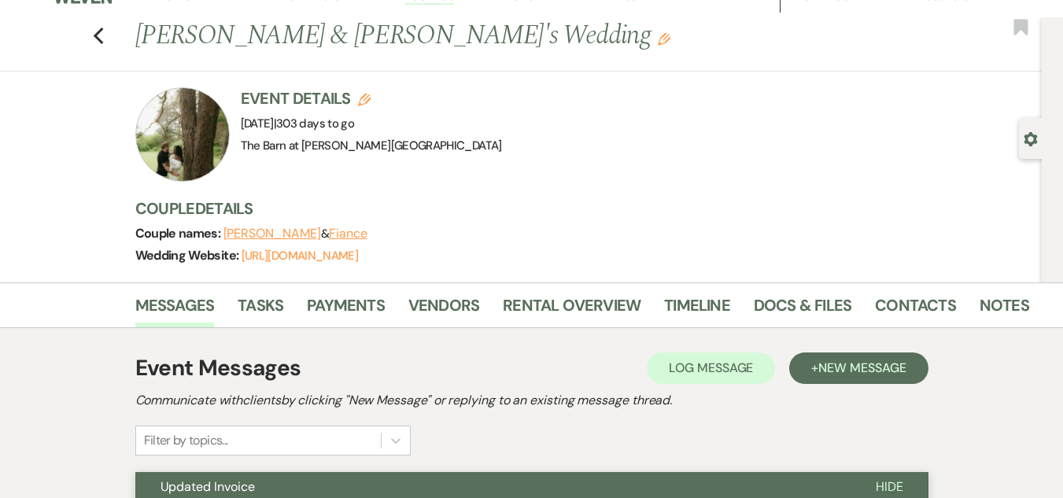
scroll to position [0, 0]
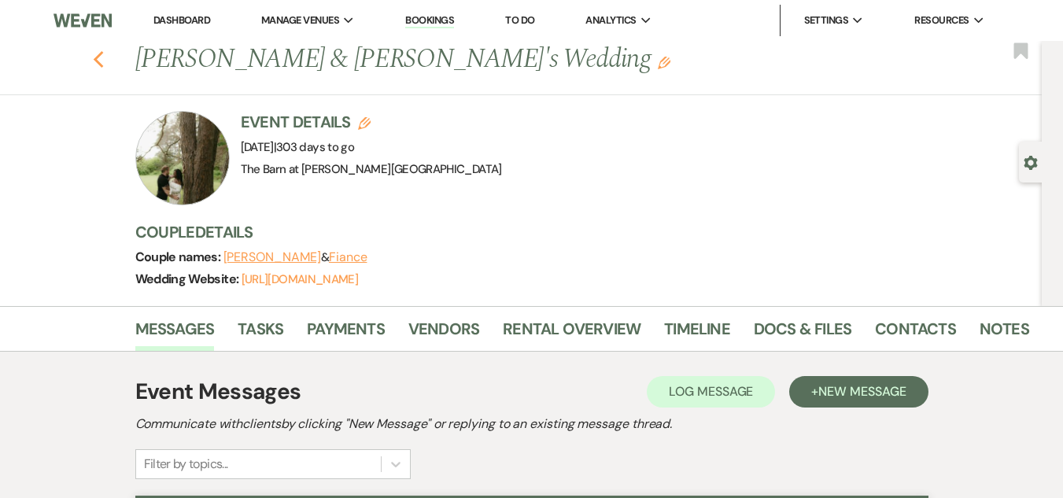
click at [103, 62] on use "button" at bounding box center [98, 59] width 10 height 17
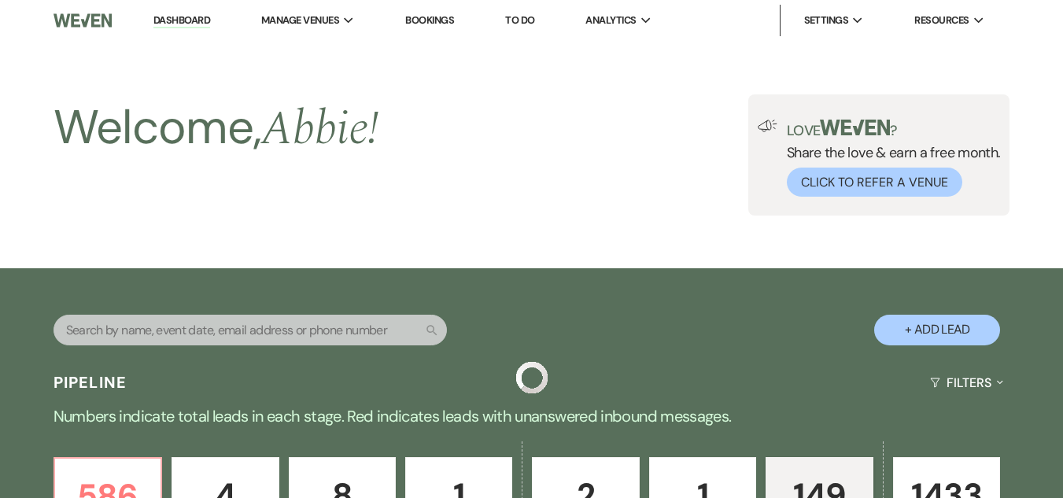
scroll to position [2273, 0]
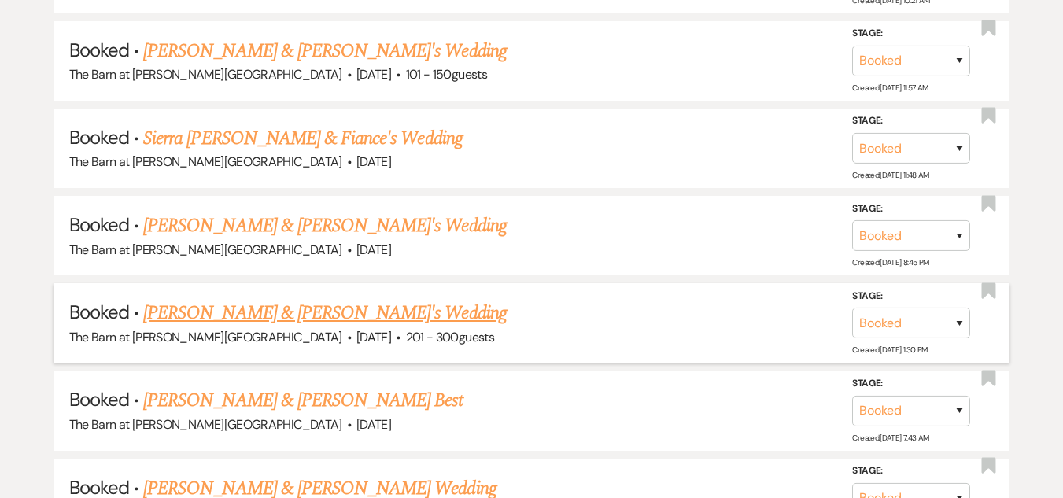
click at [209, 312] on link "[PERSON_NAME] & [PERSON_NAME]'s Wedding" at bounding box center [325, 313] width 364 height 28
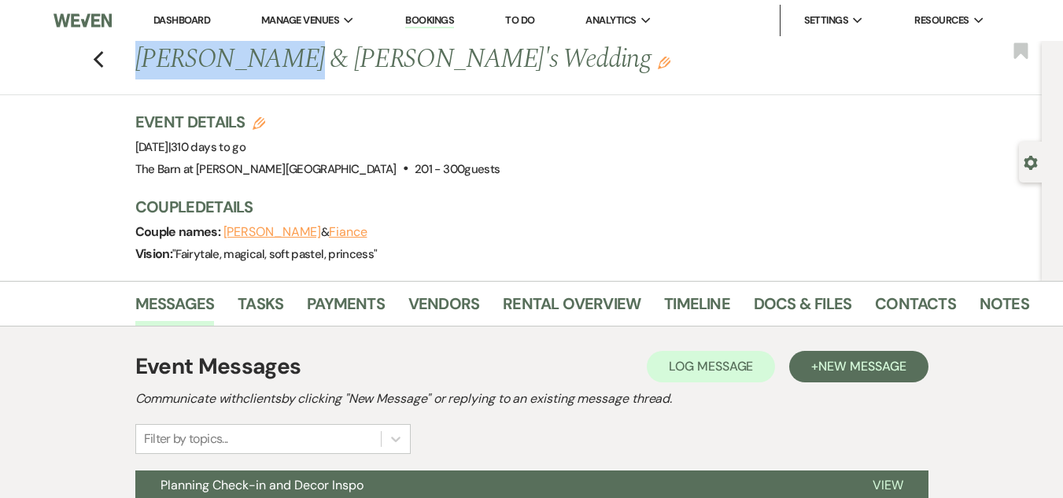
drag, startPoint x: 142, startPoint y: 57, endPoint x: 279, endPoint y: 49, distance: 136.4
click at [279, 49] on h1 "[PERSON_NAME] & [PERSON_NAME]'s Wedding Edit" at bounding box center [487, 60] width 705 height 38
click at [142, 57] on h1 "[PERSON_NAME] & [PERSON_NAME]'s Wedding Edit" at bounding box center [487, 60] width 705 height 38
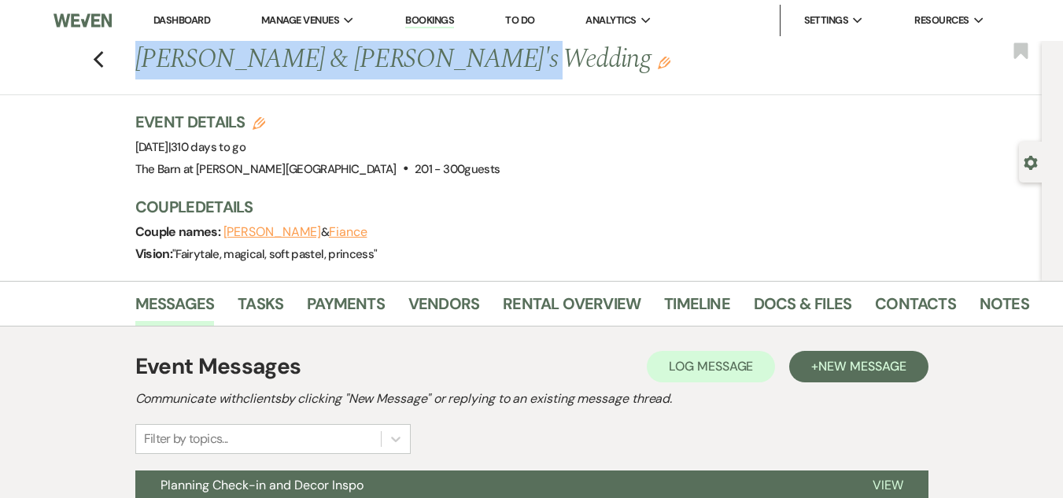
drag, startPoint x: 142, startPoint y: 57, endPoint x: 467, endPoint y: 43, distance: 324.5
click at [467, 43] on h1 "[PERSON_NAME] & [PERSON_NAME]'s Wedding Edit" at bounding box center [487, 60] width 705 height 38
click at [271, 231] on button "[PERSON_NAME]" at bounding box center [272, 232] width 98 height 13
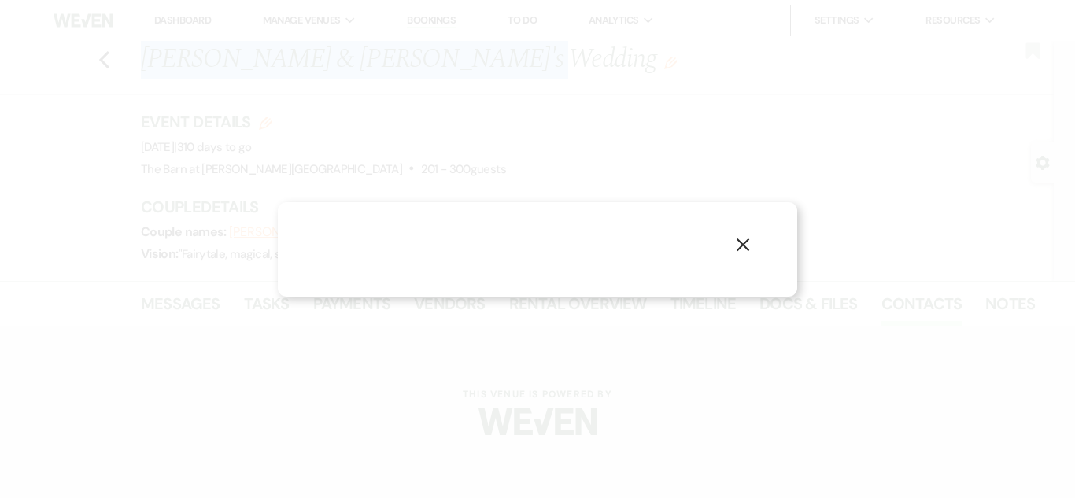
select select "1"
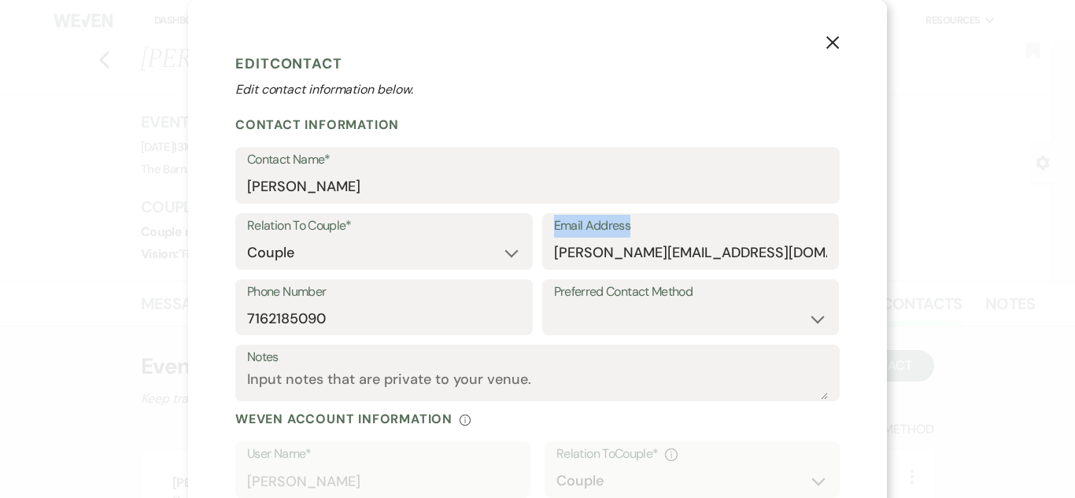
drag, startPoint x: 545, startPoint y: 255, endPoint x: 820, endPoint y: 258, distance: 274.6
click at [831, 258] on div "Email Address [PERSON_NAME][EMAIL_ADDRESS][DOMAIN_NAME]" at bounding box center [690, 241] width 297 height 57
click at [825, 45] on icon "X" at bounding box center [832, 42] width 14 height 14
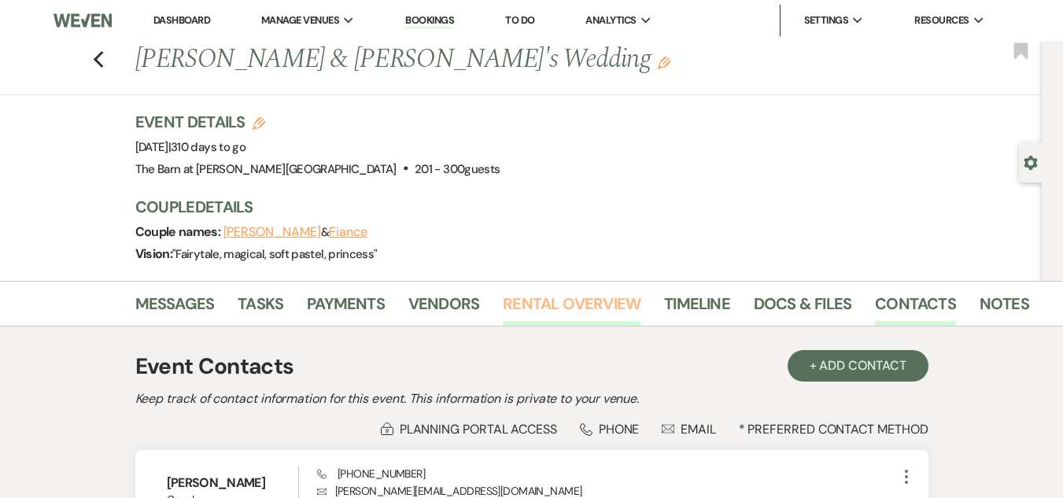
click at [597, 308] on link "Rental Overview" at bounding box center [572, 308] width 138 height 35
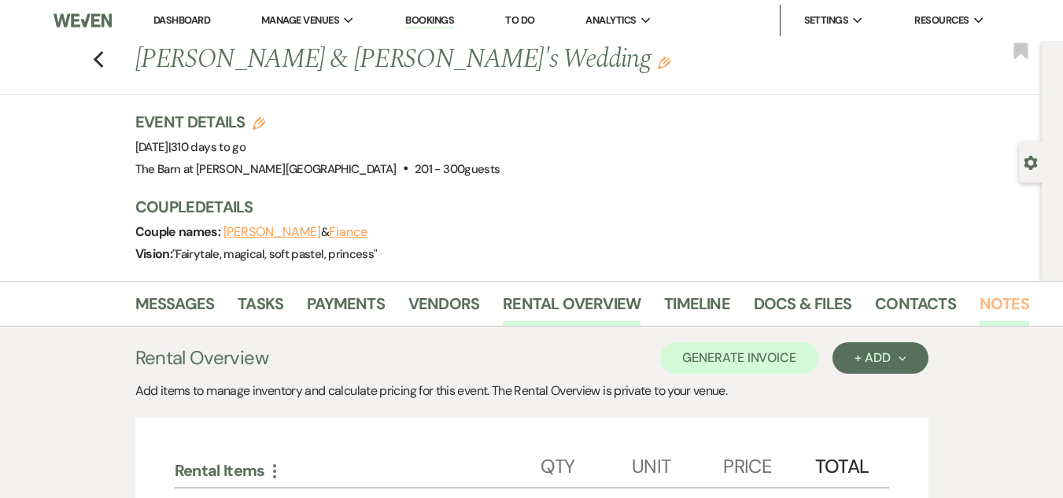
click at [1005, 305] on link "Notes" at bounding box center [1005, 308] width 50 height 35
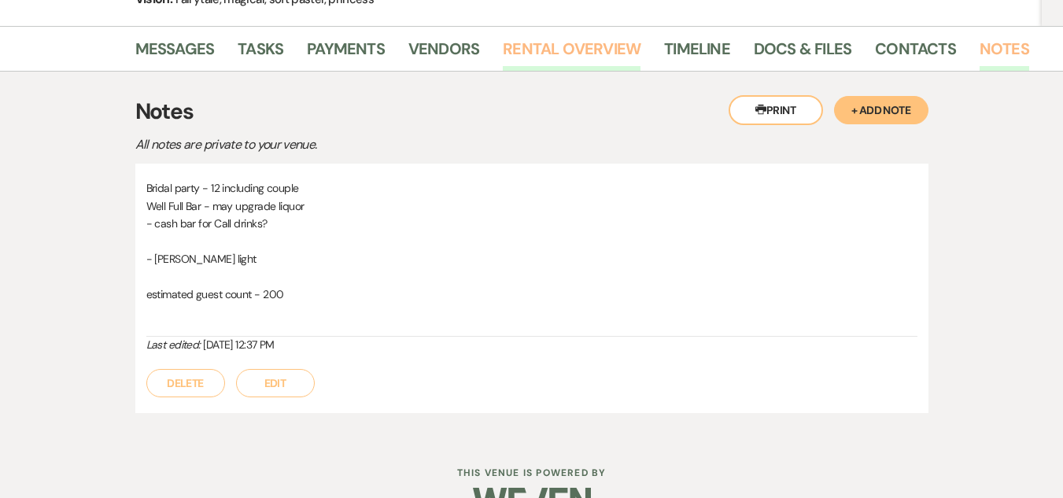
scroll to position [295, 0]
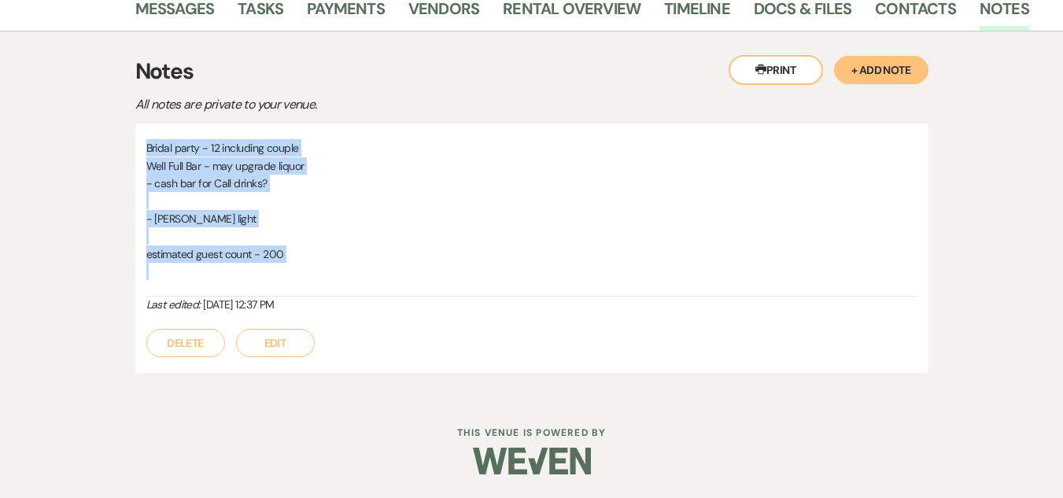
drag, startPoint x: 149, startPoint y: 147, endPoint x: 349, endPoint y: 284, distance: 242.9
click at [349, 284] on div "Bridal party - 12 including couple Well Full Bar - may upgrade liquor - cash ba…" at bounding box center [531, 217] width 771 height 157
click at [274, 183] on p "- cash bar for Call drinks?" at bounding box center [531, 183] width 771 height 17
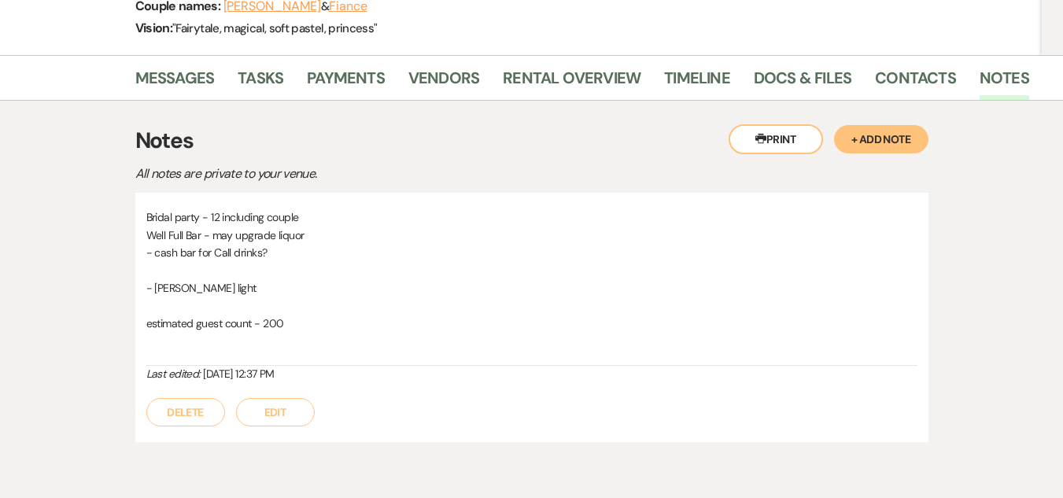
scroll to position [186, 0]
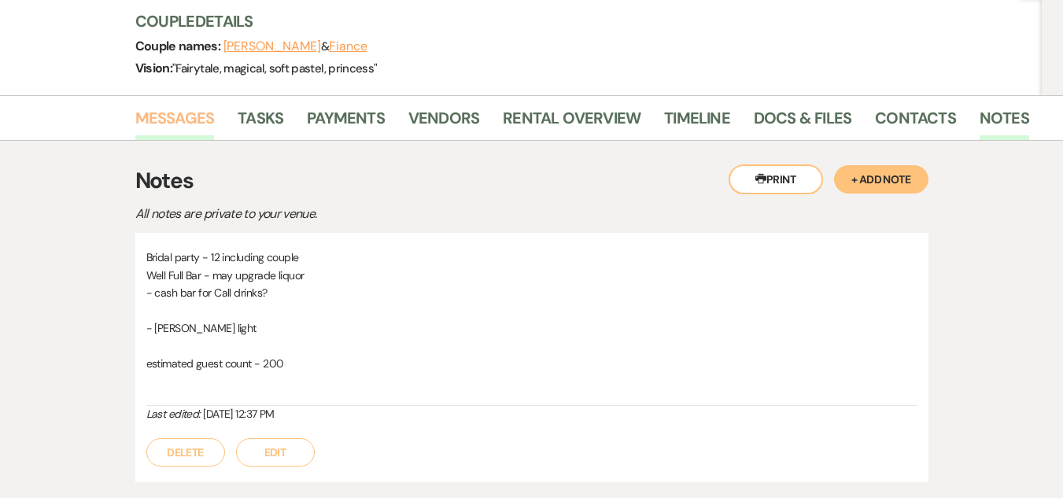
click at [182, 107] on link "Messages" at bounding box center [174, 122] width 79 height 35
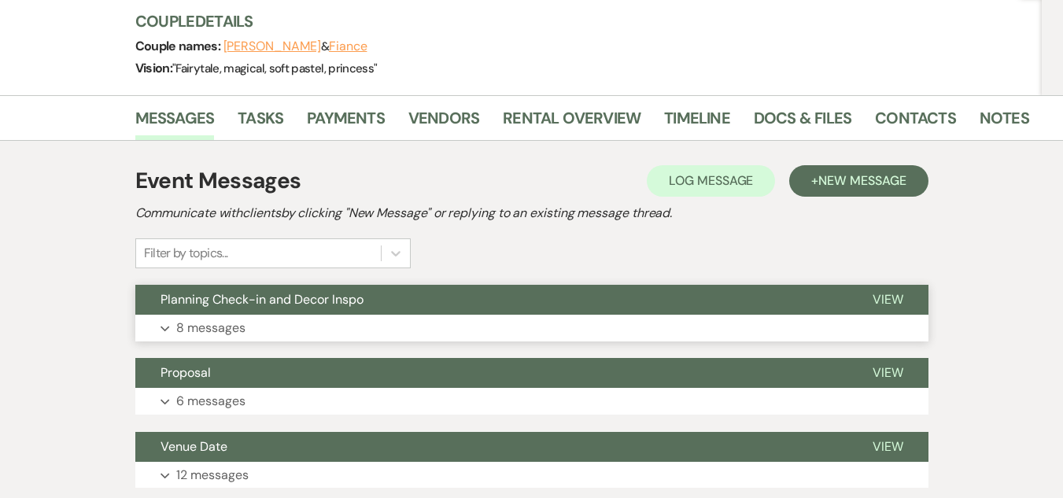
click at [334, 330] on button "Expand 8 messages" at bounding box center [531, 328] width 793 height 27
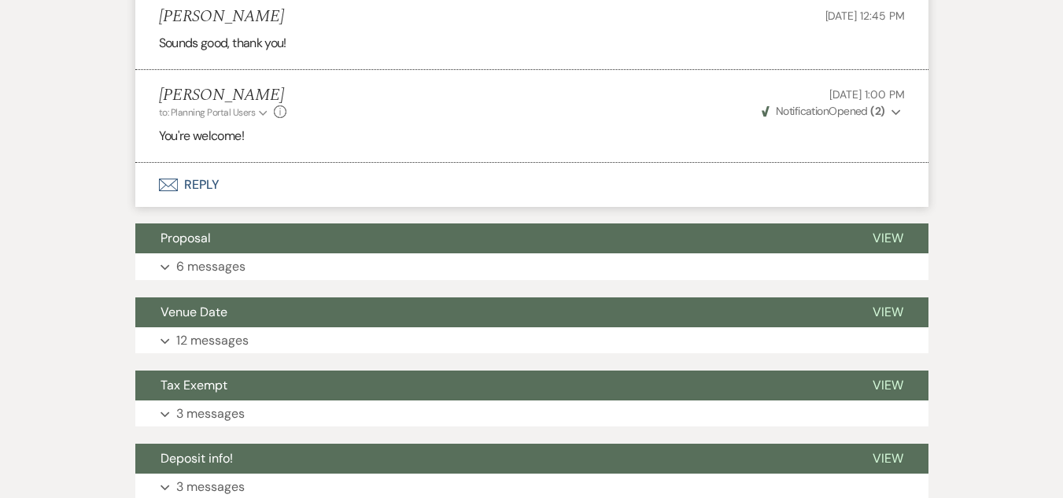
scroll to position [2561, 0]
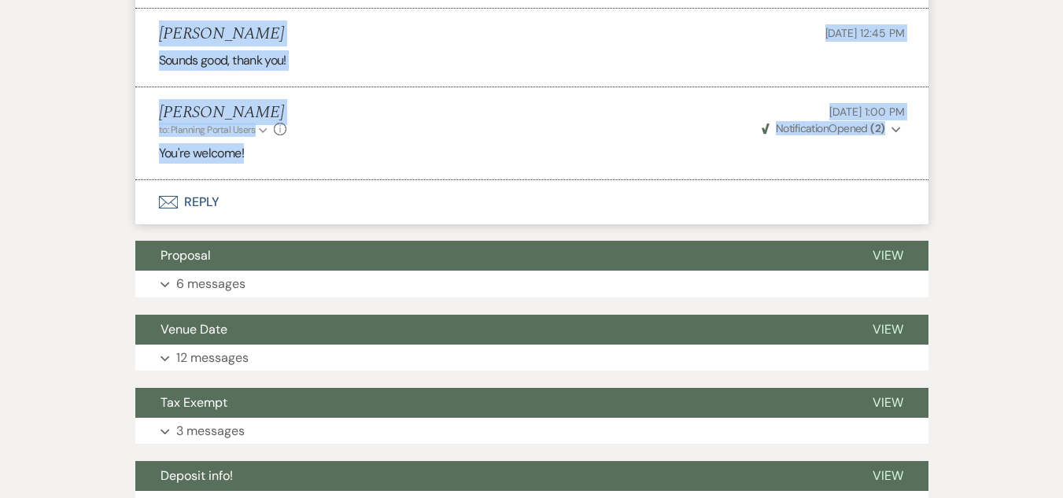
drag, startPoint x: 150, startPoint y: 161, endPoint x: 449, endPoint y: 73, distance: 312.3
click at [351, 271] on button "Expand 6 messages" at bounding box center [531, 284] width 793 height 27
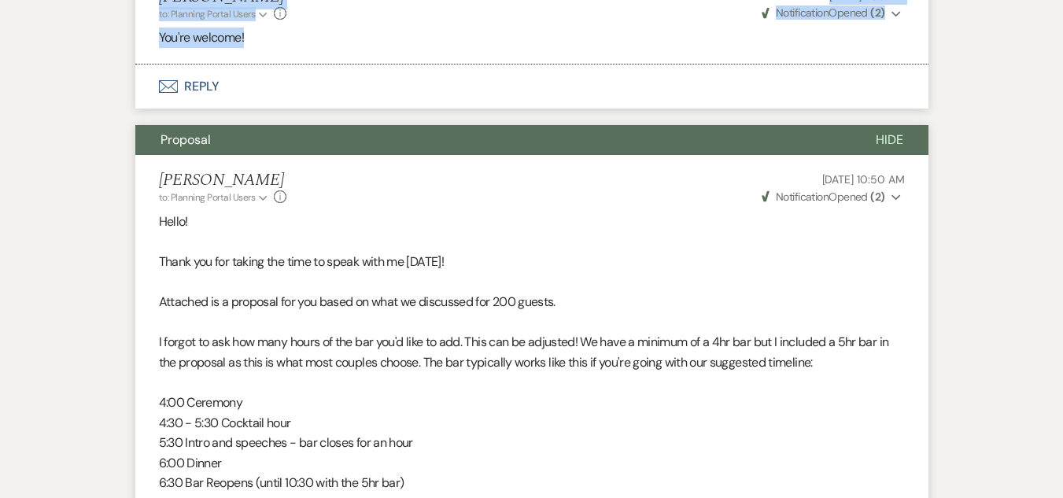
scroll to position [2635, 0]
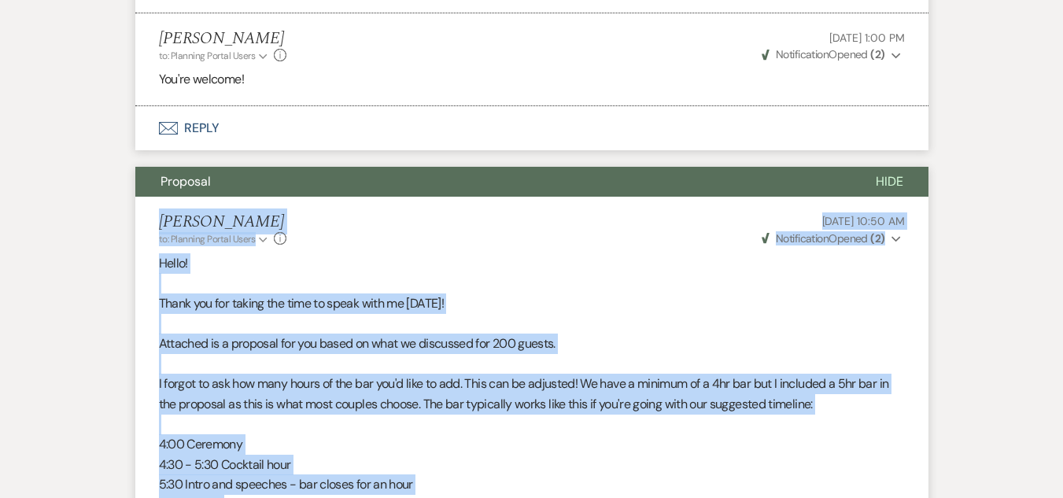
drag, startPoint x: 155, startPoint y: 136, endPoint x: 334, endPoint y: 458, distance: 368.5
click at [334, 458] on li "[PERSON_NAME] to: Planning Portal Users Expand Info [DATE] 10:50 AM Weven Check…" at bounding box center [531, 484] width 793 height 574
drag, startPoint x: 154, startPoint y: 91, endPoint x: 199, endPoint y: 142, distance: 68.0
click at [142, 197] on li "[PERSON_NAME] to: Planning Portal Users Expand Info [DATE] 10:50 AM Weven Check…" at bounding box center [531, 484] width 793 height 574
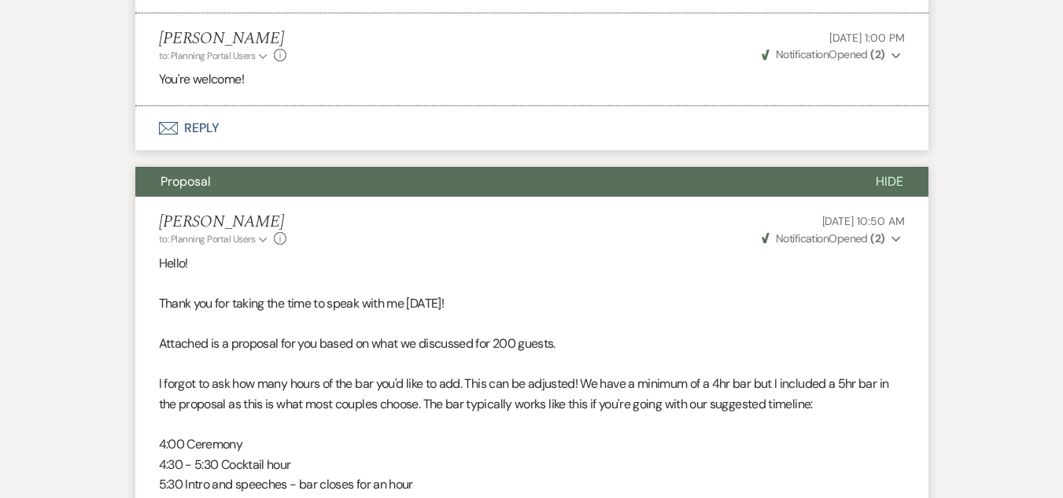
drag, startPoint x: 151, startPoint y: 87, endPoint x: 201, endPoint y: 183, distance: 108.4
drag, startPoint x: 161, startPoint y: 95, endPoint x: 208, endPoint y: 141, distance: 65.1
drag, startPoint x: 153, startPoint y: 131, endPoint x: 151, endPoint y: 68, distance: 63.0
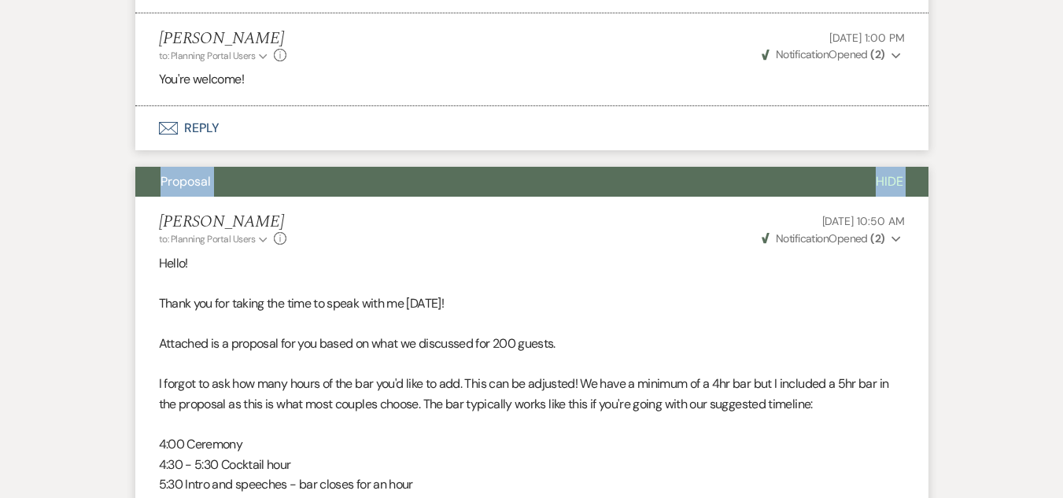
click at [148, 106] on button "Envelope Reply" at bounding box center [531, 128] width 793 height 44
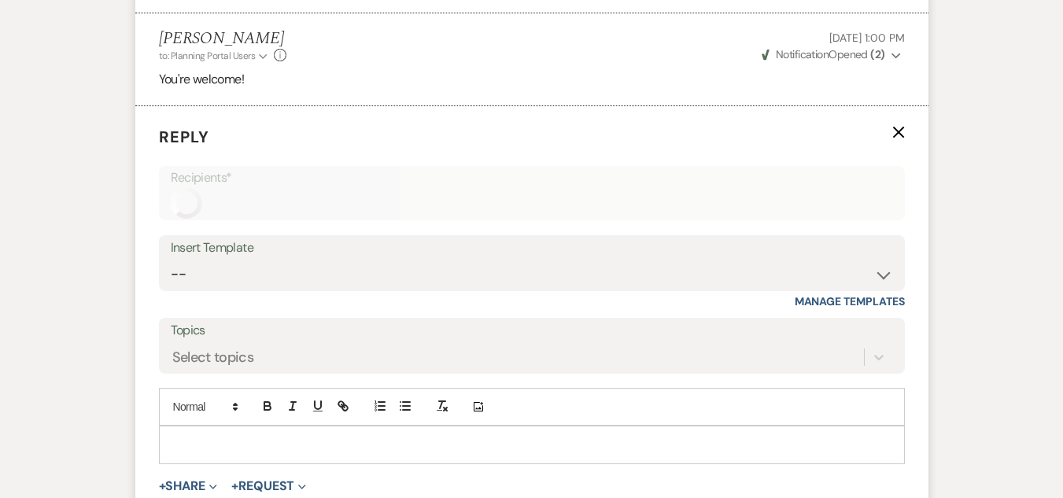
scroll to position [2640, 0]
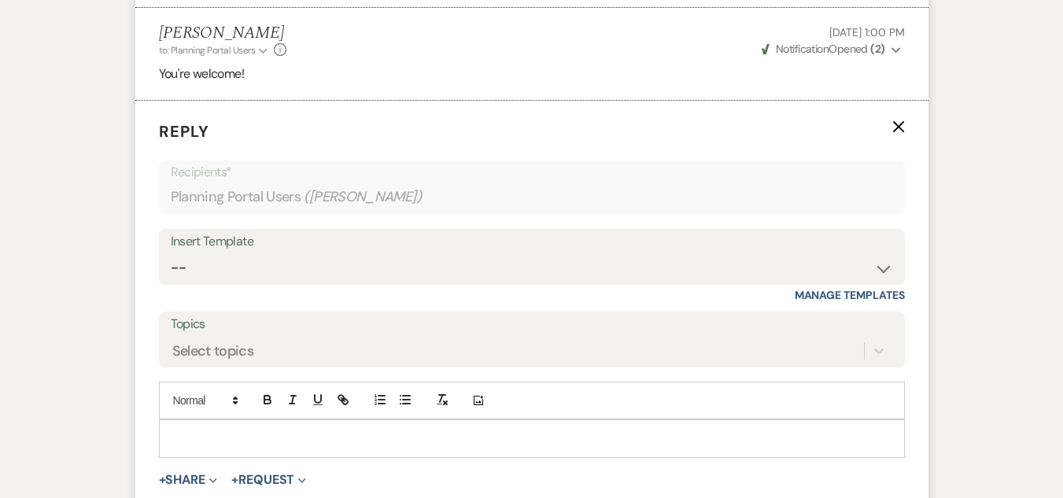
click at [898, 120] on icon "X" at bounding box center [898, 126] width 13 height 13
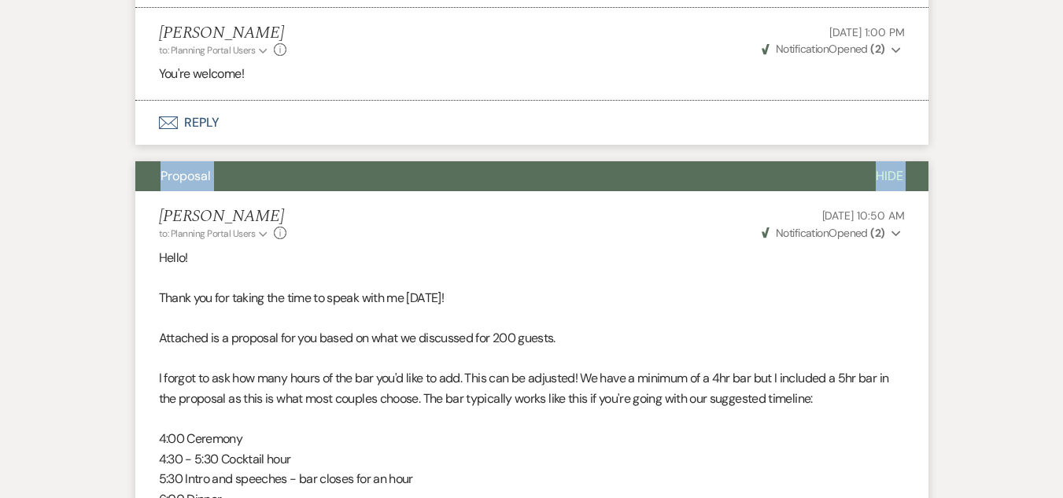
click at [157, 191] on li "[PERSON_NAME] to: Planning Portal Users Expand Info [DATE] 10:50 AM Weven Check…" at bounding box center [531, 478] width 793 height 574
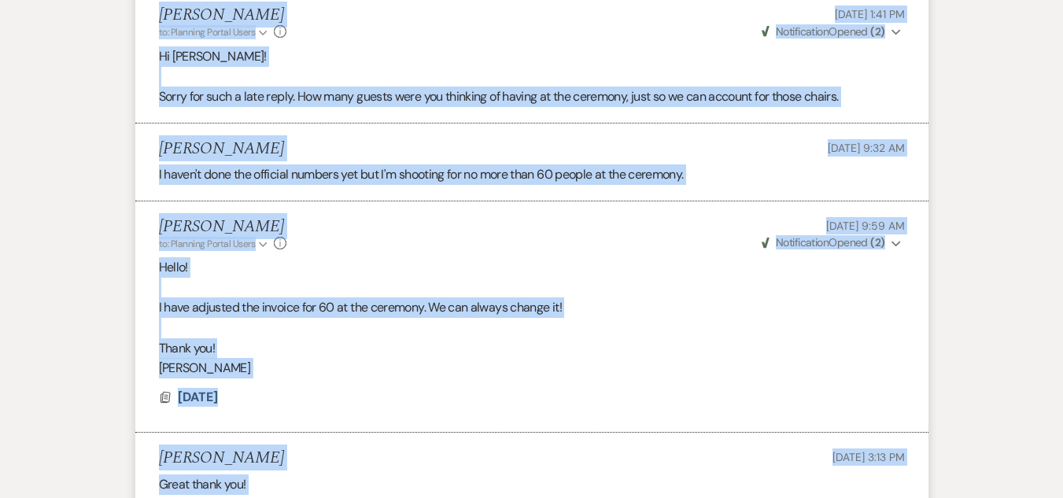
scroll to position [3550, 0]
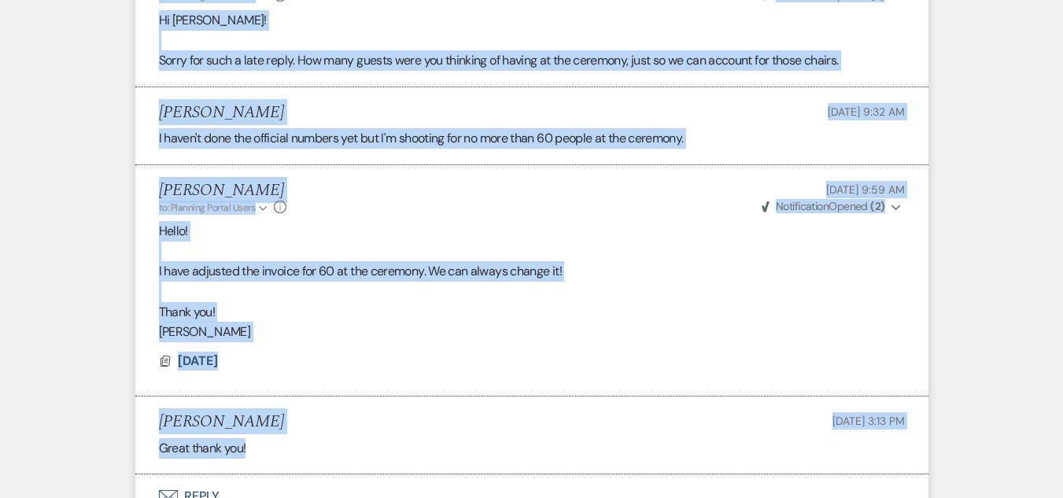
drag, startPoint x: 160, startPoint y: 130, endPoint x: 381, endPoint y: 378, distance: 332.2
click at [441, 284] on li "[PERSON_NAME] to: Planning Portal Users Expand Info [DATE] 9:59 AM Weven Check …" at bounding box center [531, 280] width 793 height 231
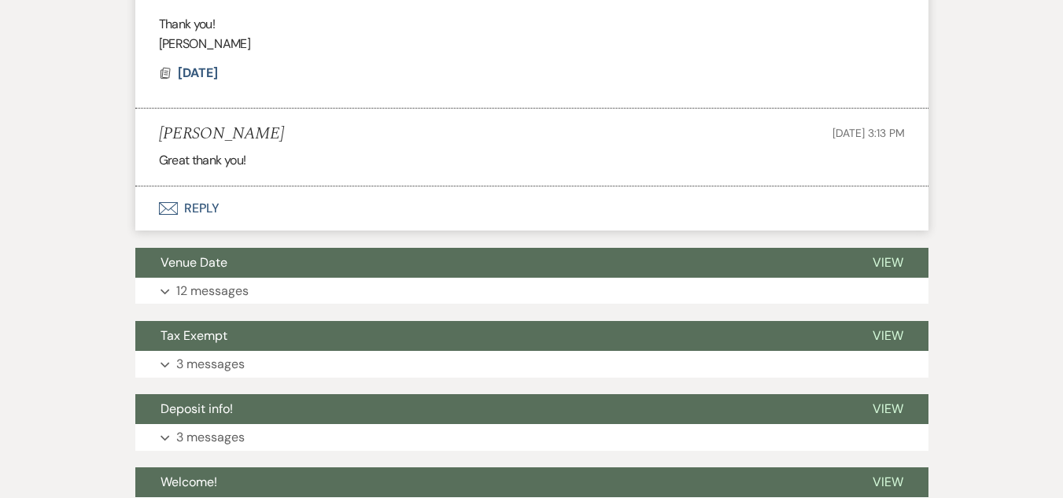
scroll to position [3871, 0]
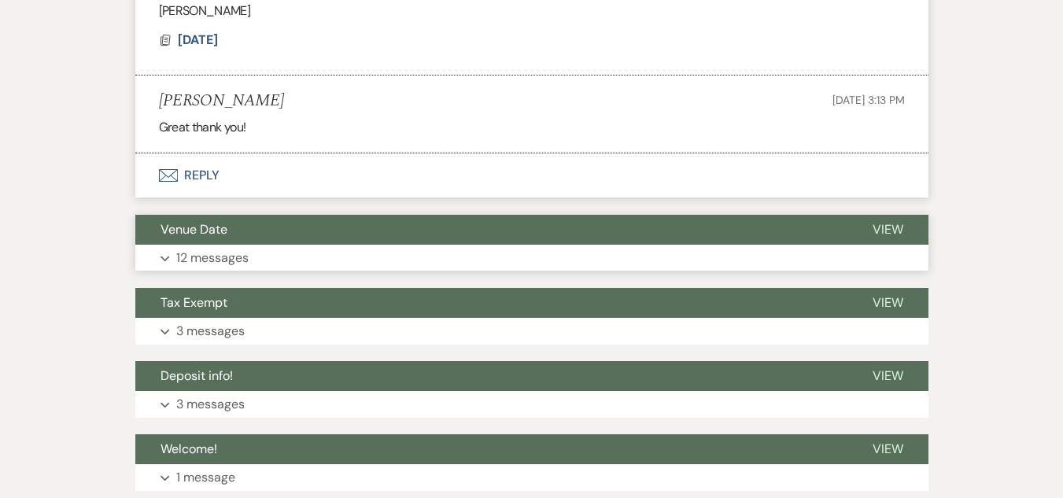
click at [412, 245] on button "Expand 12 messages" at bounding box center [531, 258] width 793 height 27
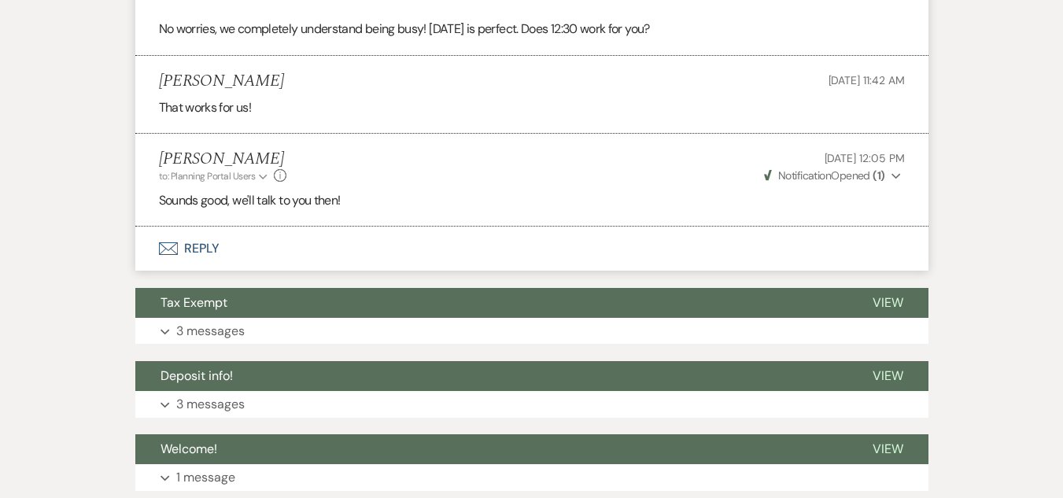
scroll to position [5865, 0]
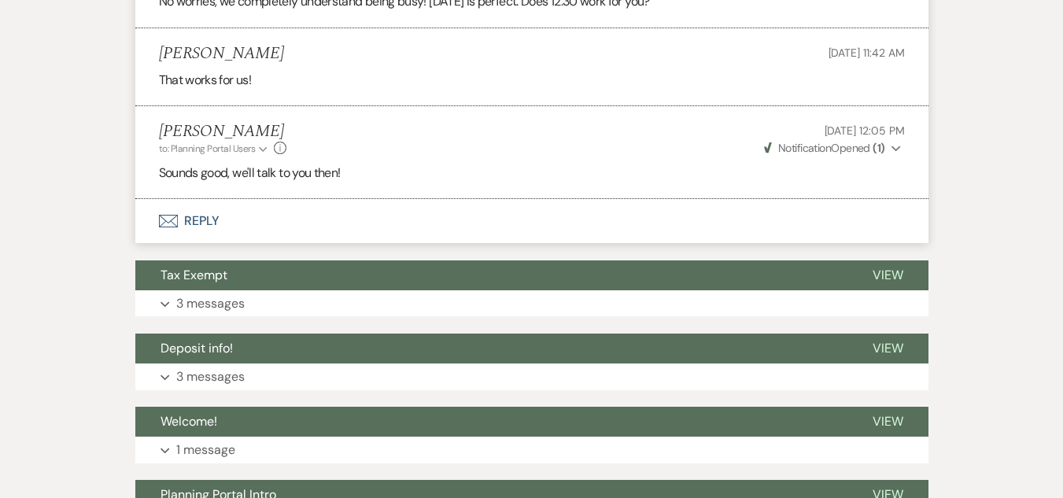
click at [382, 290] on button "Expand 3 messages" at bounding box center [531, 303] width 793 height 27
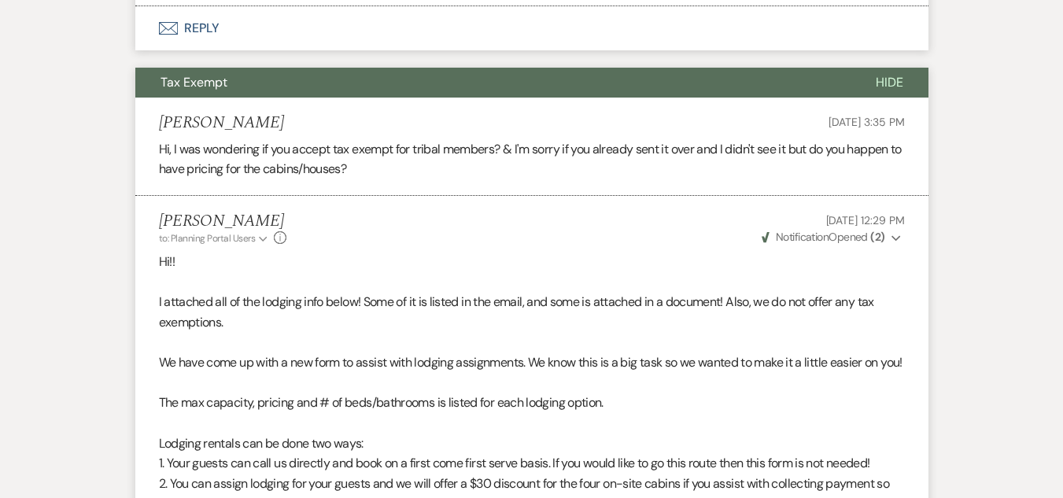
scroll to position [6057, 0]
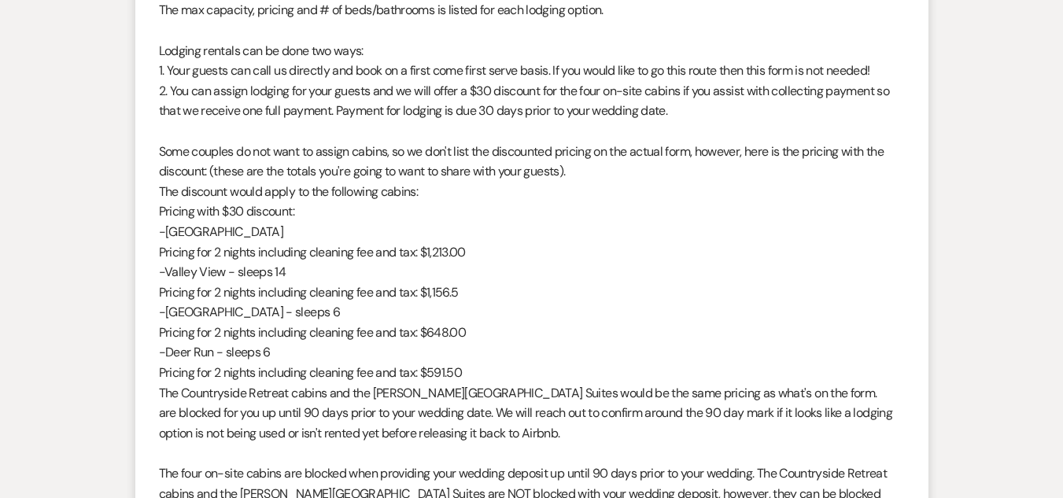
scroll to position [6490, 0]
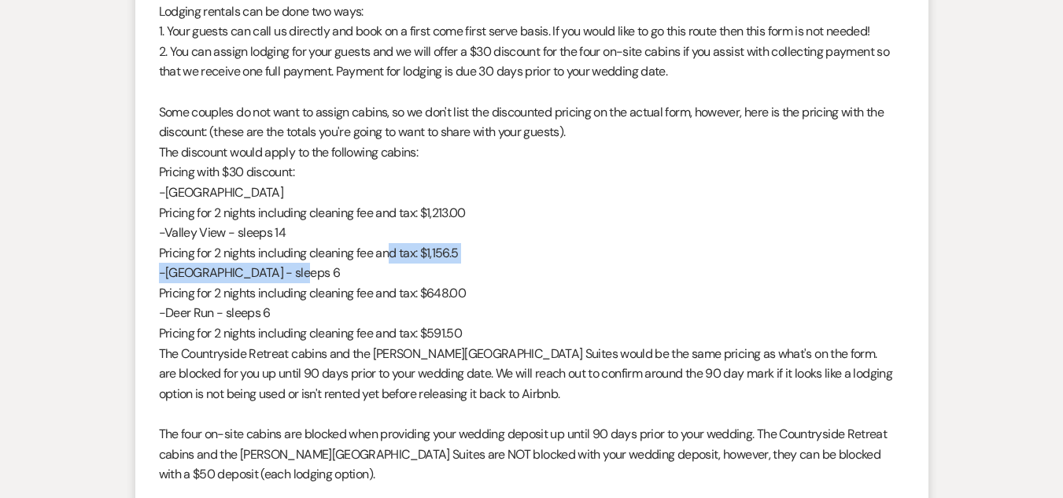
drag, startPoint x: 394, startPoint y: 250, endPoint x: 441, endPoint y: 228, distance: 51.4
click at [468, 243] on p "Pricing for 2 nights including cleaning fee and tax: $1,156.5" at bounding box center [532, 253] width 746 height 20
click at [135, 187] on li "[PERSON_NAME] to: Planning Portal Users Expand Info [DATE] 12:29 PM Weven Check…" at bounding box center [531, 193] width 793 height 858
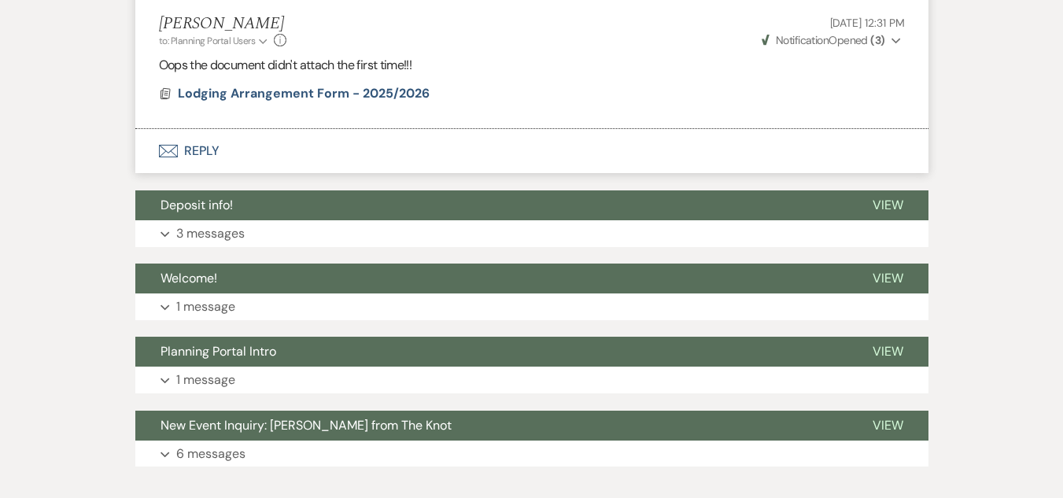
scroll to position [7138, 0]
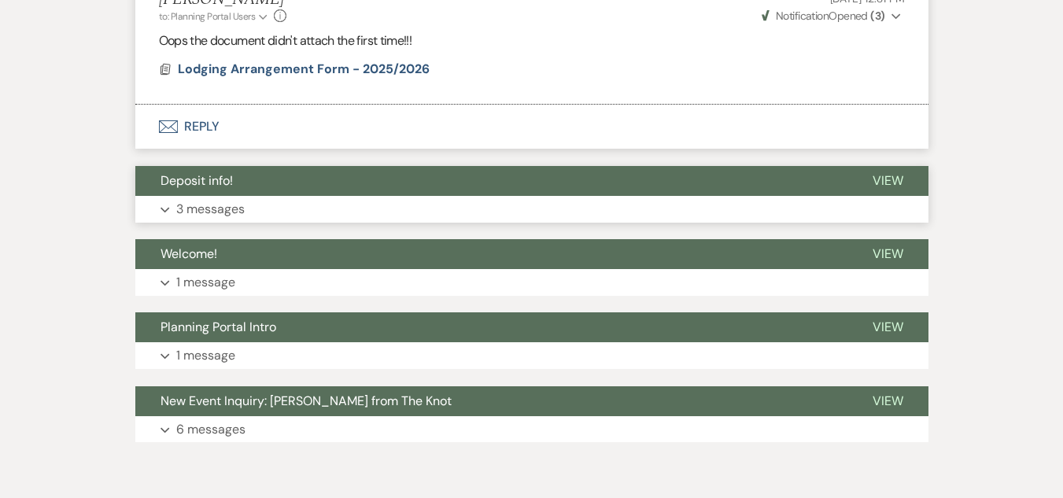
click at [222, 199] on p "3 messages" at bounding box center [210, 209] width 68 height 20
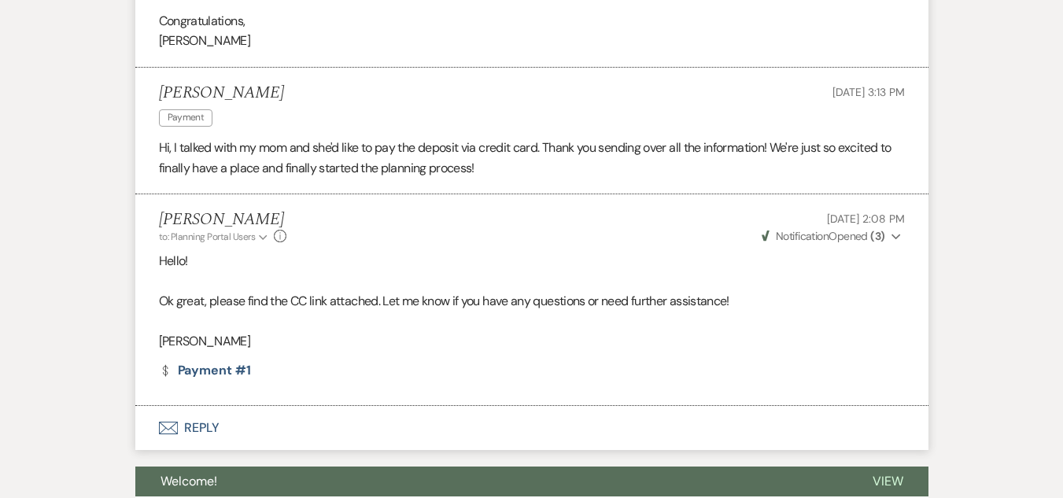
scroll to position [8006, 0]
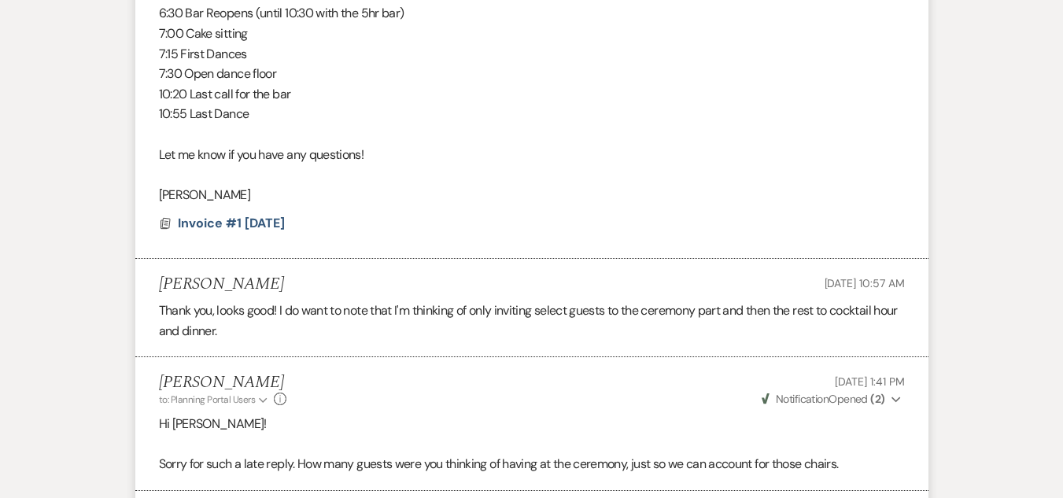
click at [315, 393] on ul "[PERSON_NAME] to: Planning Portal Users Expand Info [DATE] 10:50 AM Weven Check…" at bounding box center [531, 281] width 793 height 1193
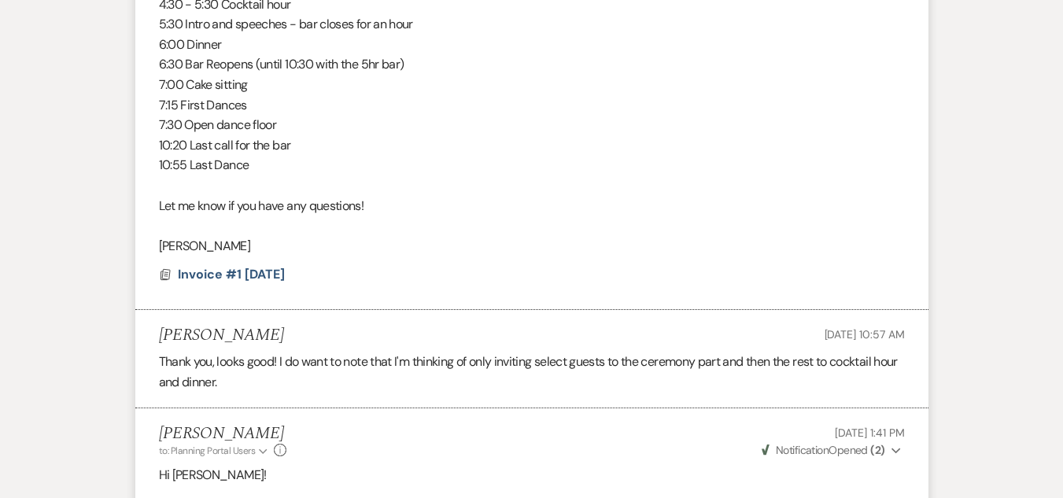
scroll to position [3255, 0]
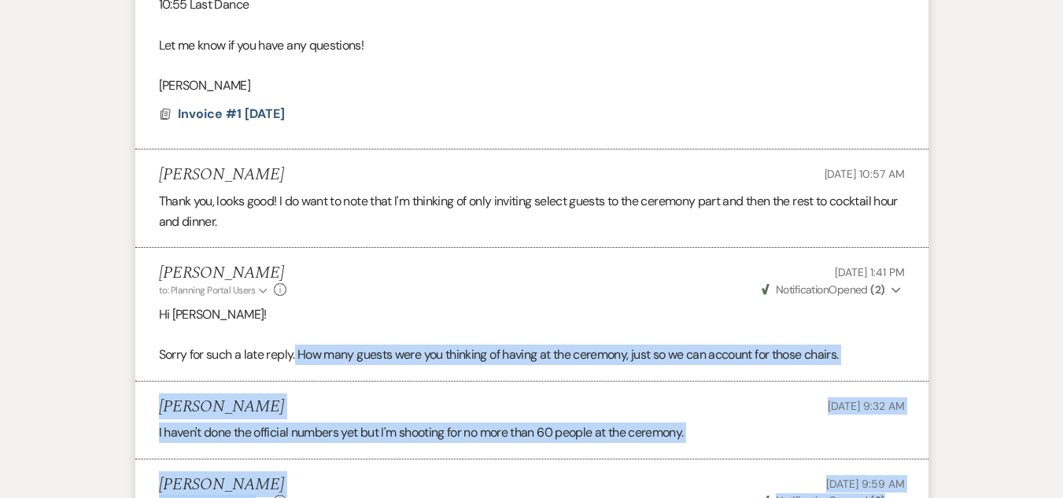
drag, startPoint x: 295, startPoint y: 441, endPoint x: 287, endPoint y: 314, distance: 126.9
click at [291, 291] on li "[PERSON_NAME] to: Planning Portal Users Expand Info [DATE] 1:41 PM Weven Check …" at bounding box center [531, 314] width 793 height 133
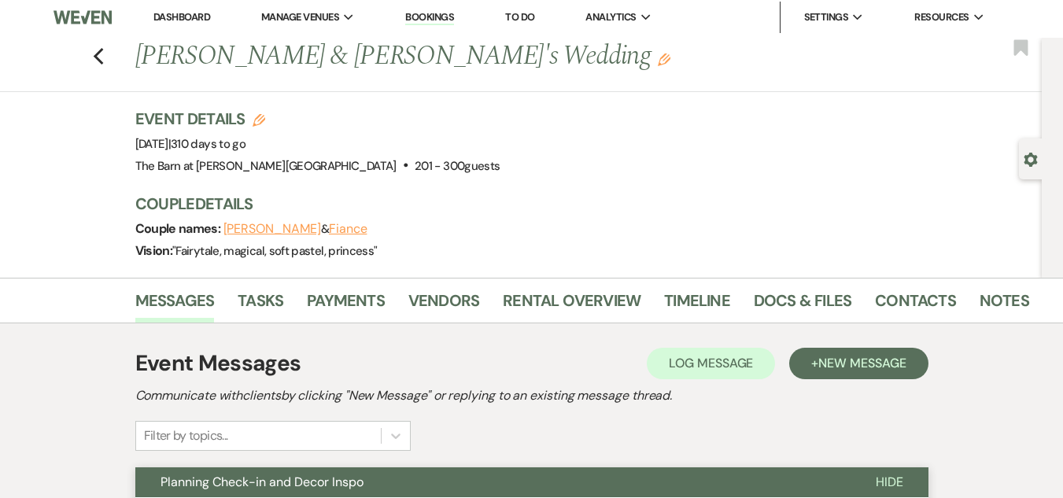
scroll to position [0, 0]
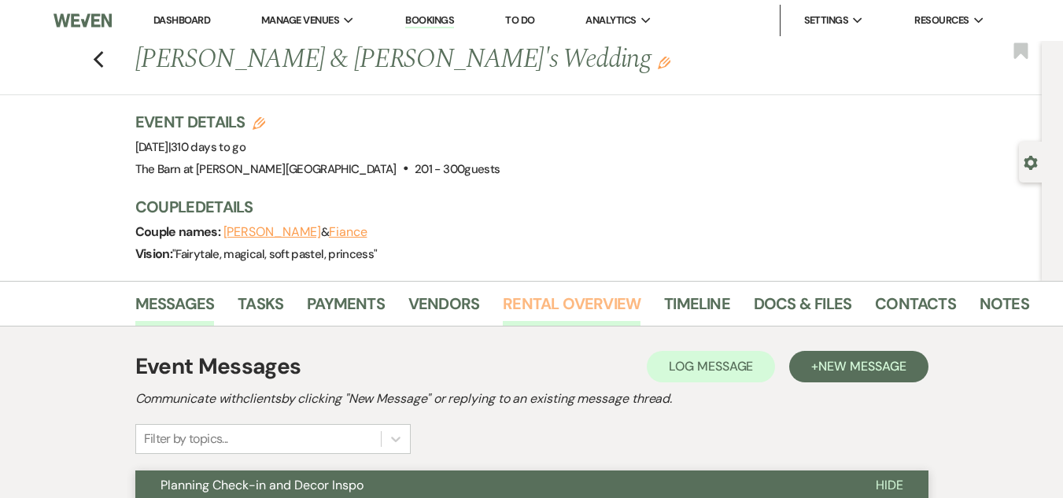
click at [545, 297] on link "Rental Overview" at bounding box center [572, 308] width 138 height 35
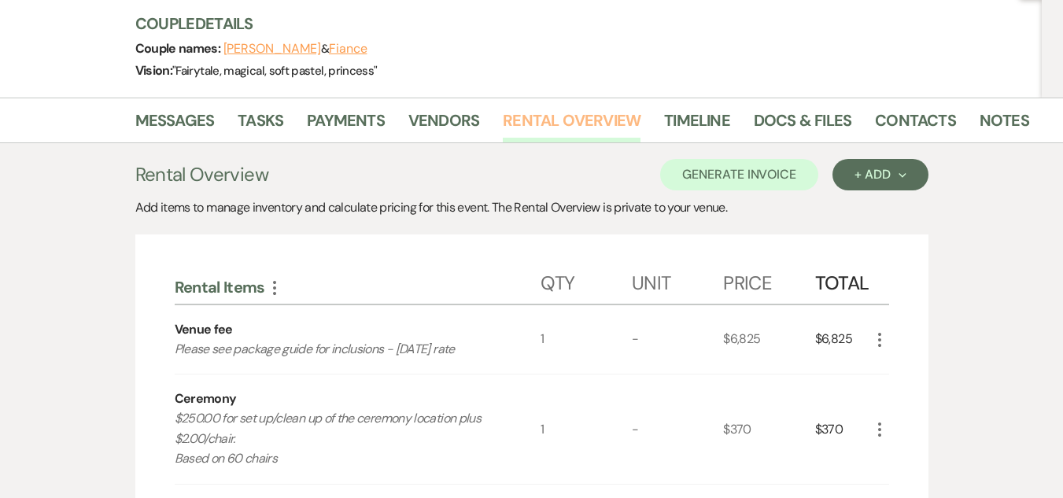
scroll to position [186, 0]
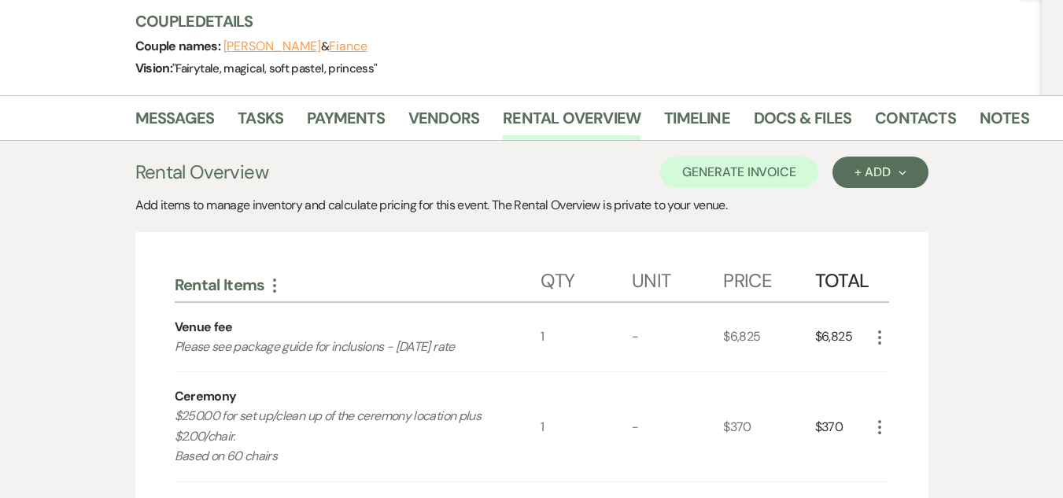
drag, startPoint x: 550, startPoint y: 350, endPoint x: 492, endPoint y: 201, distance: 160.4
click at [492, 201] on div "Add items to manage inventory and calculate pricing for this event. The Rental …" at bounding box center [531, 205] width 793 height 19
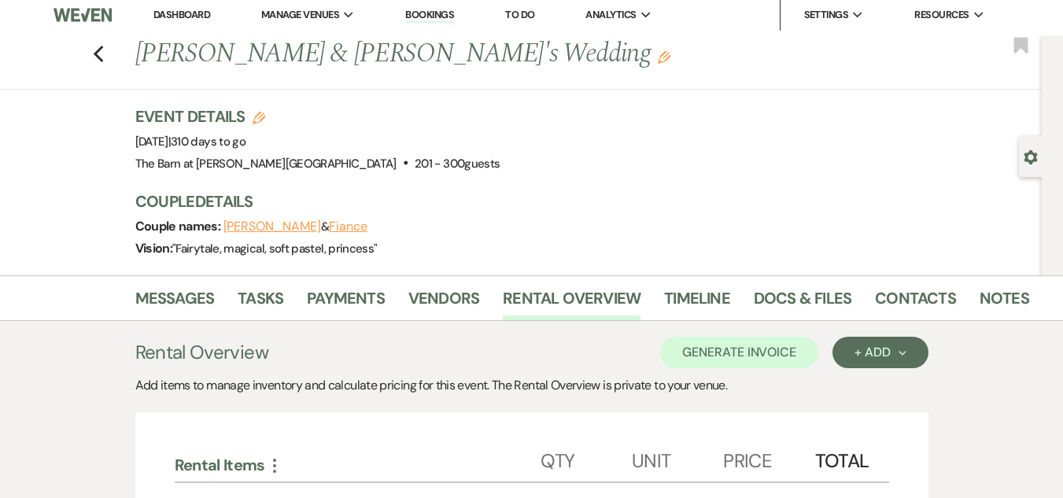
scroll to position [0, 0]
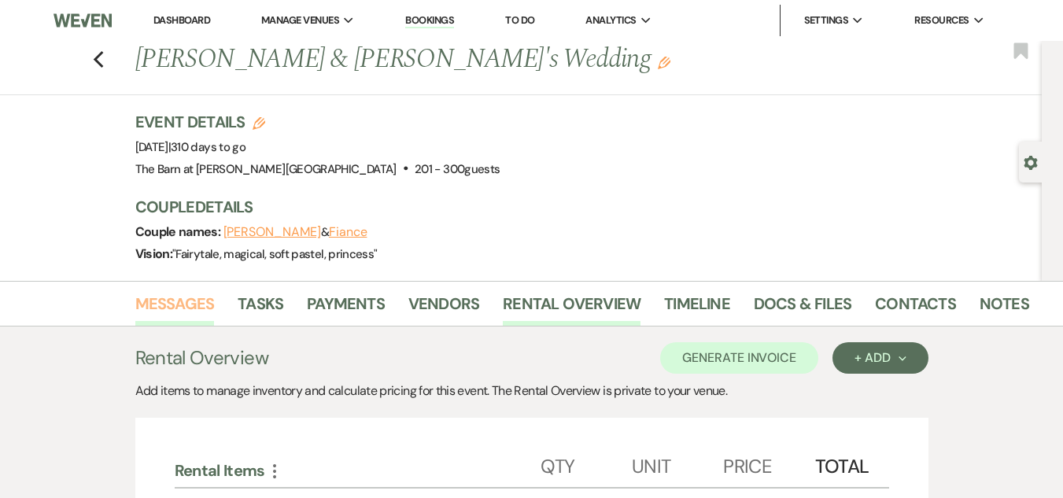
click at [185, 291] on link "Messages" at bounding box center [174, 308] width 79 height 35
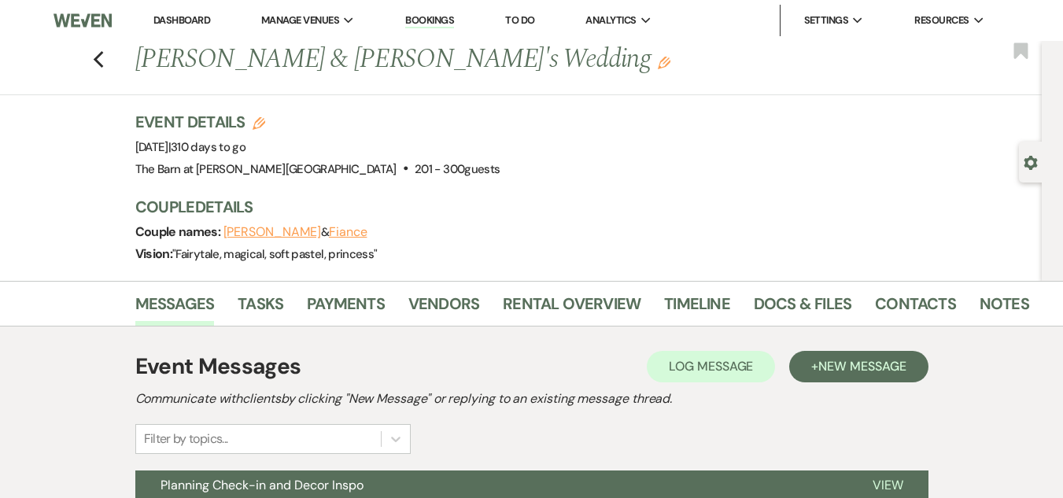
click at [0, 264] on div "Previous [PERSON_NAME] & [PERSON_NAME]'s Wedding Edit Bookmark Gear Settings Ev…" at bounding box center [521, 161] width 1042 height 240
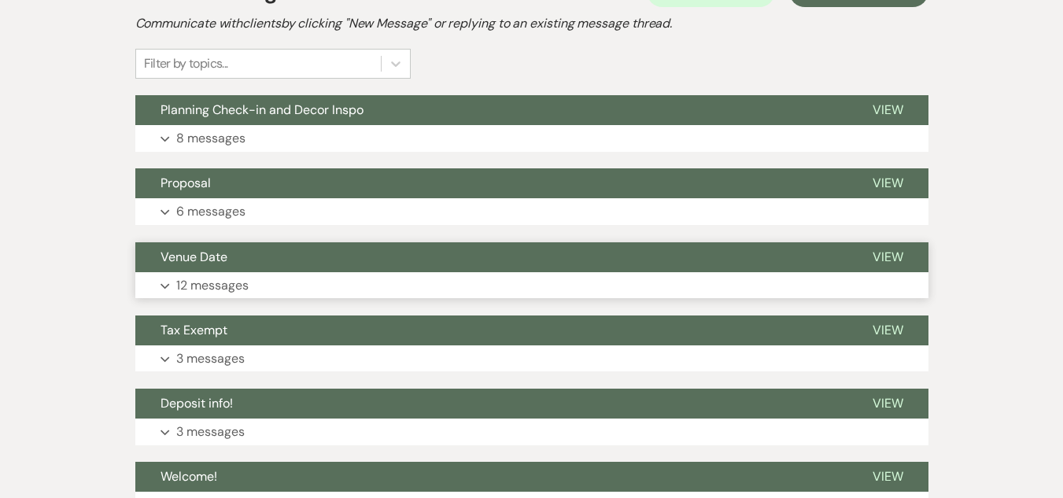
scroll to position [383, 0]
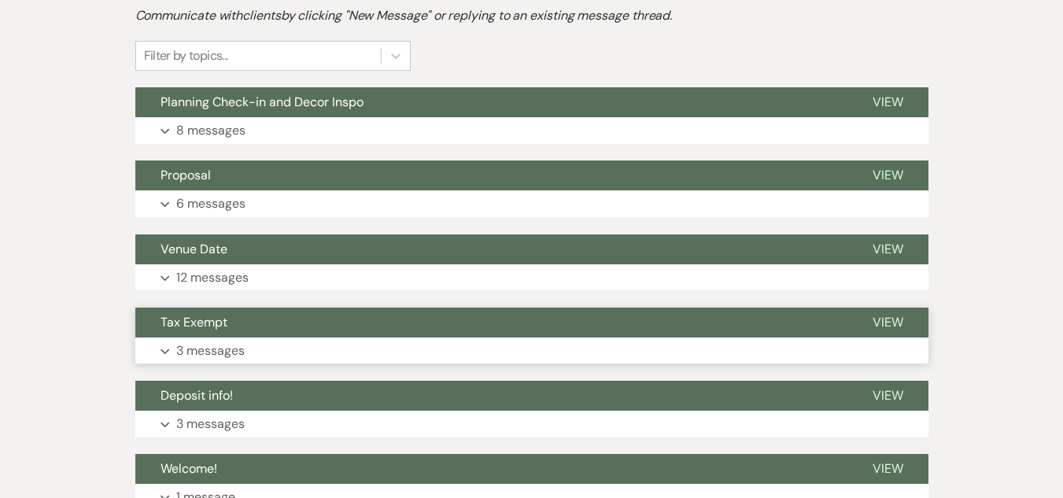
click at [533, 351] on button "Expand 3 messages" at bounding box center [531, 351] width 793 height 27
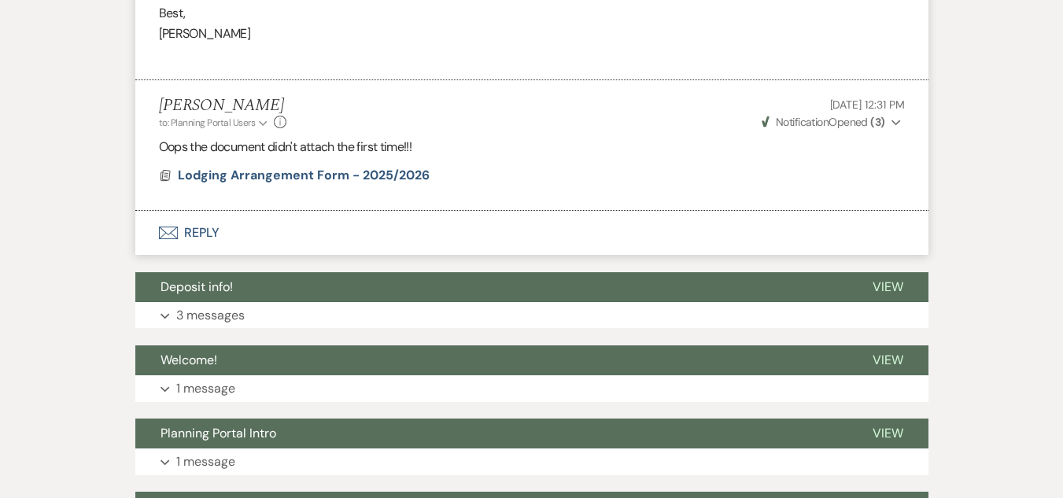
scroll to position [1645, 0]
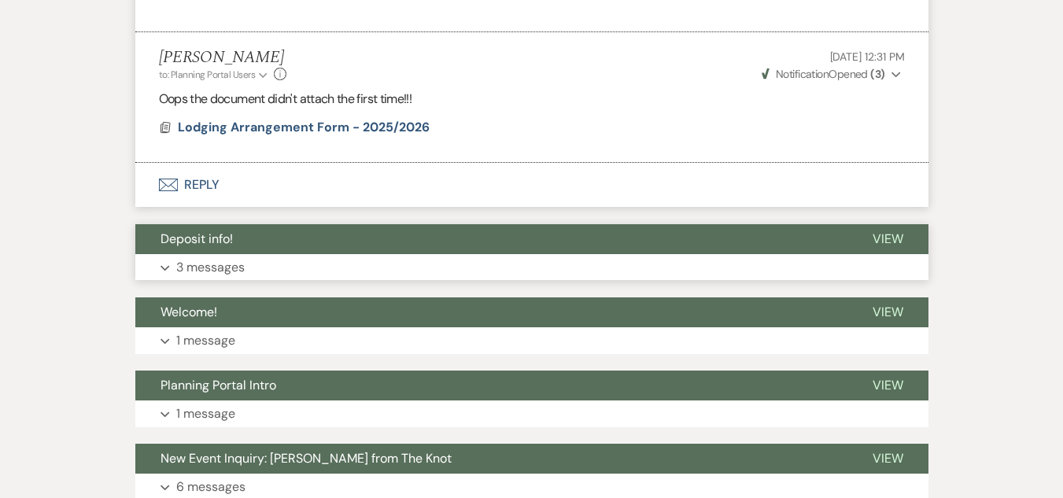
click at [239, 278] on p "3 messages" at bounding box center [210, 267] width 68 height 20
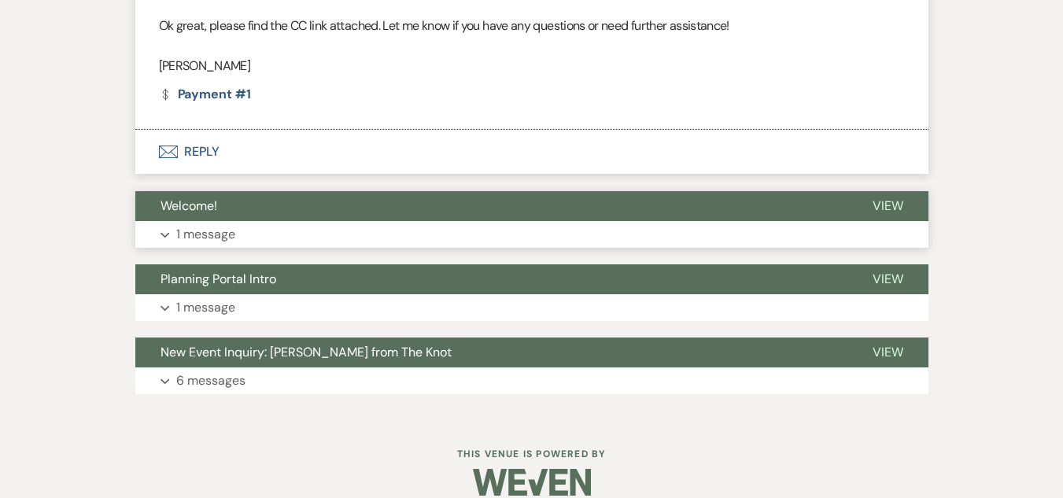
scroll to position [2845, 0]
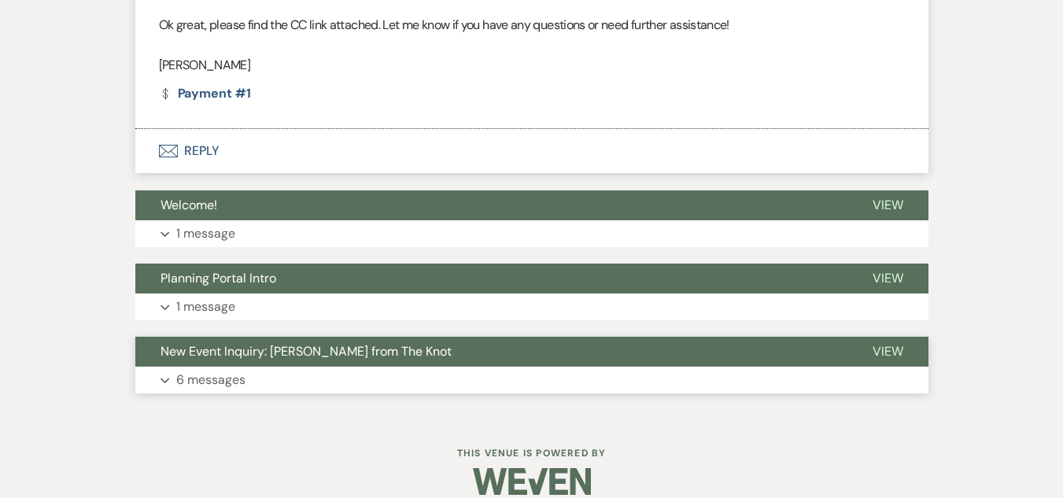
click at [282, 390] on button "Expand 6 messages" at bounding box center [531, 380] width 793 height 27
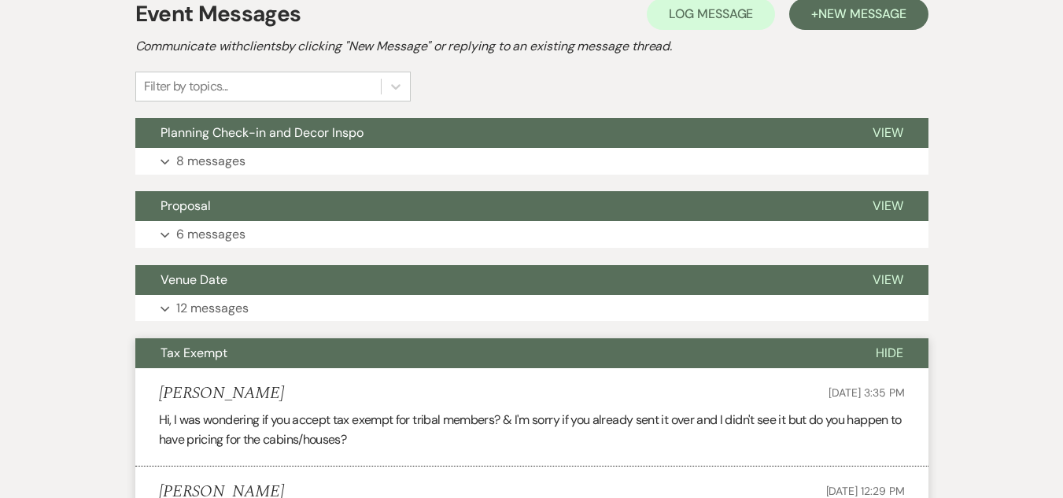
scroll to position [350, 0]
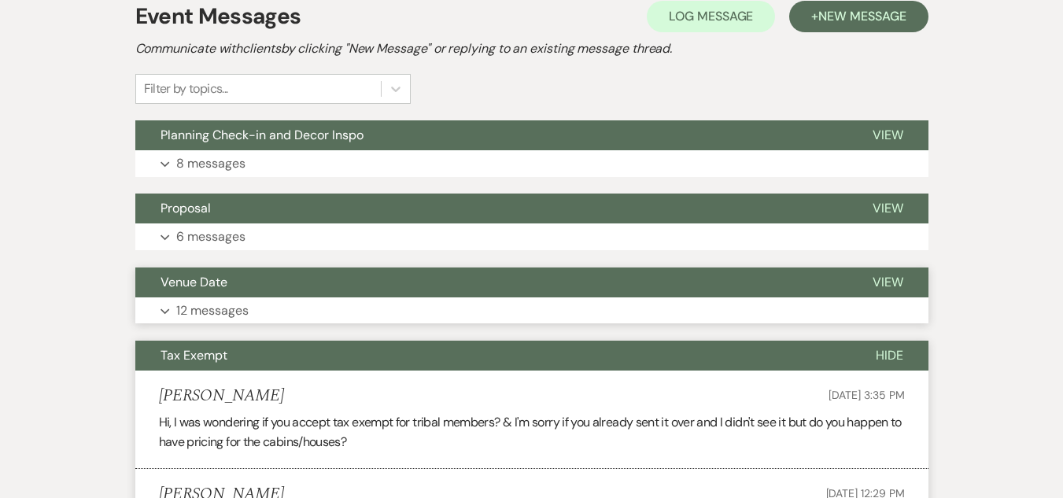
click at [449, 312] on button "Expand 12 messages" at bounding box center [531, 310] width 793 height 27
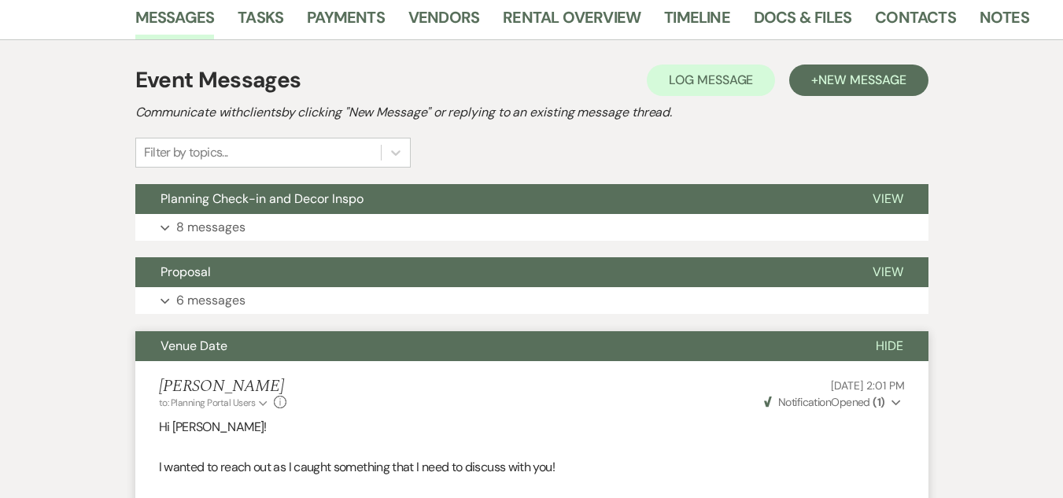
scroll to position [238, 0]
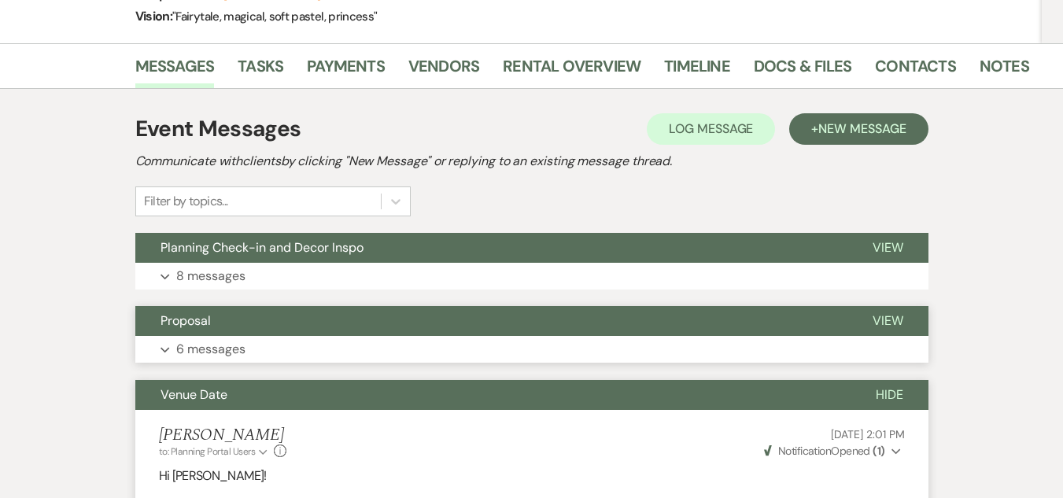
click at [421, 345] on button "Expand 6 messages" at bounding box center [531, 349] width 793 height 27
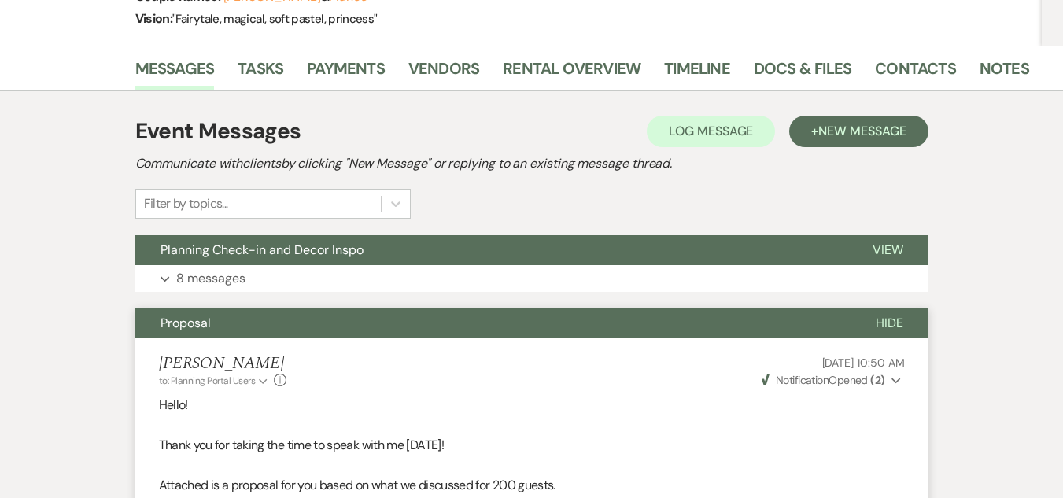
scroll to position [233, 0]
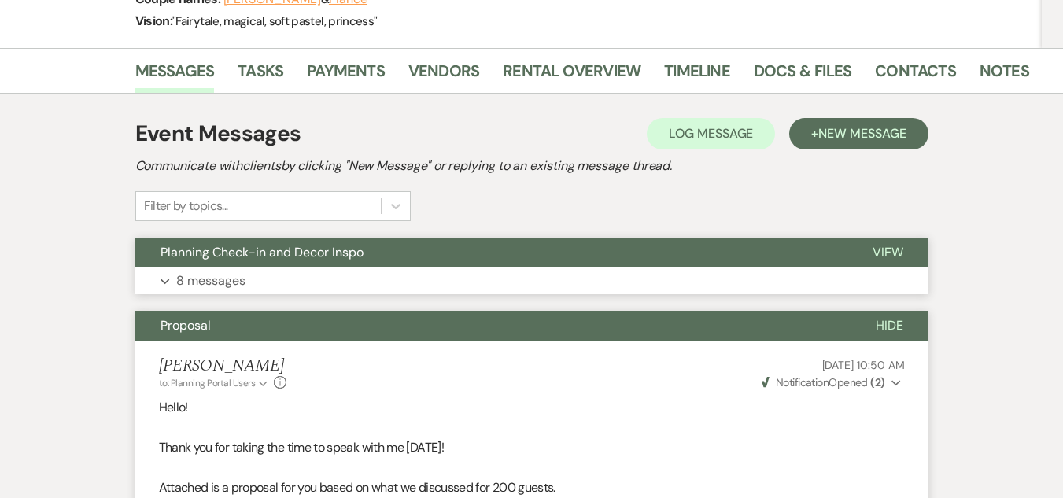
click at [460, 279] on button "Expand 8 messages" at bounding box center [531, 281] width 793 height 27
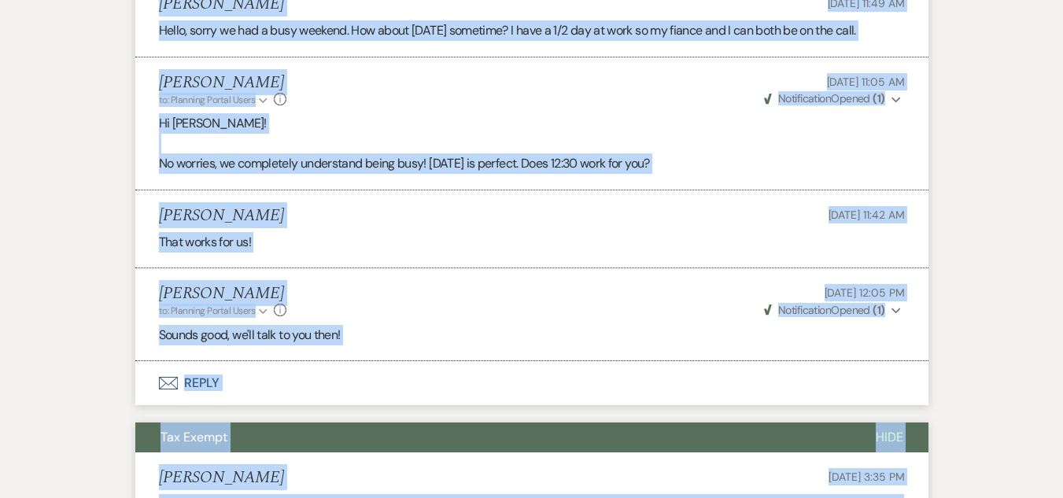
scroll to position [5705, 0]
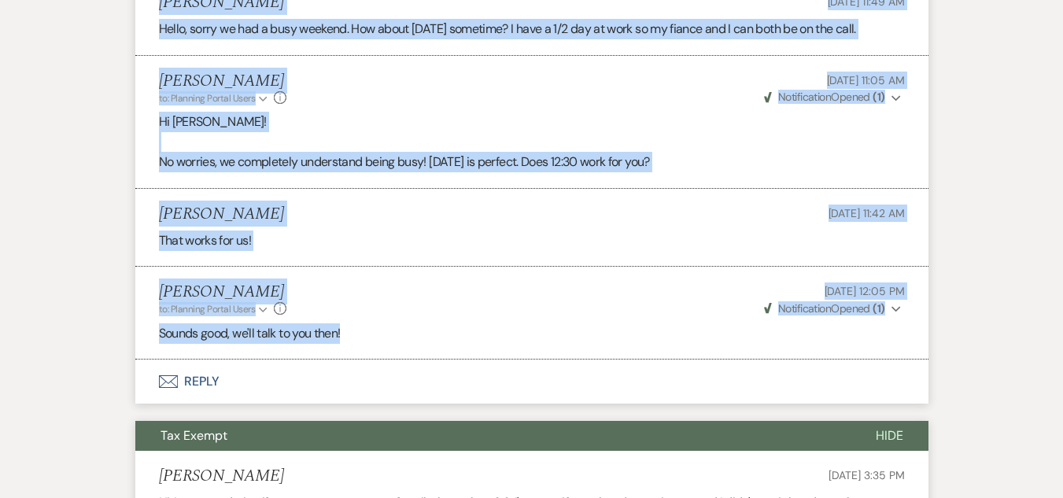
drag, startPoint x: 156, startPoint y: 126, endPoint x: 381, endPoint y: 253, distance: 258.3
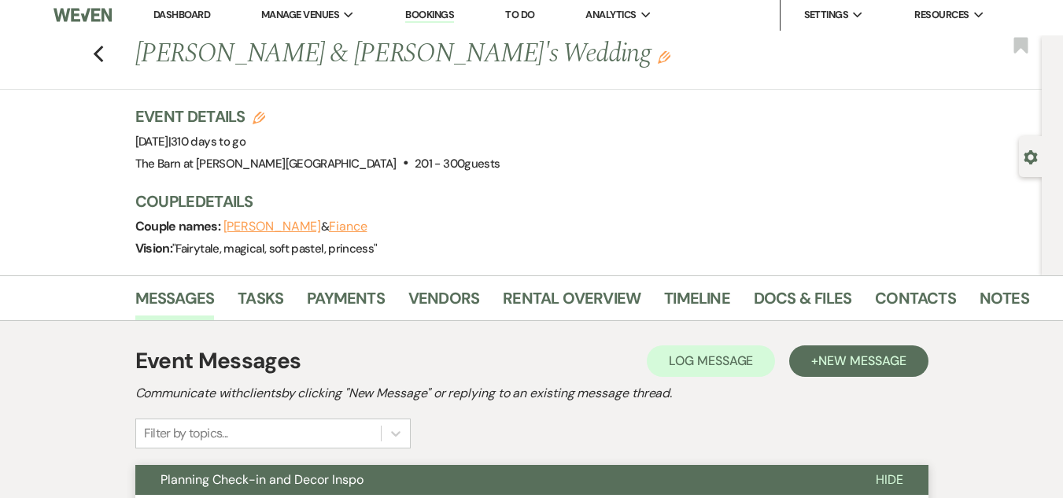
scroll to position [0, 0]
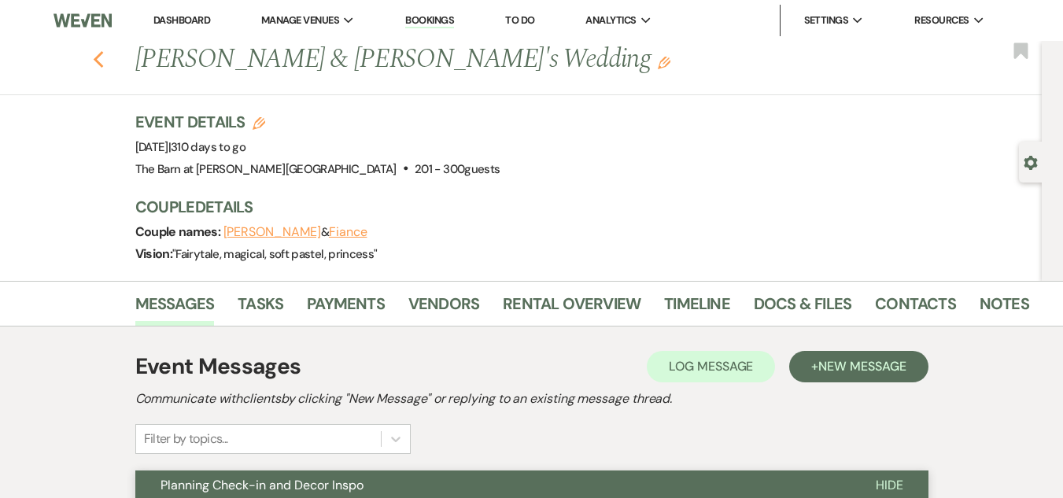
click at [105, 57] on icon "Previous" at bounding box center [99, 59] width 12 height 19
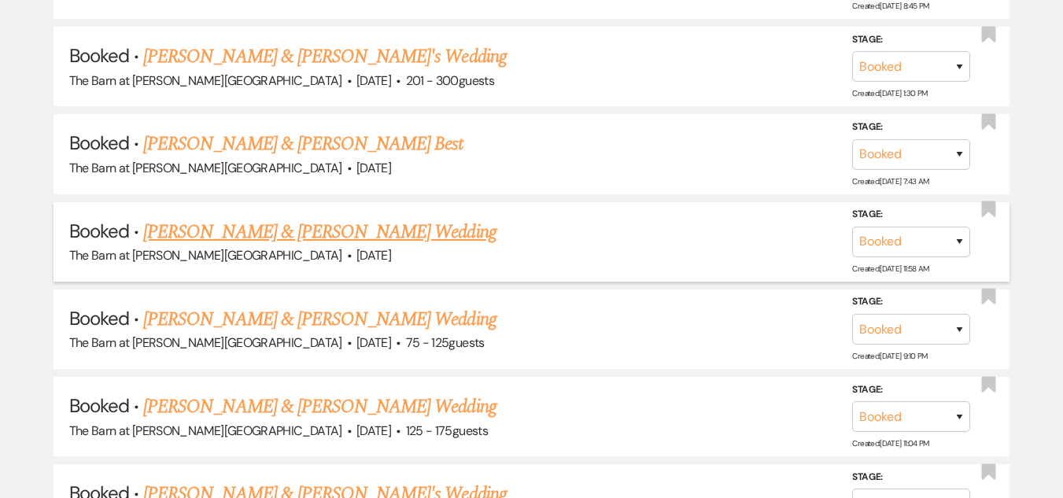
scroll to position [2531, 0]
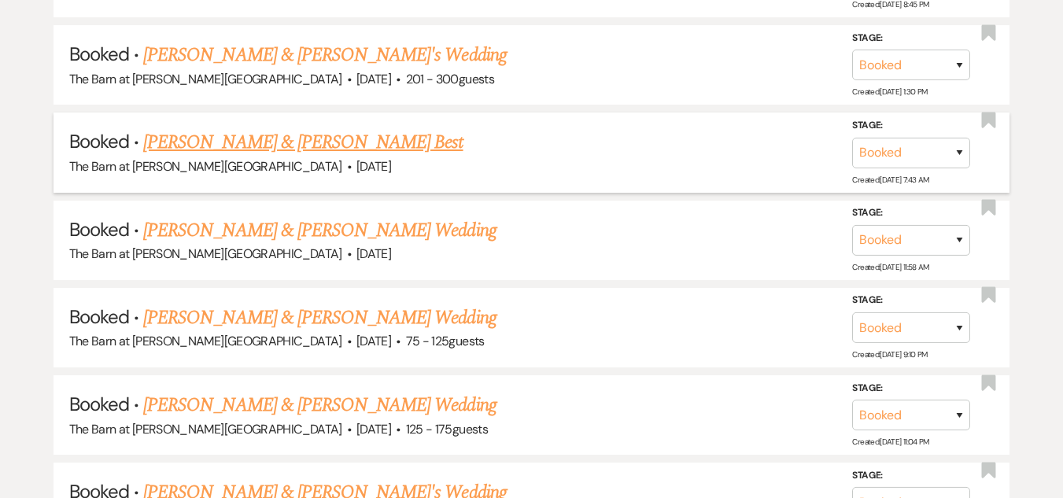
click at [317, 144] on link "[PERSON_NAME] & [PERSON_NAME] Best" at bounding box center [302, 142] width 319 height 28
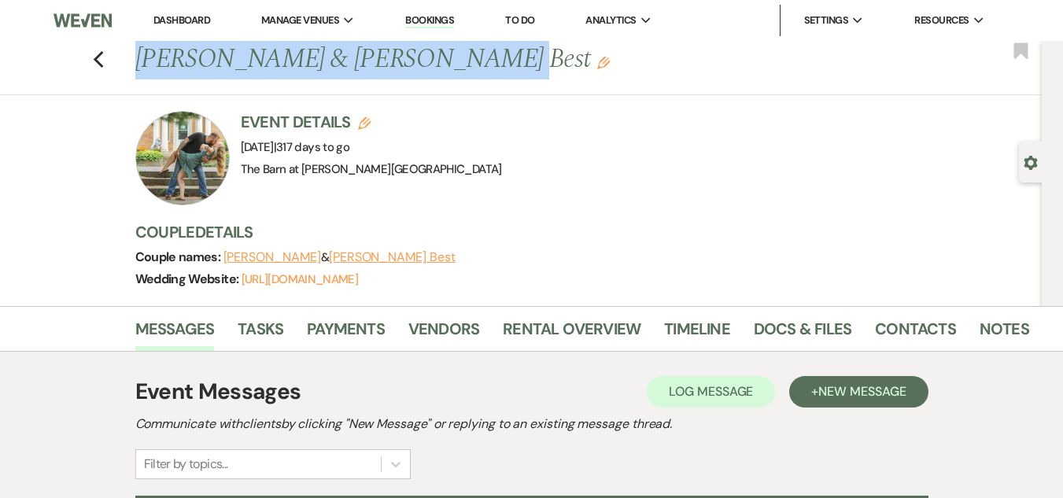
drag, startPoint x: 138, startPoint y: 59, endPoint x: 432, endPoint y: 57, distance: 294.3
click at [432, 57] on div "Previous [PERSON_NAME] & [PERSON_NAME] Best Edit" at bounding box center [575, 60] width 897 height 38
click at [290, 256] on button "[PERSON_NAME]" at bounding box center [272, 257] width 98 height 13
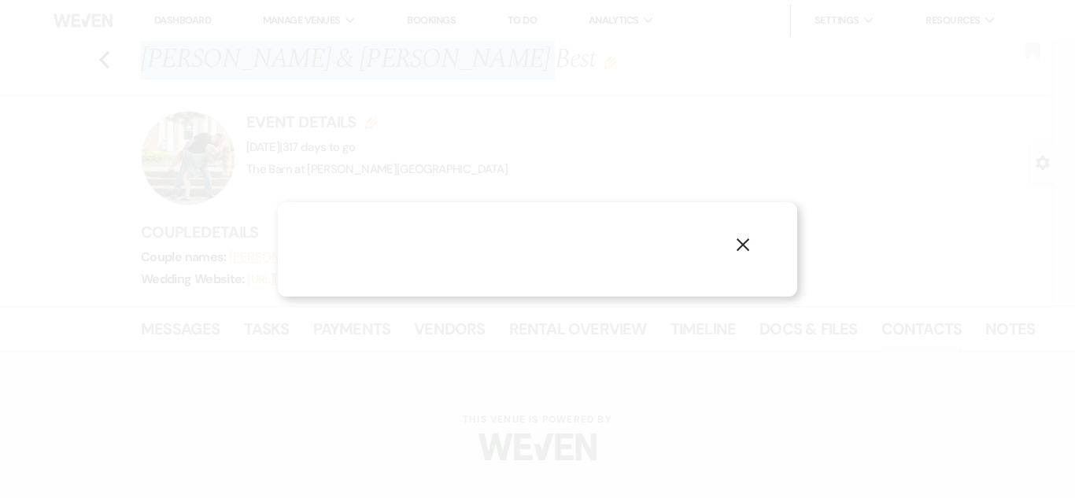
select select "1"
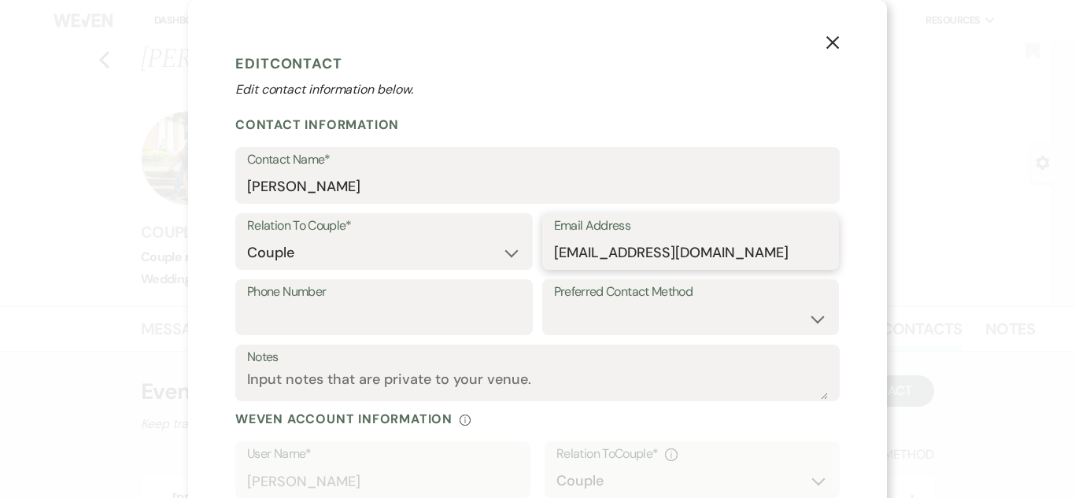
click at [554, 249] on input "[EMAIL_ADDRESS][DOMAIN_NAME]" at bounding box center [691, 253] width 274 height 31
drag, startPoint x: 548, startPoint y: 249, endPoint x: 833, endPoint y: 312, distance: 291.7
click at [833, 312] on form "Edit Contact Edit contact information below. Contact Information Contact Name* …" at bounding box center [537, 326] width 604 height 558
click at [834, 34] on button "X" at bounding box center [833, 42] width 24 height 28
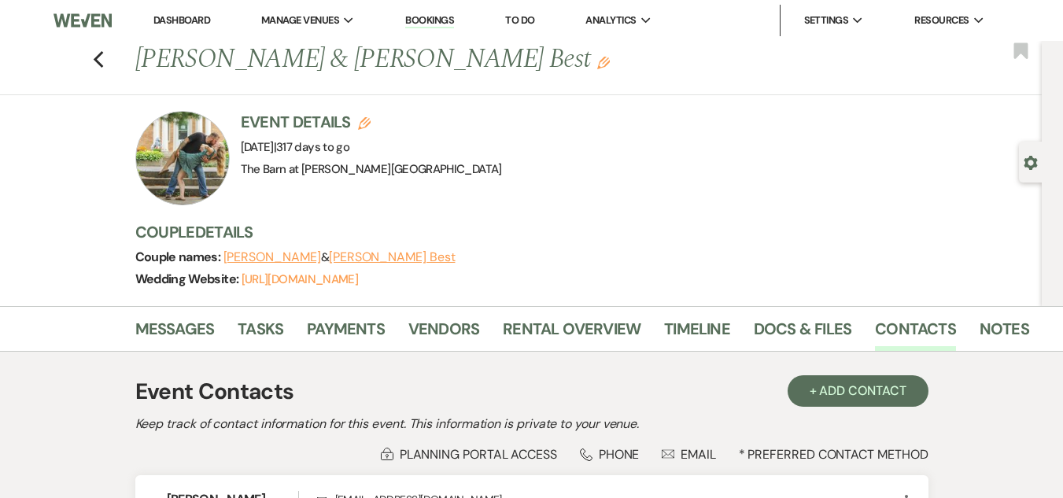
click at [371, 251] on button "[PERSON_NAME] Best" at bounding box center [392, 257] width 127 height 13
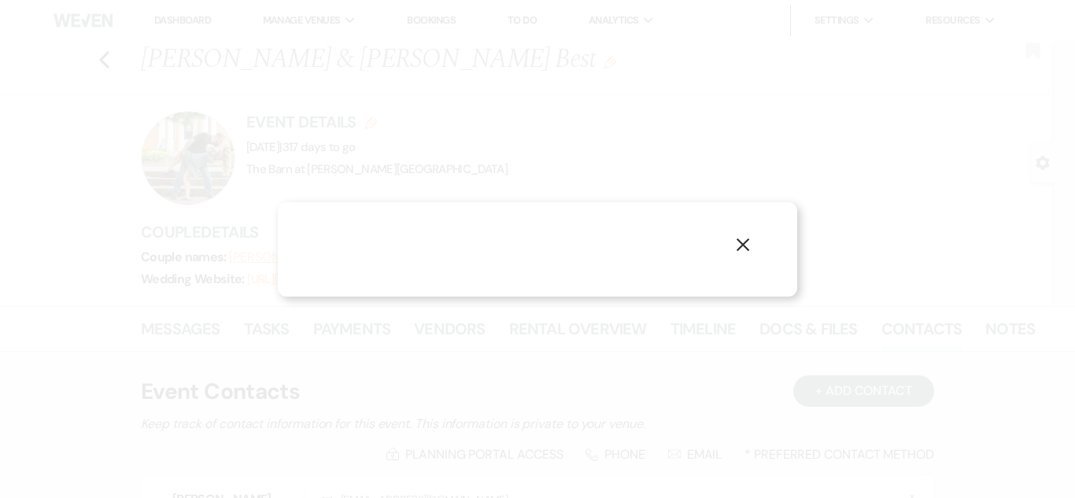
select select "1"
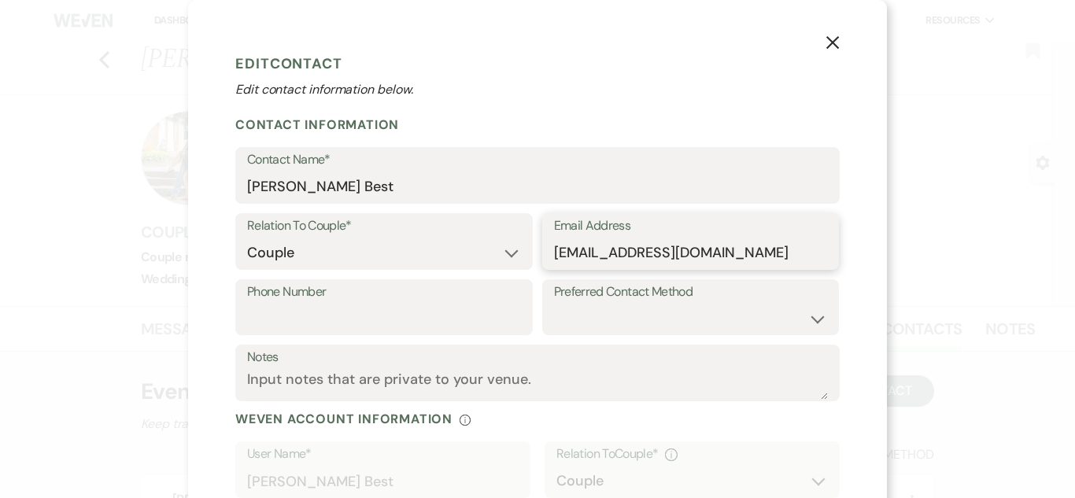
drag, startPoint x: 545, startPoint y: 254, endPoint x: 807, endPoint y: 262, distance: 262.2
click at [807, 262] on div "Email Address [EMAIL_ADDRESS][DOMAIN_NAME]" at bounding box center [690, 241] width 297 height 57
click at [554, 253] on input "[EMAIL_ADDRESS][DOMAIN_NAME]" at bounding box center [691, 253] width 274 height 31
drag, startPoint x: 550, startPoint y: 253, endPoint x: 744, endPoint y: 281, distance: 195.6
click at [744, 281] on form "Edit Contact Edit contact information below. Contact Information Contact Name* …" at bounding box center [537, 326] width 604 height 558
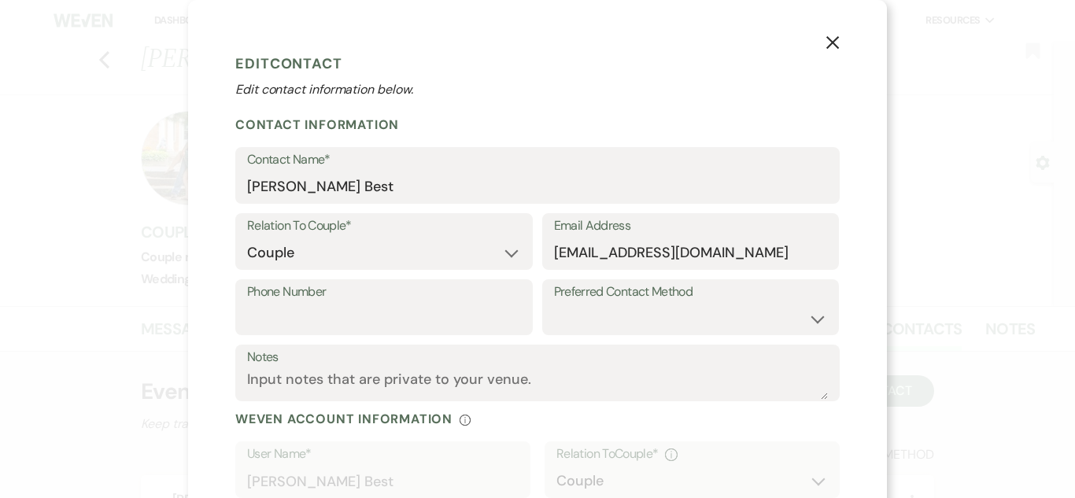
click at [825, 35] on icon "X" at bounding box center [832, 42] width 14 height 14
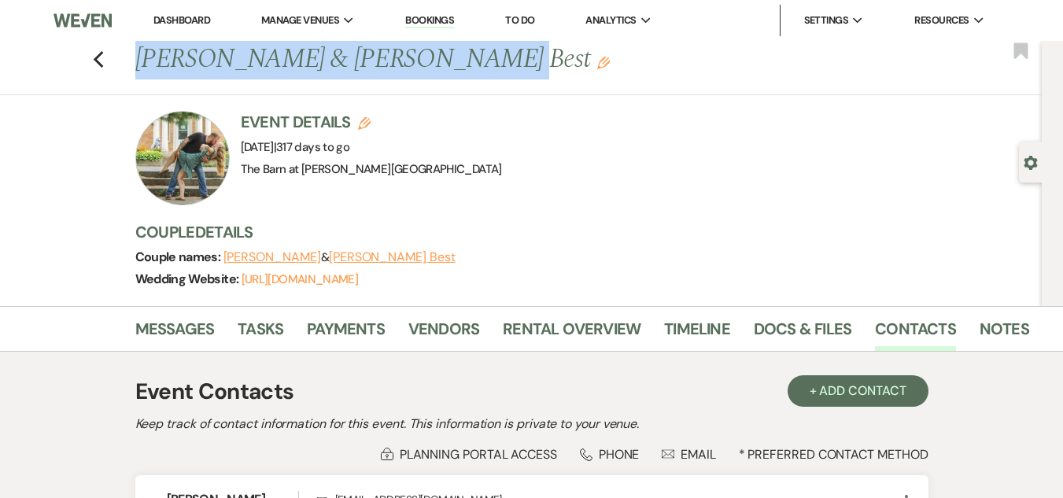
drag, startPoint x: 142, startPoint y: 58, endPoint x: 425, endPoint y: 58, distance: 282.5
click at [425, 58] on h1 "[PERSON_NAME] & [PERSON_NAME] Best Edit" at bounding box center [487, 60] width 705 height 38
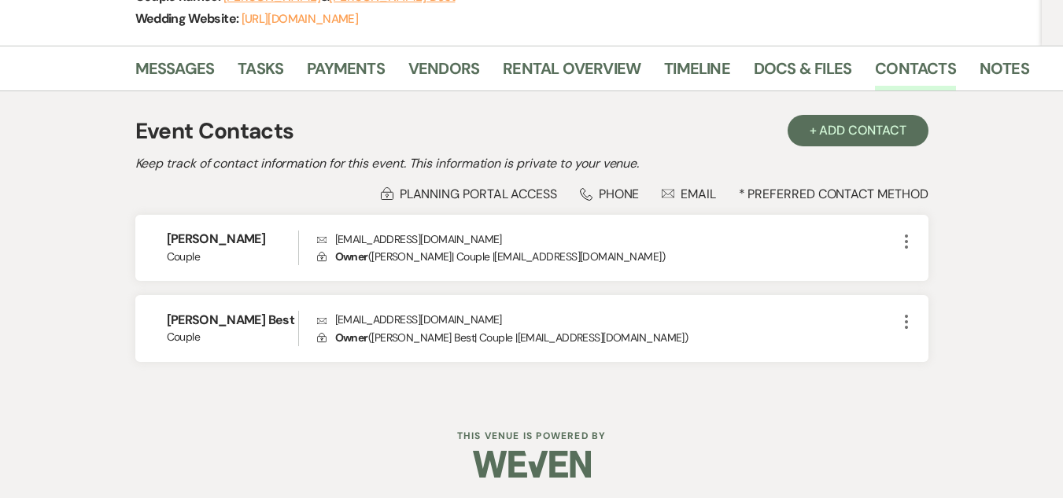
scroll to position [264, 0]
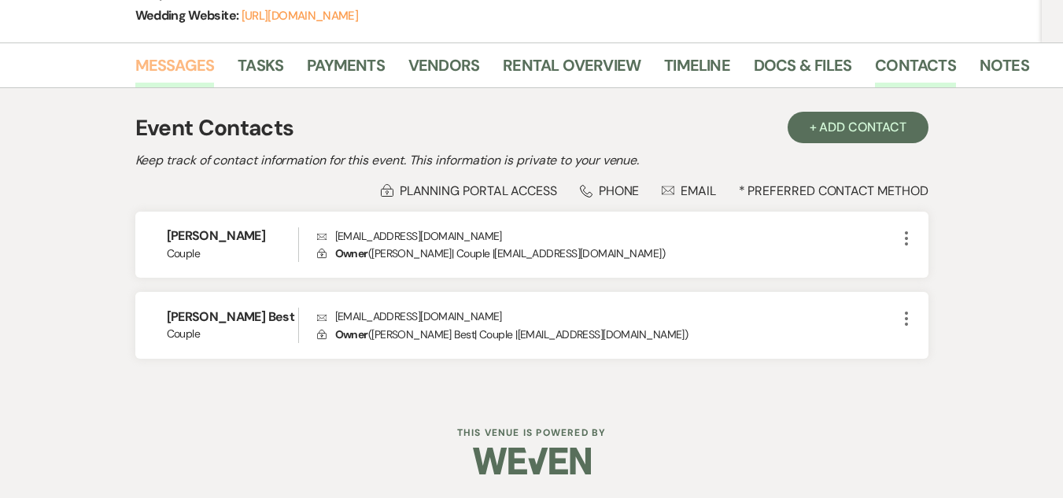
click at [180, 63] on link "Messages" at bounding box center [174, 70] width 79 height 35
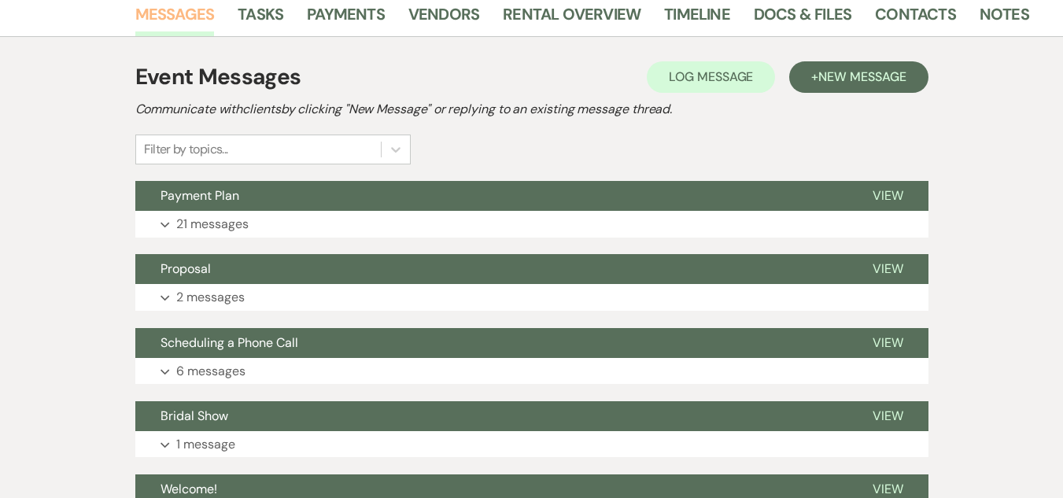
scroll to position [312, 0]
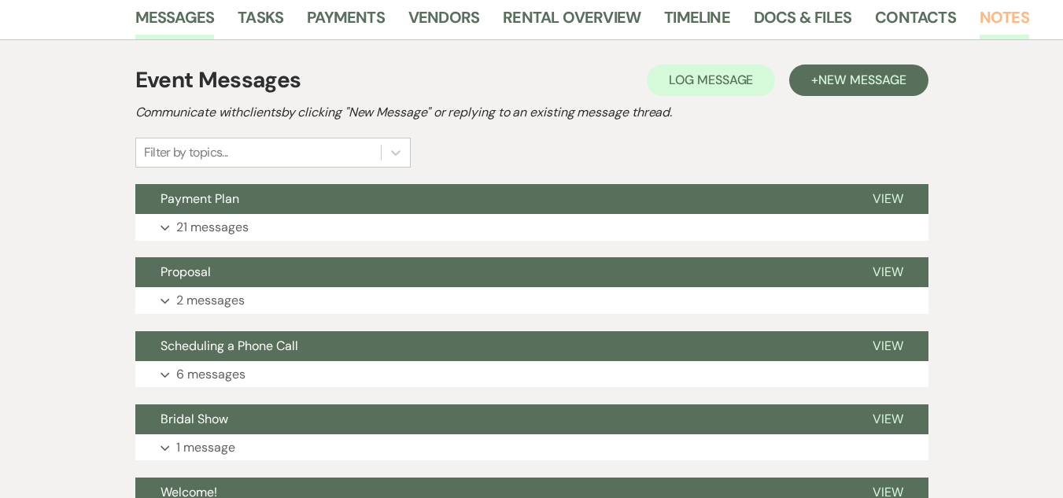
click at [1010, 18] on link "Notes" at bounding box center [1005, 22] width 50 height 35
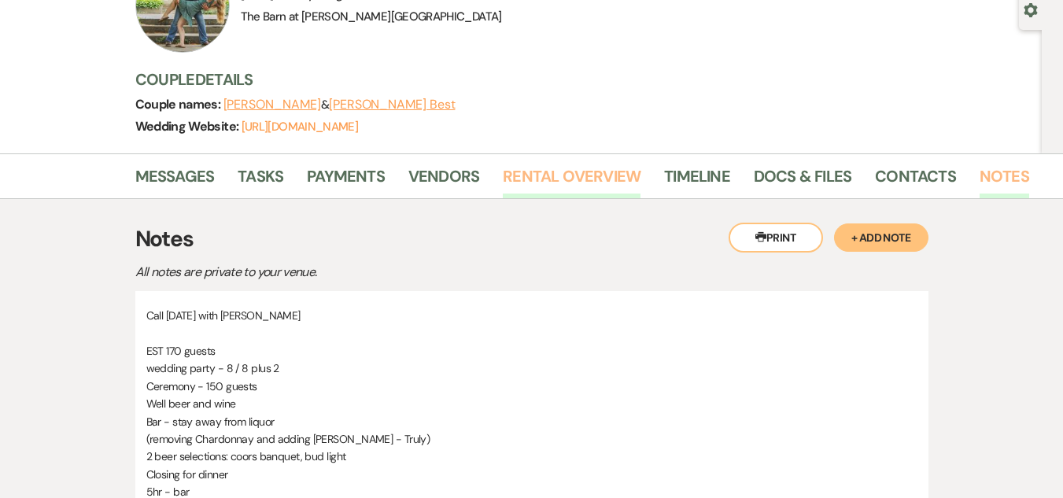
scroll to position [126, 0]
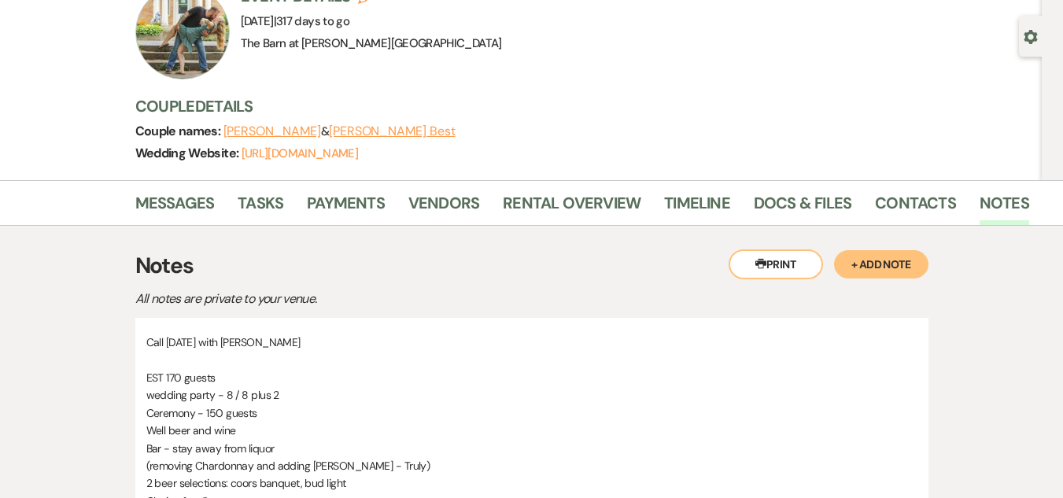
click at [585, 188] on li "Rental Overview" at bounding box center [583, 206] width 161 height 38
click at [585, 196] on link "Rental Overview" at bounding box center [572, 207] width 138 height 35
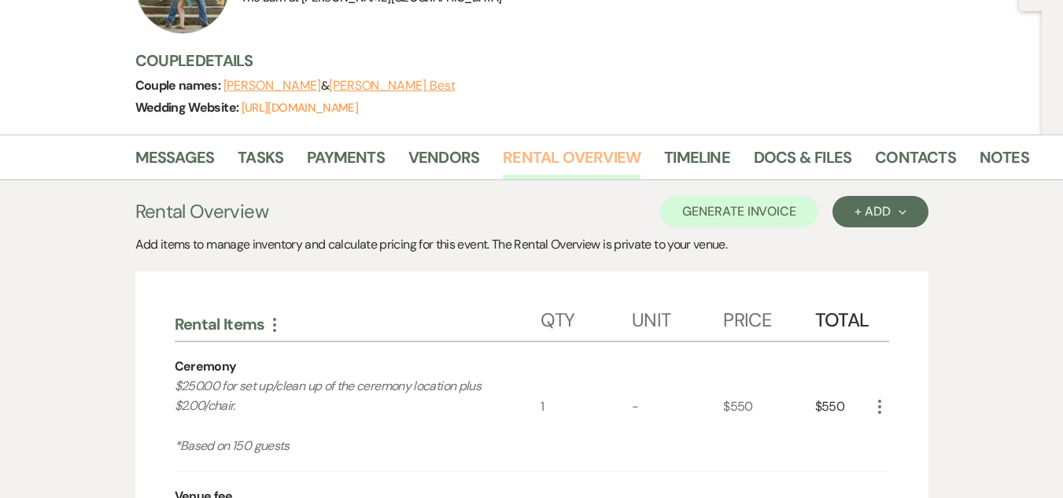
scroll to position [104, 0]
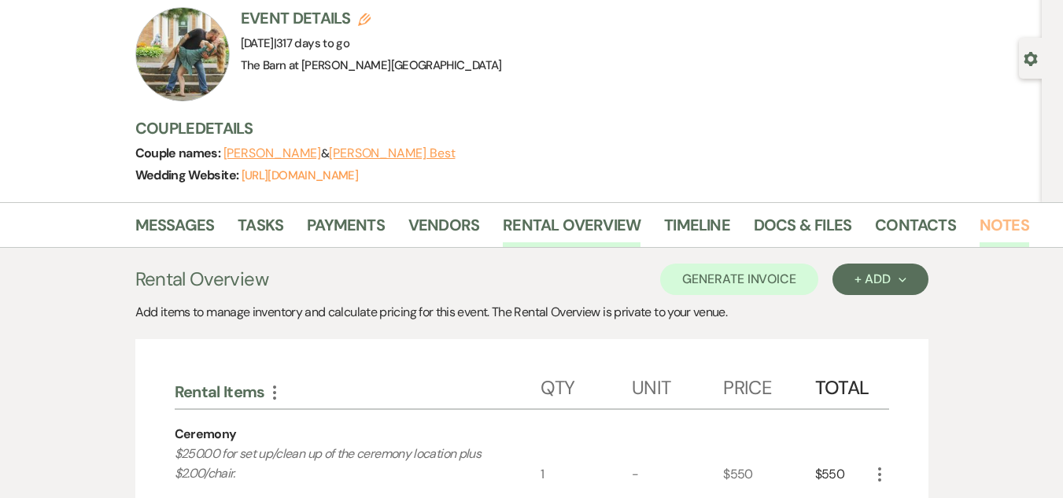
click at [980, 219] on link "Notes" at bounding box center [1005, 229] width 50 height 35
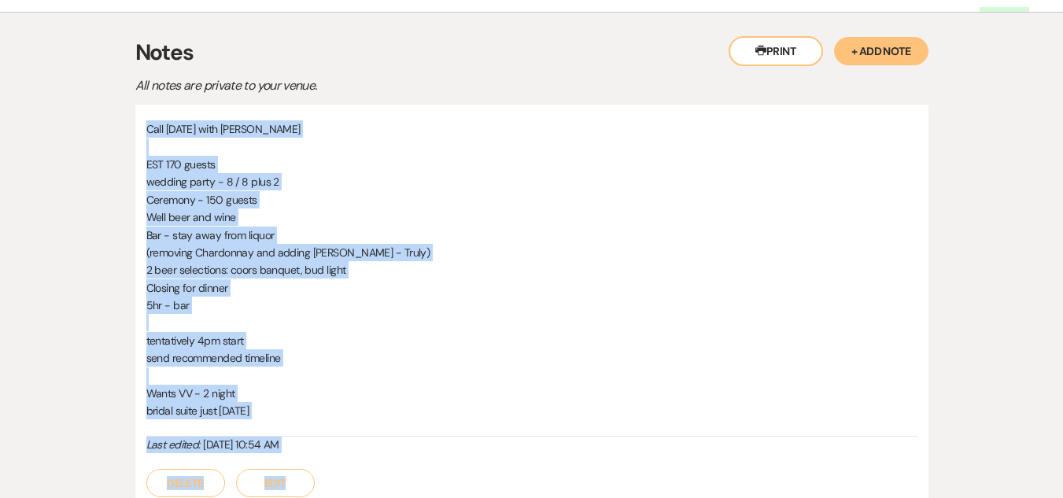
scroll to position [479, 0]
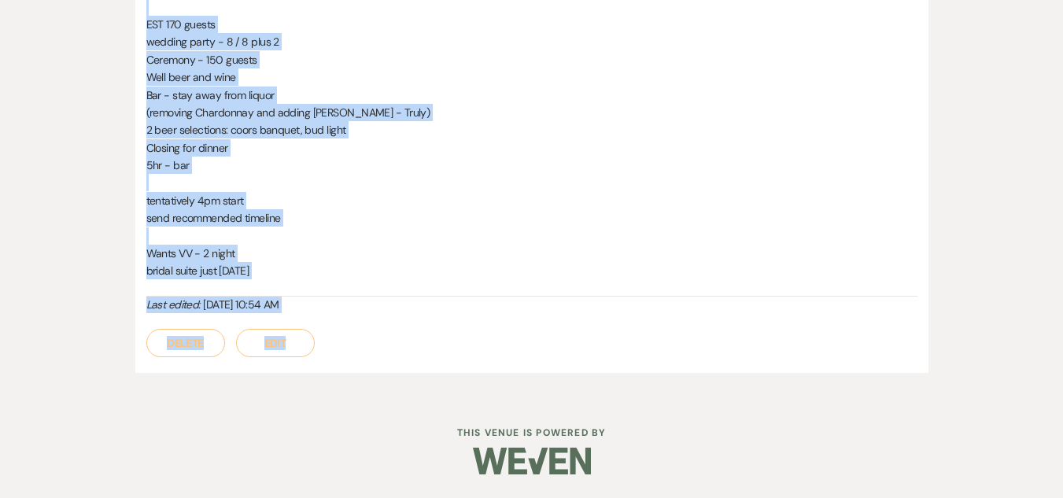
drag, startPoint x: 144, startPoint y: 361, endPoint x: 321, endPoint y: 267, distance: 200.7
click at [321, 267] on div "Call [DATE] with [PERSON_NAME] EST 170 guests wedding party - 8 / 8 plus 2 Cere…" at bounding box center [531, 169] width 793 height 408
click at [44, 218] on div "Messages Tasks Payments Vendors Rental Overview Timeline Docs & Files Contacts …" at bounding box center [531, 112] width 1063 height 570
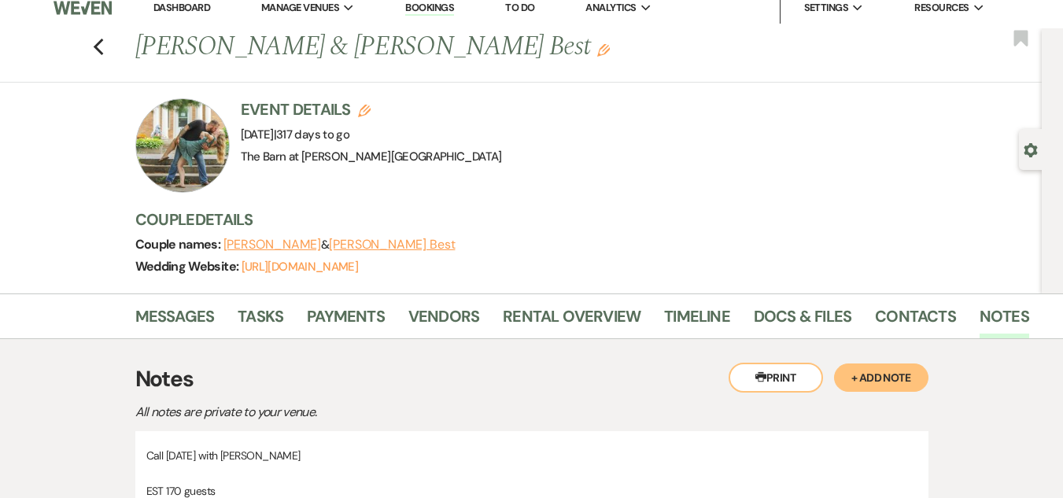
scroll to position [0, 0]
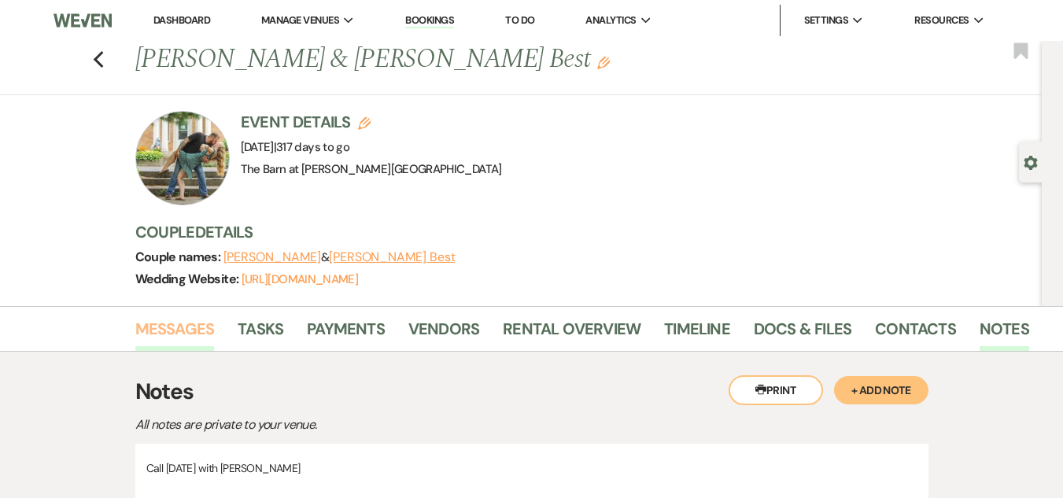
click at [192, 321] on link "Messages" at bounding box center [174, 333] width 79 height 35
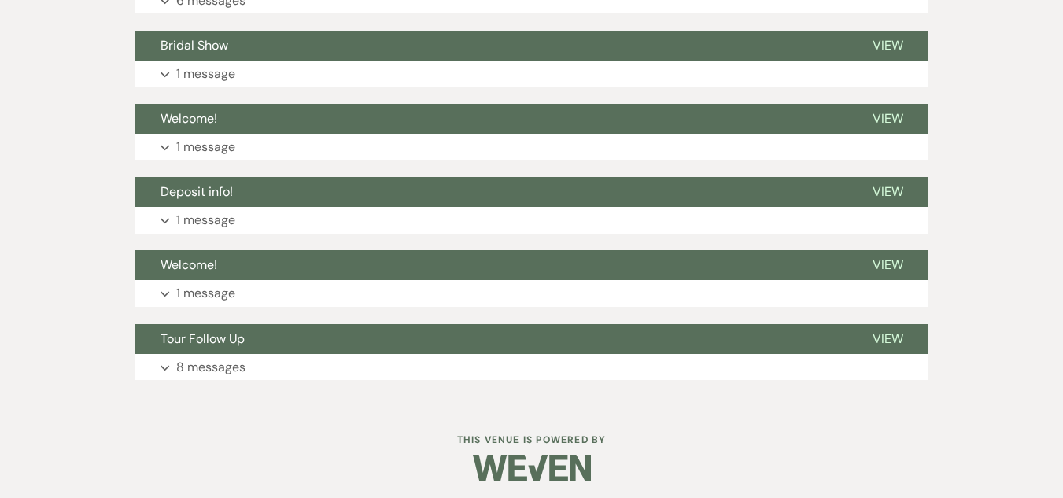
scroll to position [692, 0]
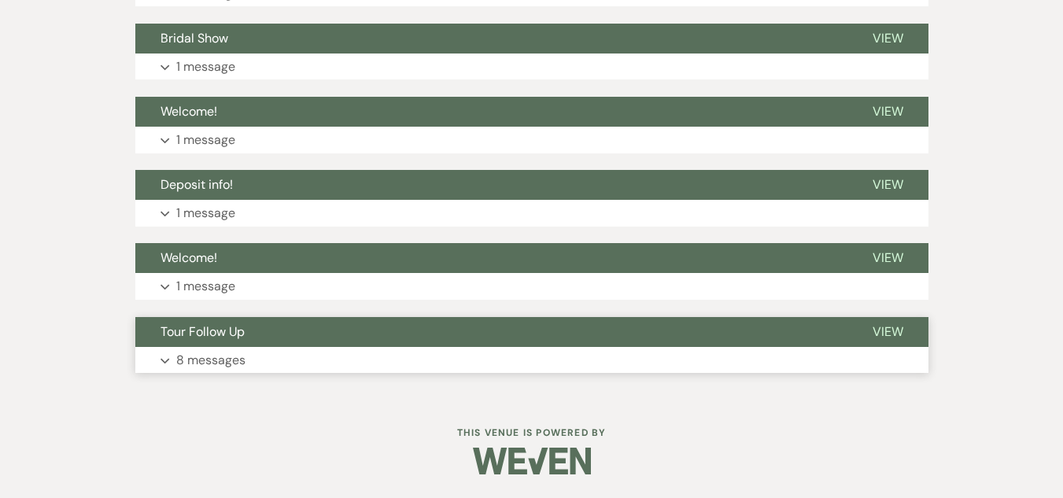
click at [225, 350] on p "8 messages" at bounding box center [210, 360] width 69 height 20
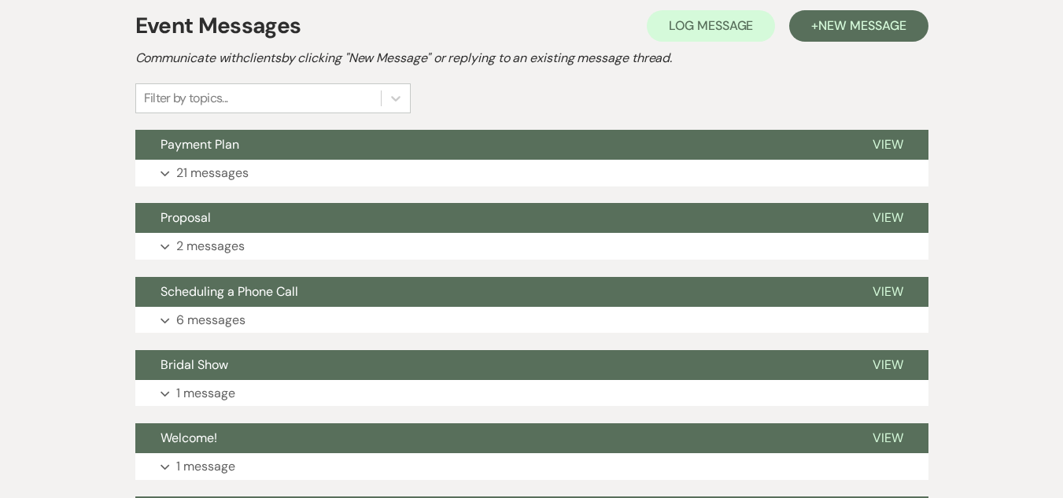
scroll to position [428, 0]
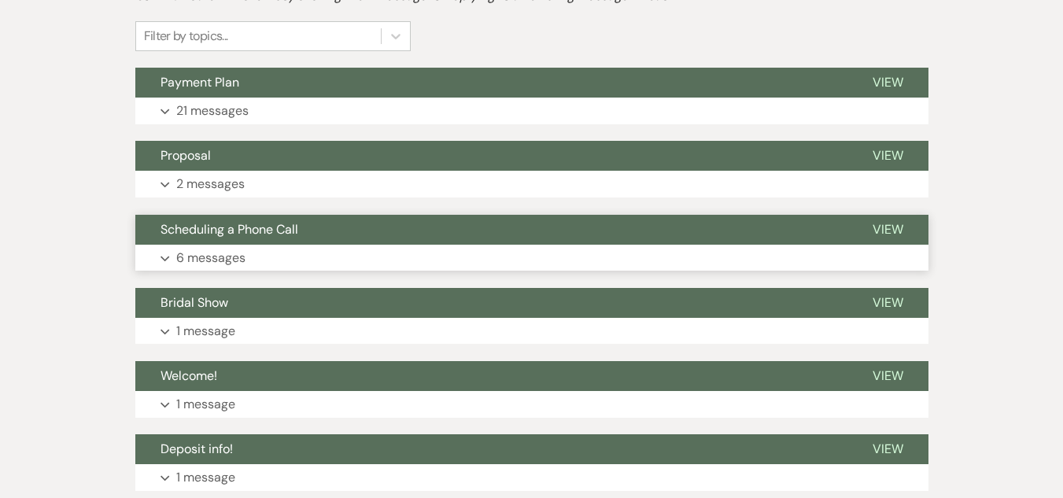
click at [395, 252] on button "Expand 6 messages" at bounding box center [531, 258] width 793 height 27
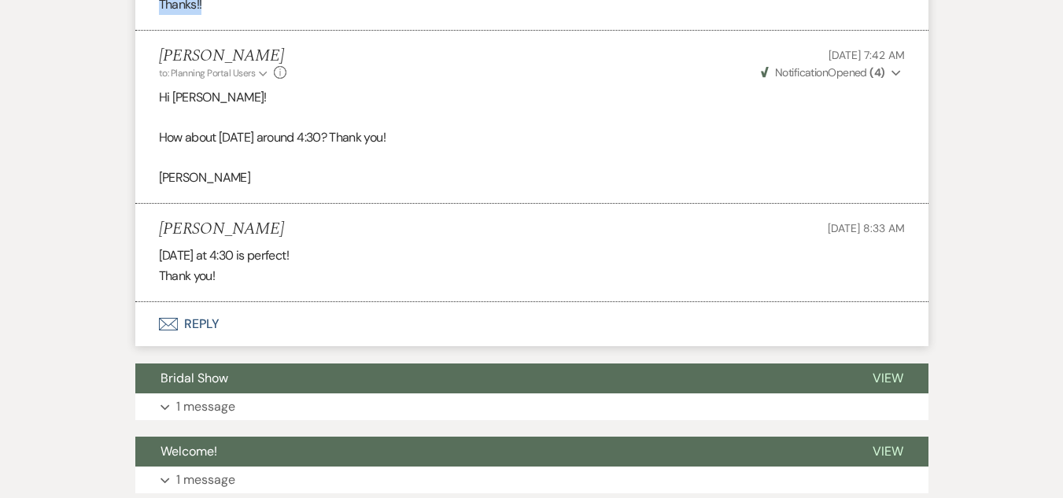
scroll to position [1299, 0]
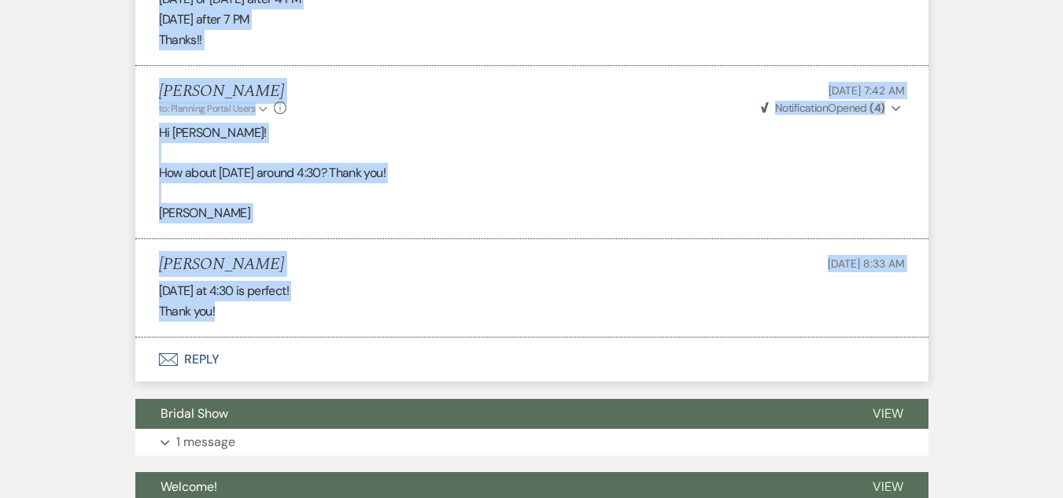
drag, startPoint x: 157, startPoint y: 268, endPoint x: 429, endPoint y: 334, distance: 280.4
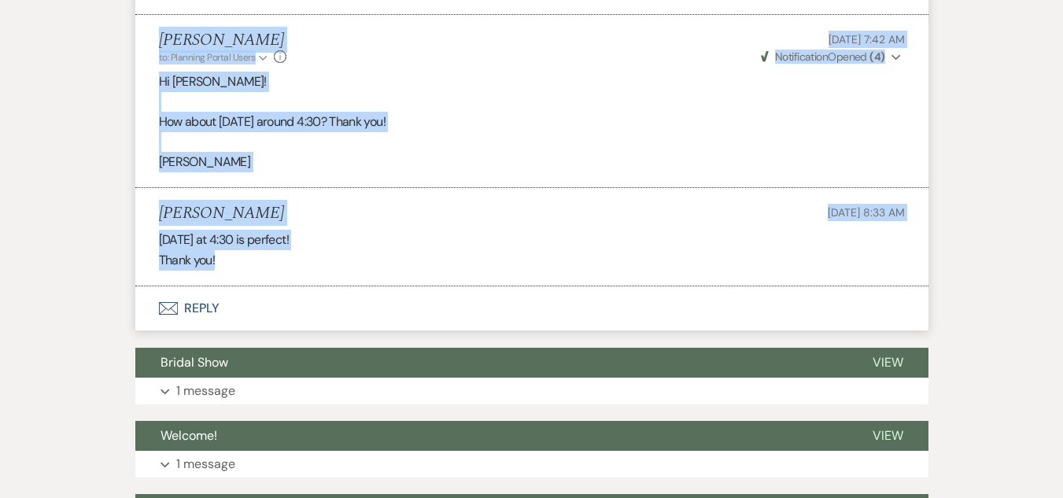
scroll to position [1401, 0]
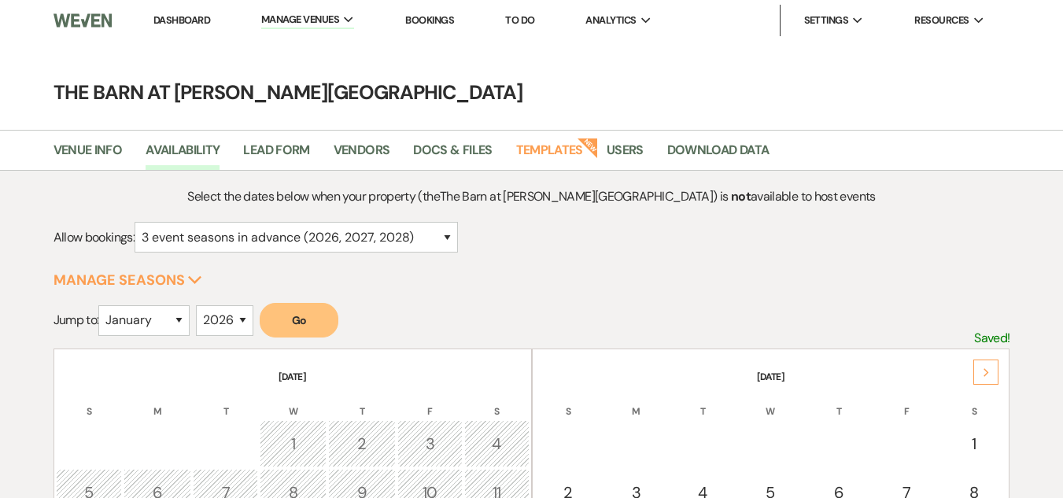
select select "3"
select select "2026"
